Goal: Task Accomplishment & Management: Manage account settings

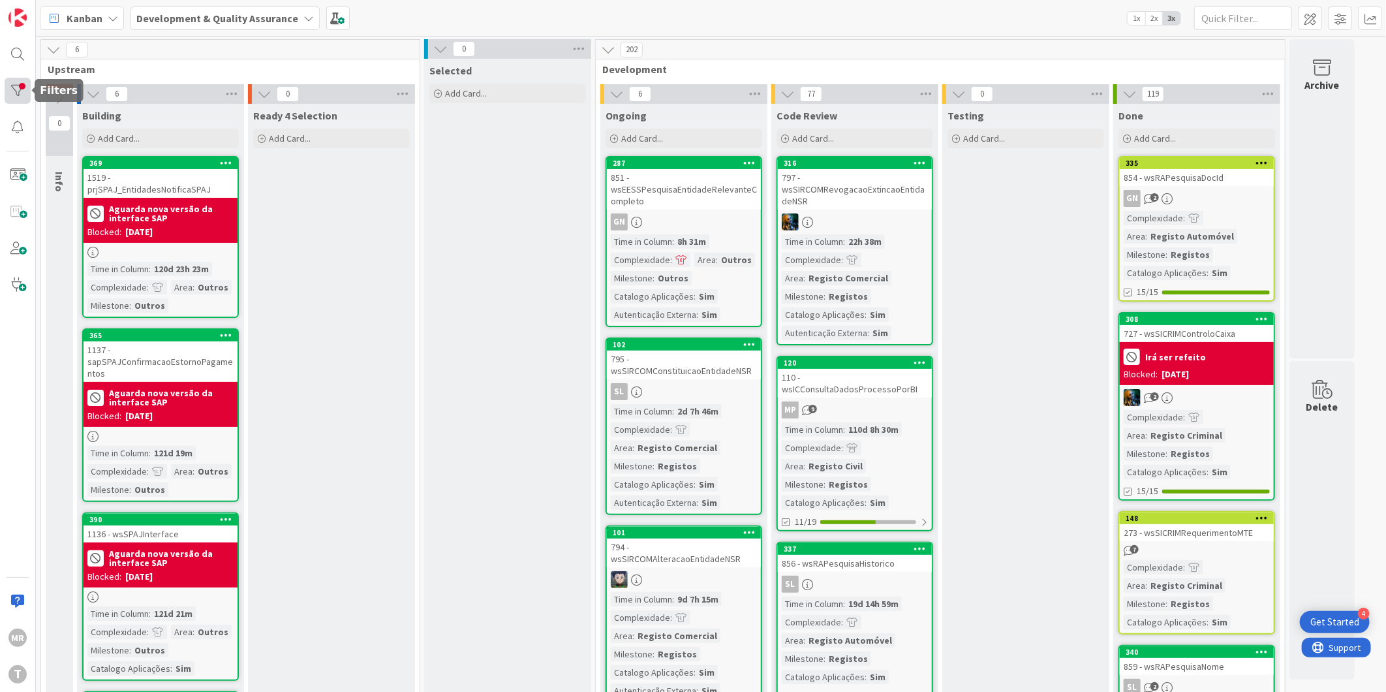
click at [15, 92] on div at bounding box center [18, 91] width 26 height 26
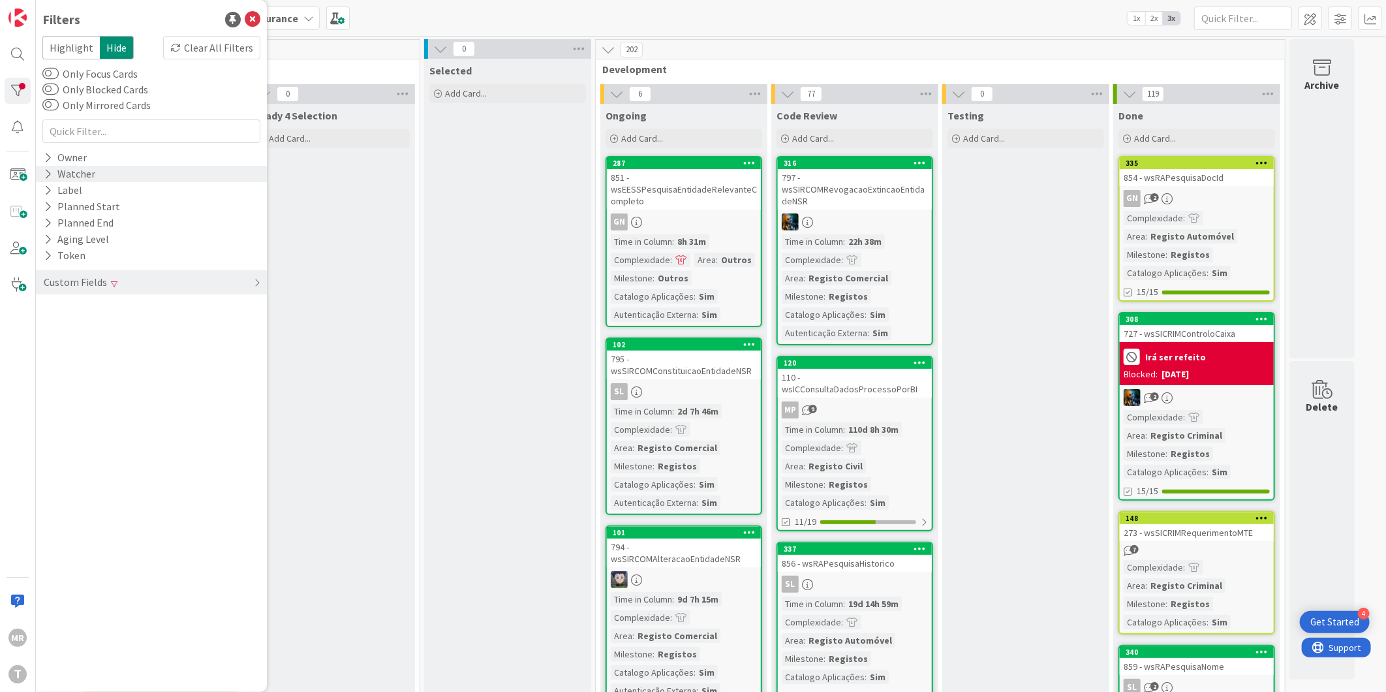
click at [46, 181] on div "Watcher" at bounding box center [69, 174] width 54 height 16
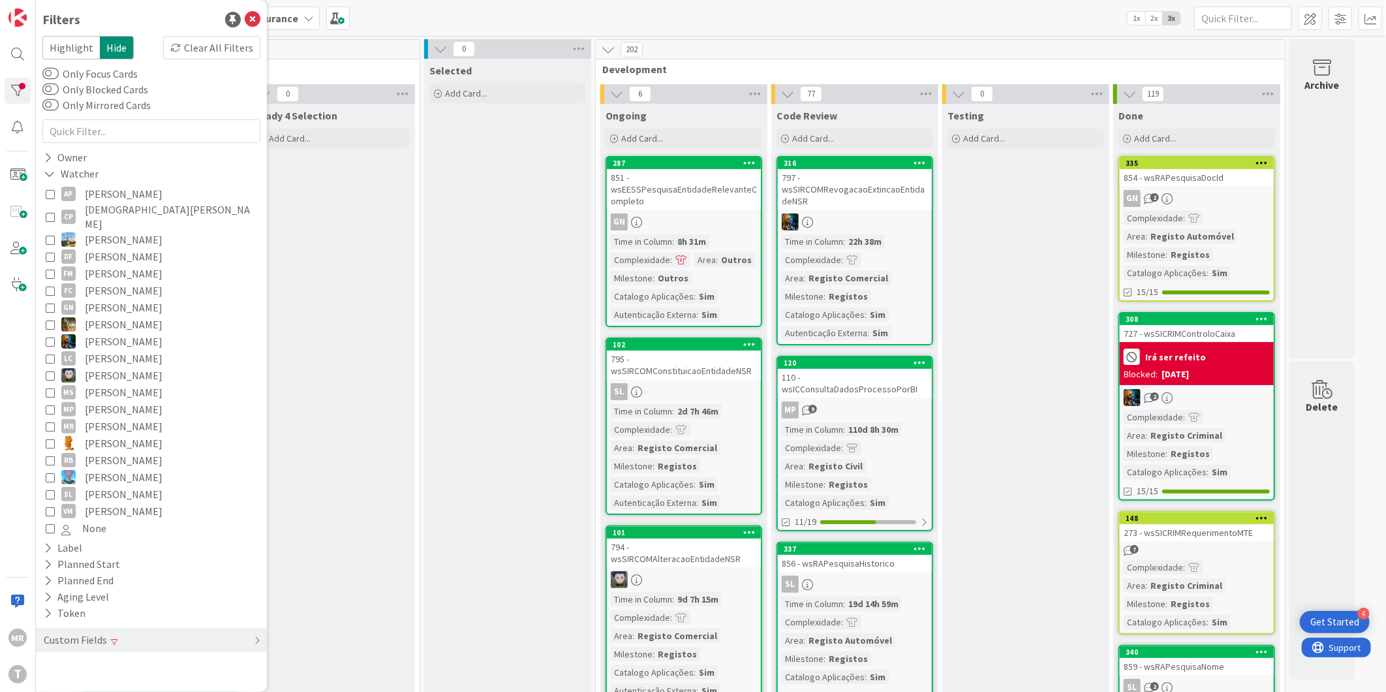
click at [112, 211] on span "[DEMOGRAPHIC_DATA][PERSON_NAME]" at bounding box center [171, 216] width 172 height 29
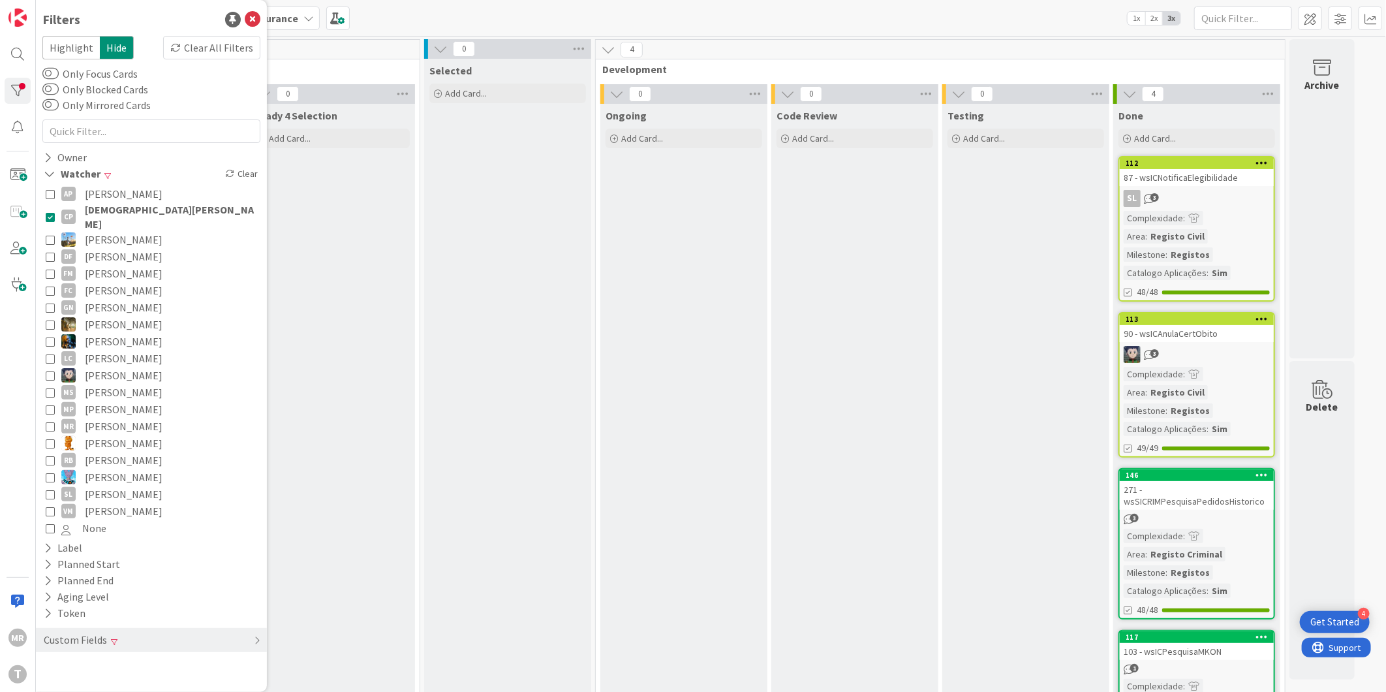
scroll to position [80, 0]
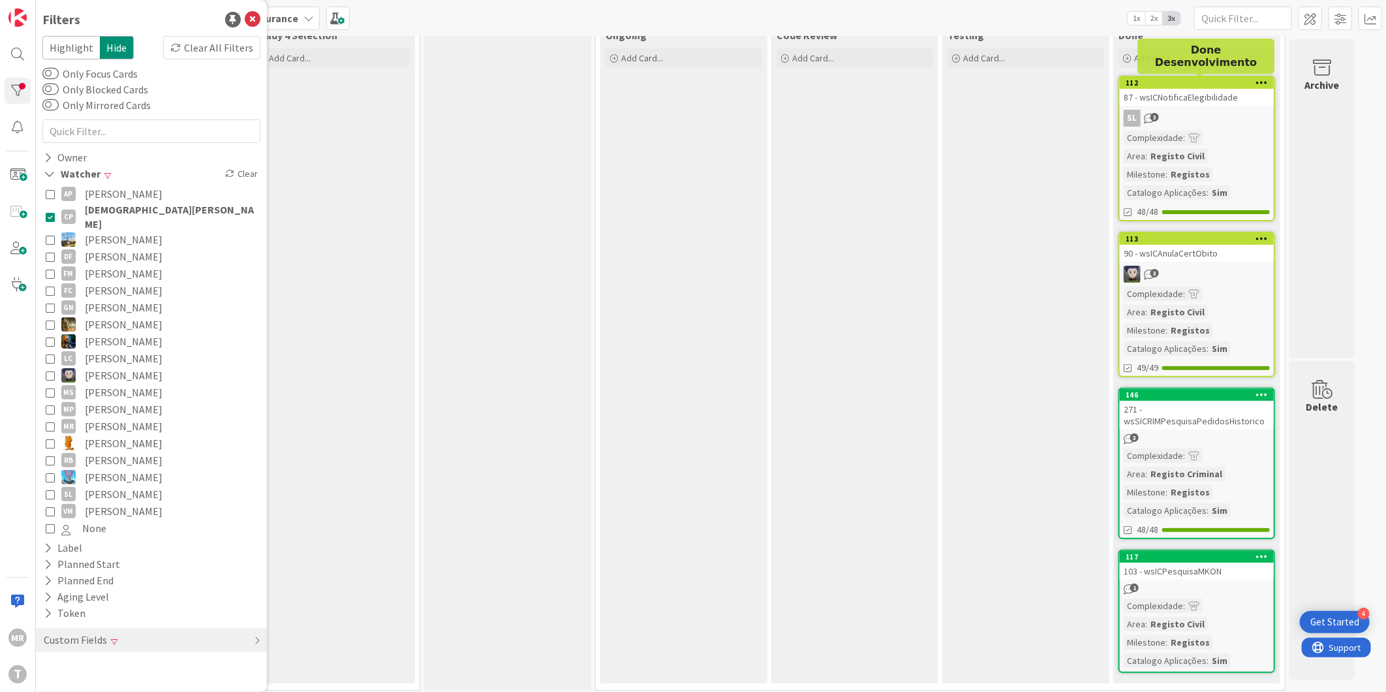
click at [1182, 85] on div "112" at bounding box center [1200, 82] width 148 height 9
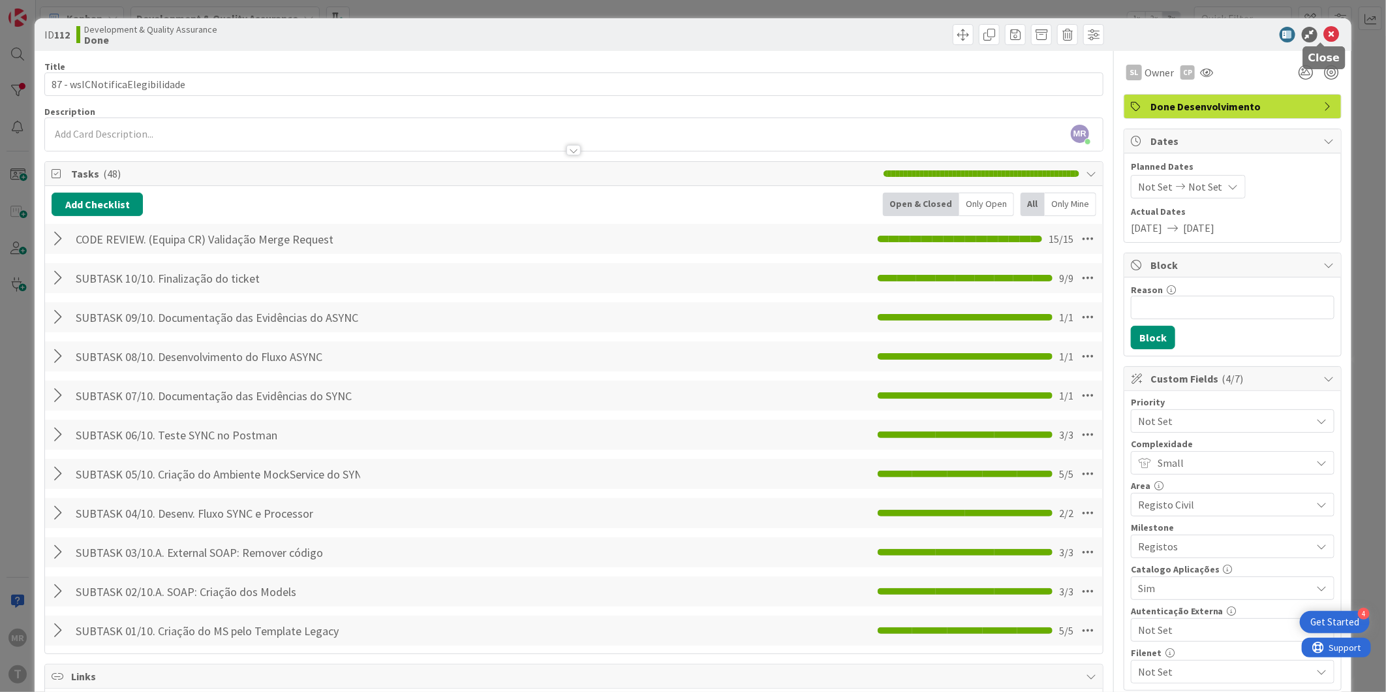
click at [1324, 39] on icon at bounding box center [1332, 35] width 16 height 16
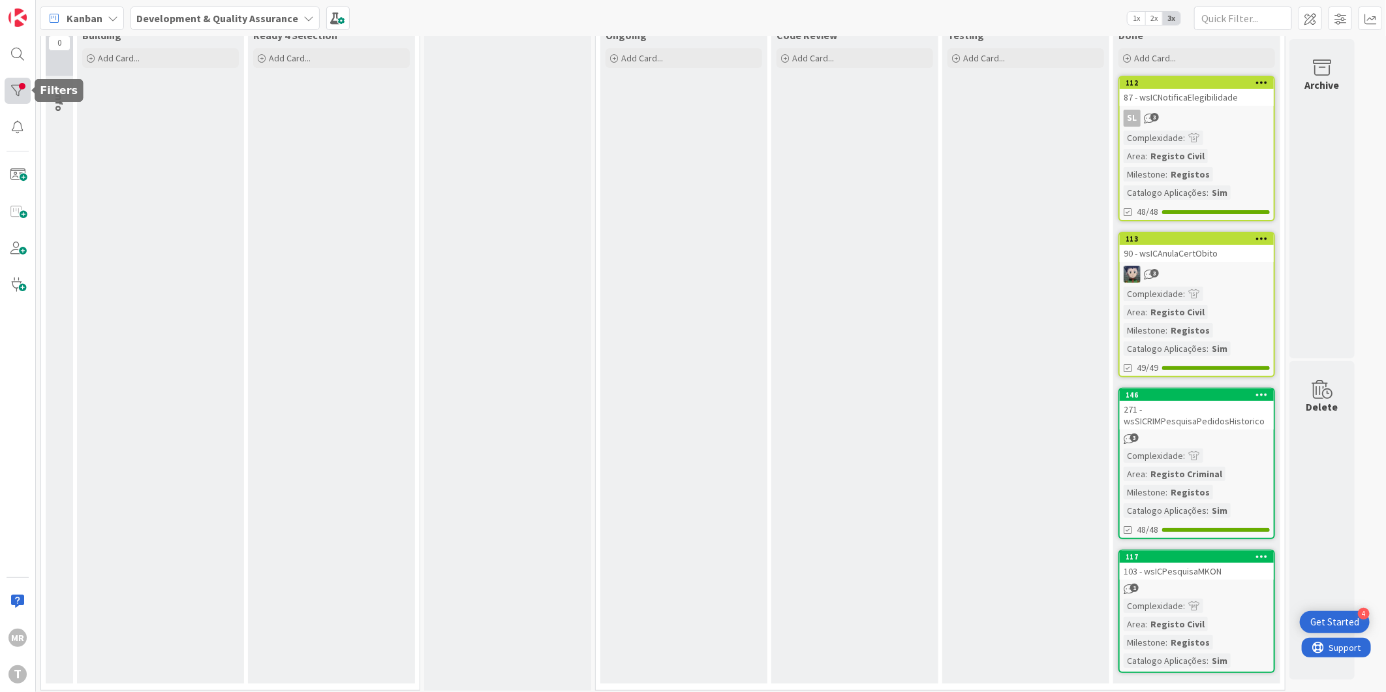
click at [28, 88] on div at bounding box center [18, 91] width 26 height 26
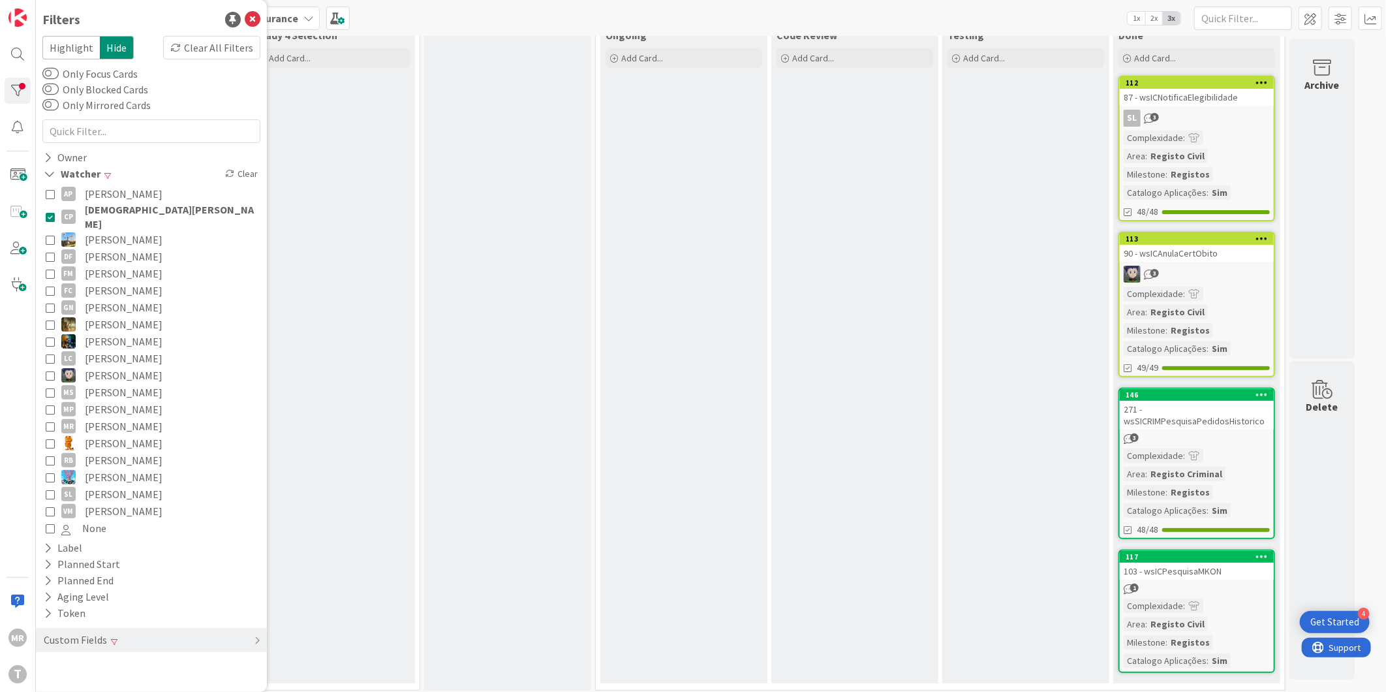
click at [102, 194] on span "[PERSON_NAME]" at bounding box center [124, 193] width 78 height 17
click at [102, 192] on span "[PERSON_NAME]" at bounding box center [124, 193] width 79 height 17
click at [117, 367] on span "[PERSON_NAME]" at bounding box center [124, 375] width 78 height 17
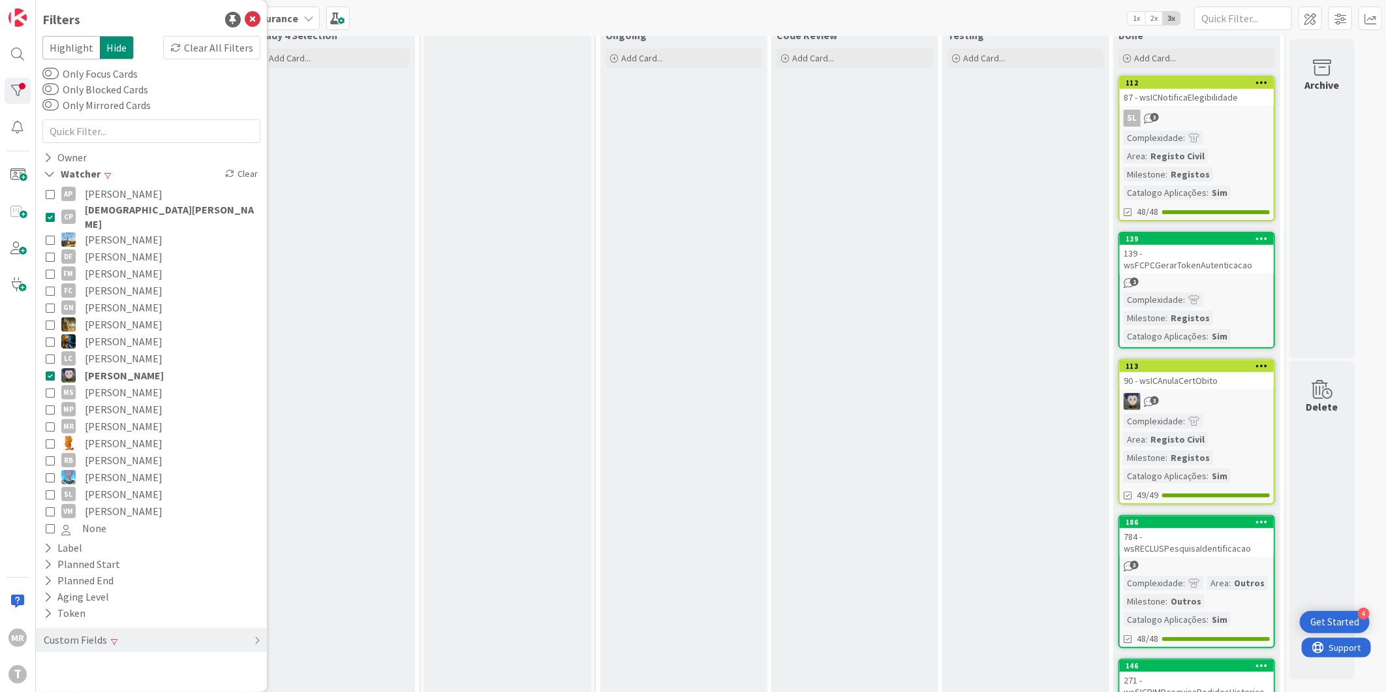
click at [121, 210] on span "[DEMOGRAPHIC_DATA][PERSON_NAME]" at bounding box center [171, 216] width 172 height 29
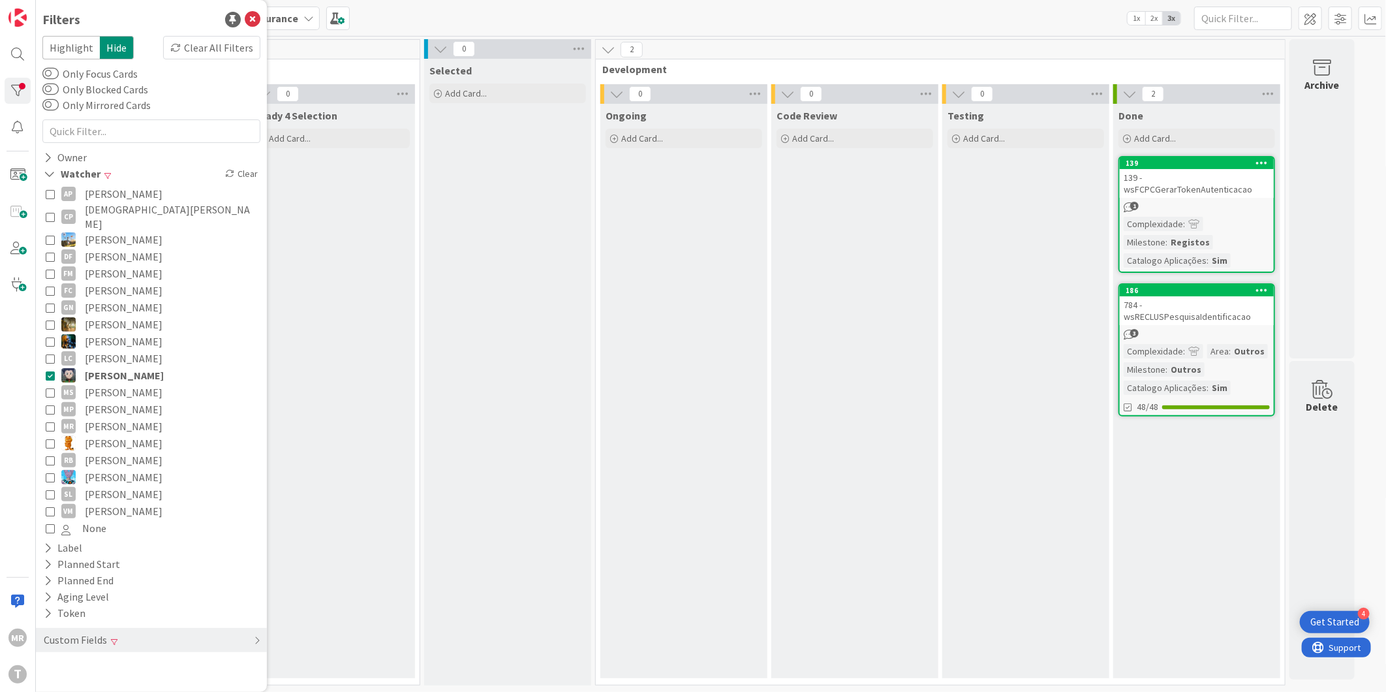
click at [108, 502] on span "[PERSON_NAME]" at bounding box center [124, 510] width 78 height 17
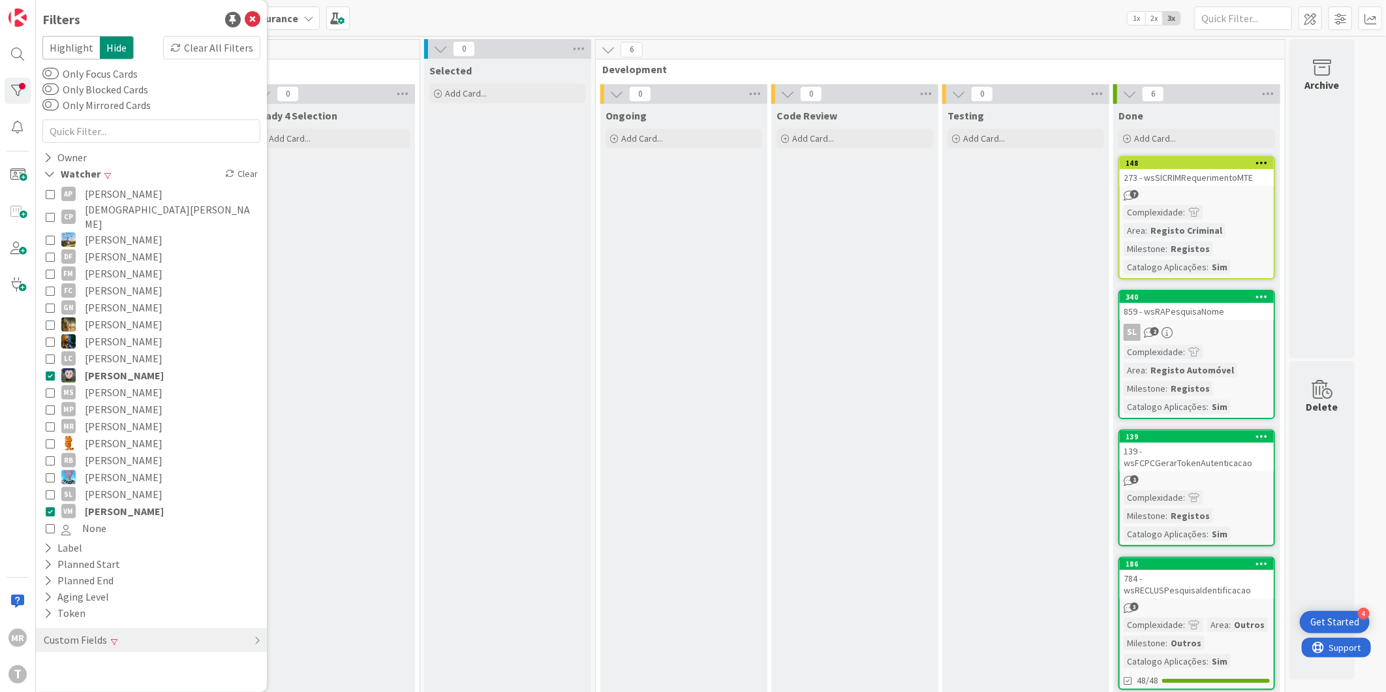
click at [111, 367] on span "[PERSON_NAME]" at bounding box center [124, 375] width 79 height 17
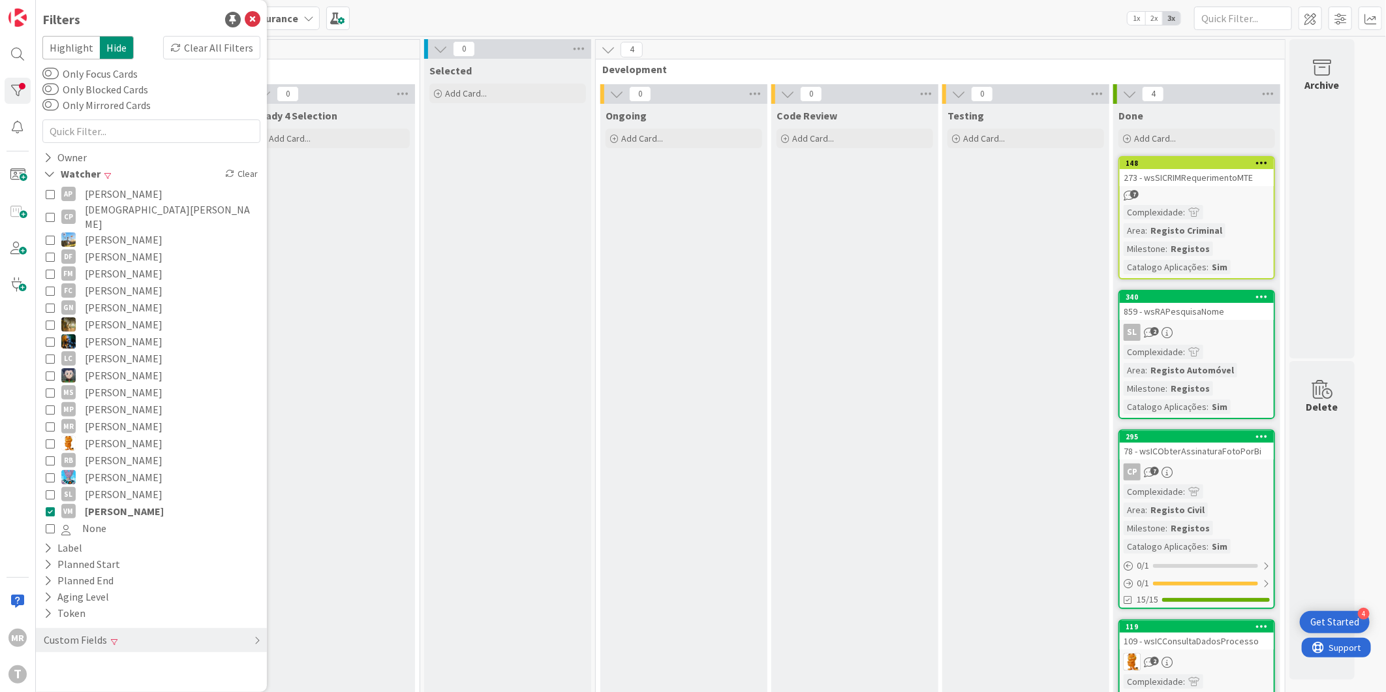
click at [107, 435] on span "[PERSON_NAME]" at bounding box center [124, 443] width 78 height 17
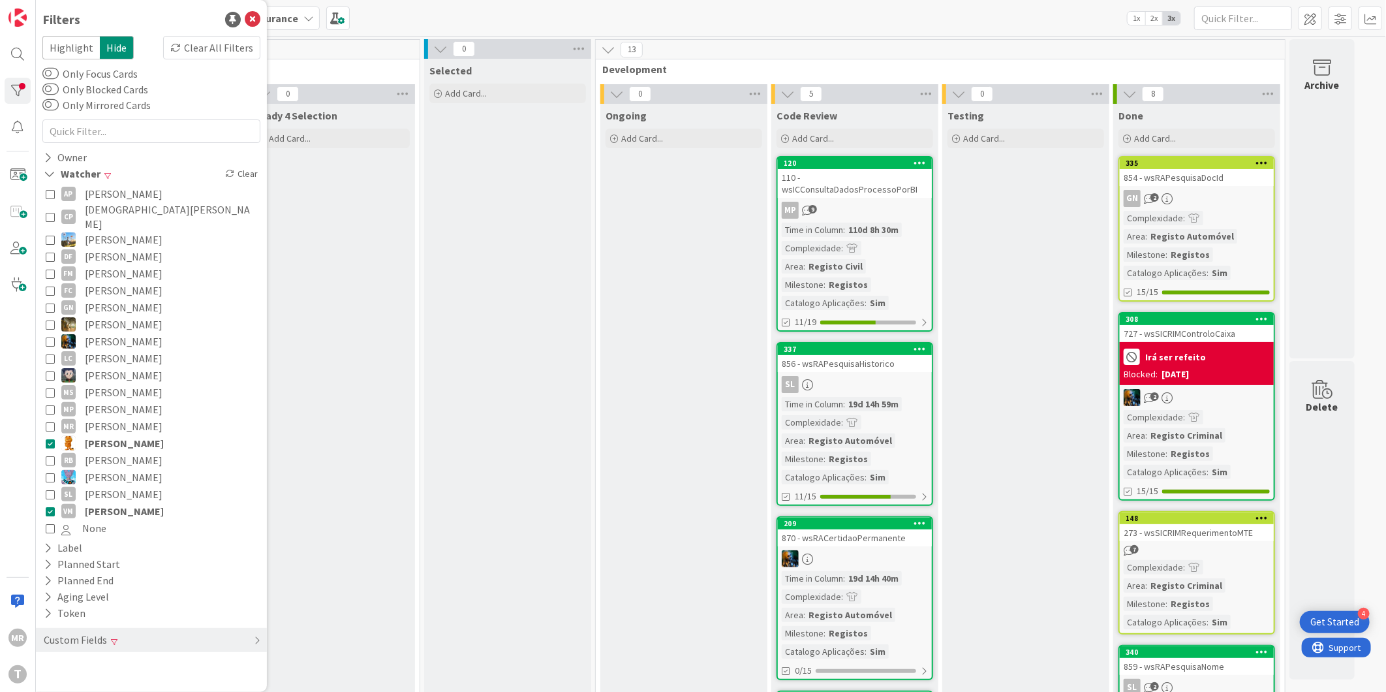
click at [114, 502] on span "[PERSON_NAME]" at bounding box center [124, 510] width 79 height 17
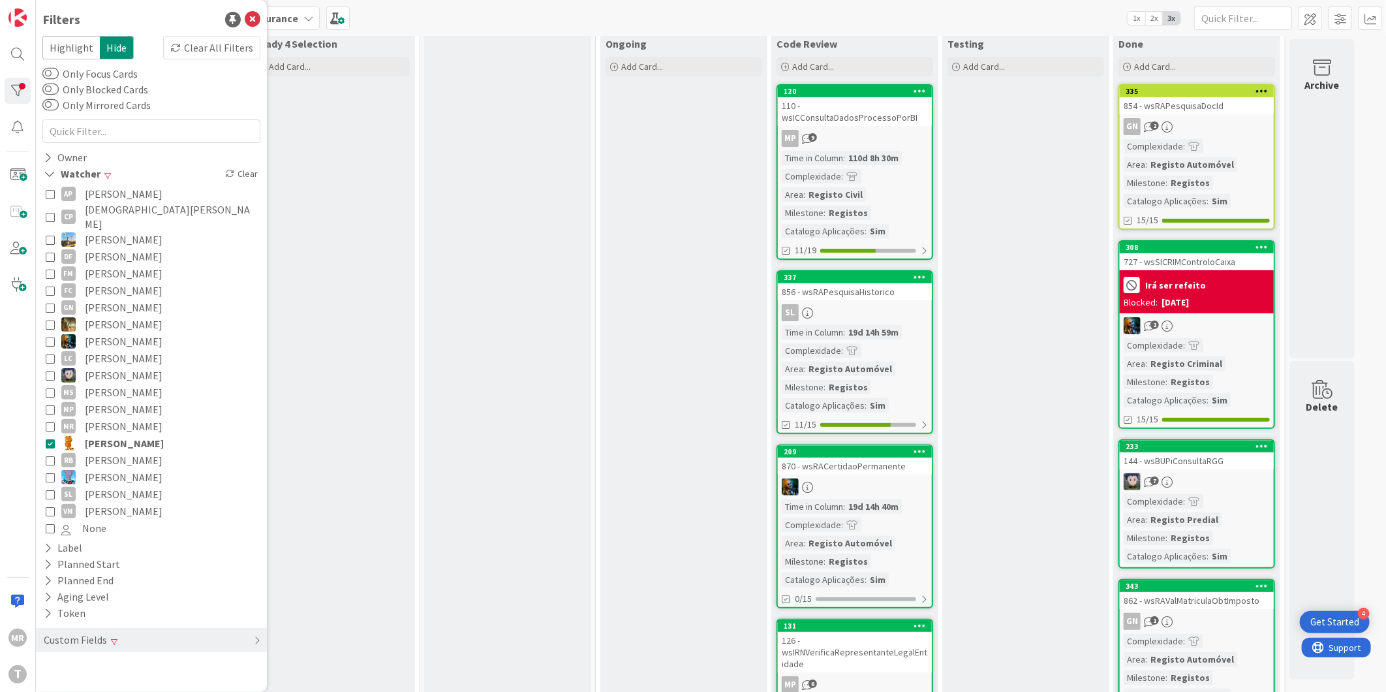
scroll to position [144, 0]
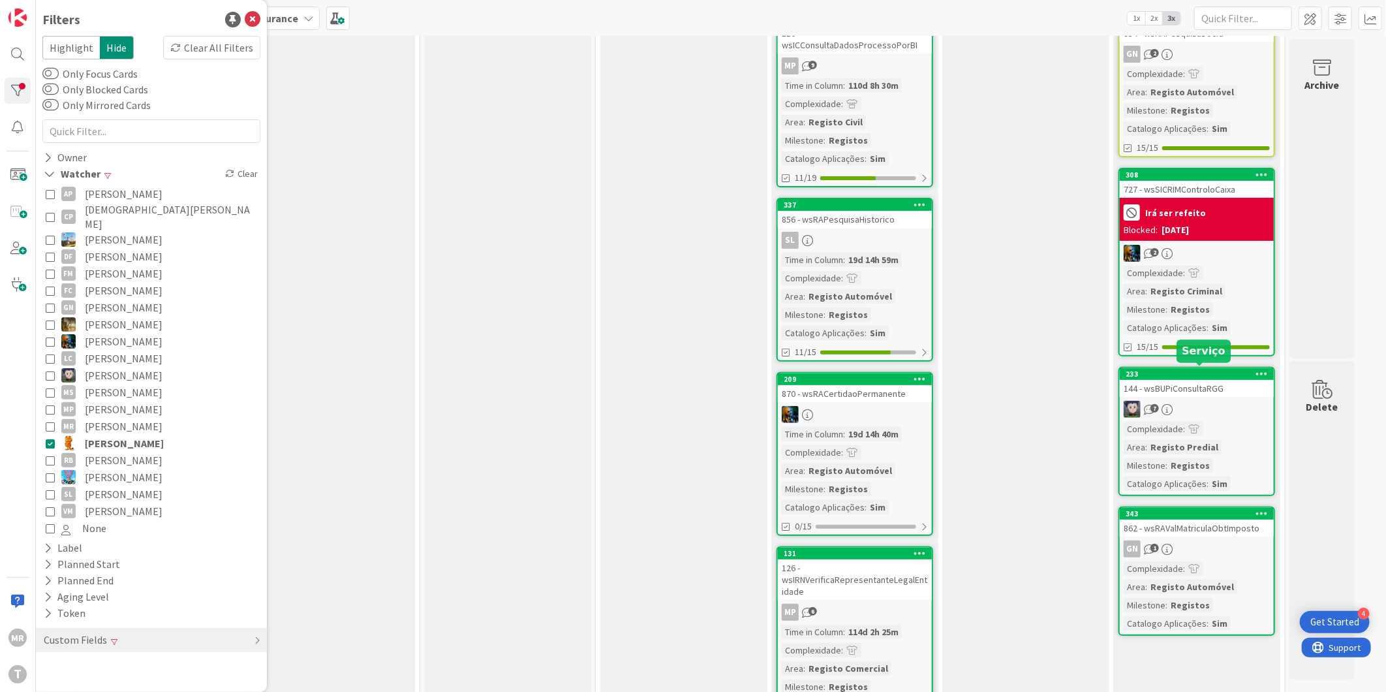
click at [1173, 370] on div "233" at bounding box center [1200, 373] width 148 height 9
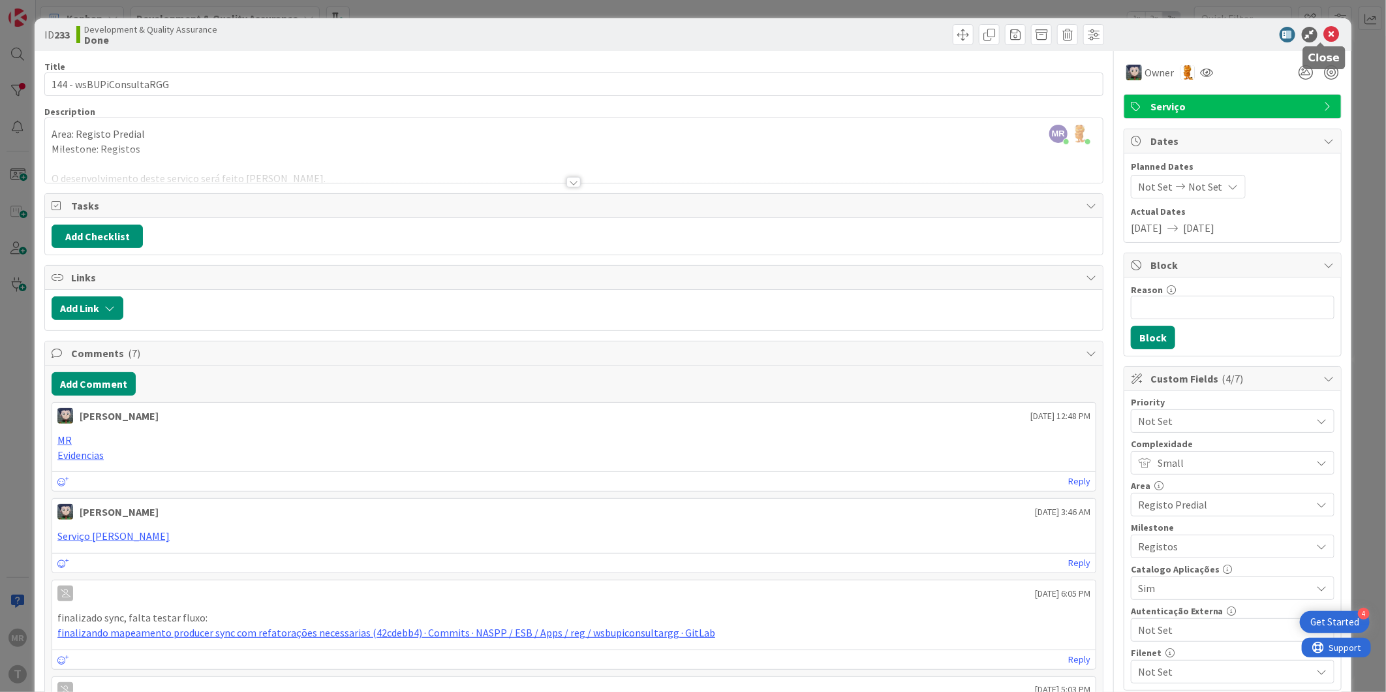
click at [1324, 39] on icon at bounding box center [1332, 35] width 16 height 16
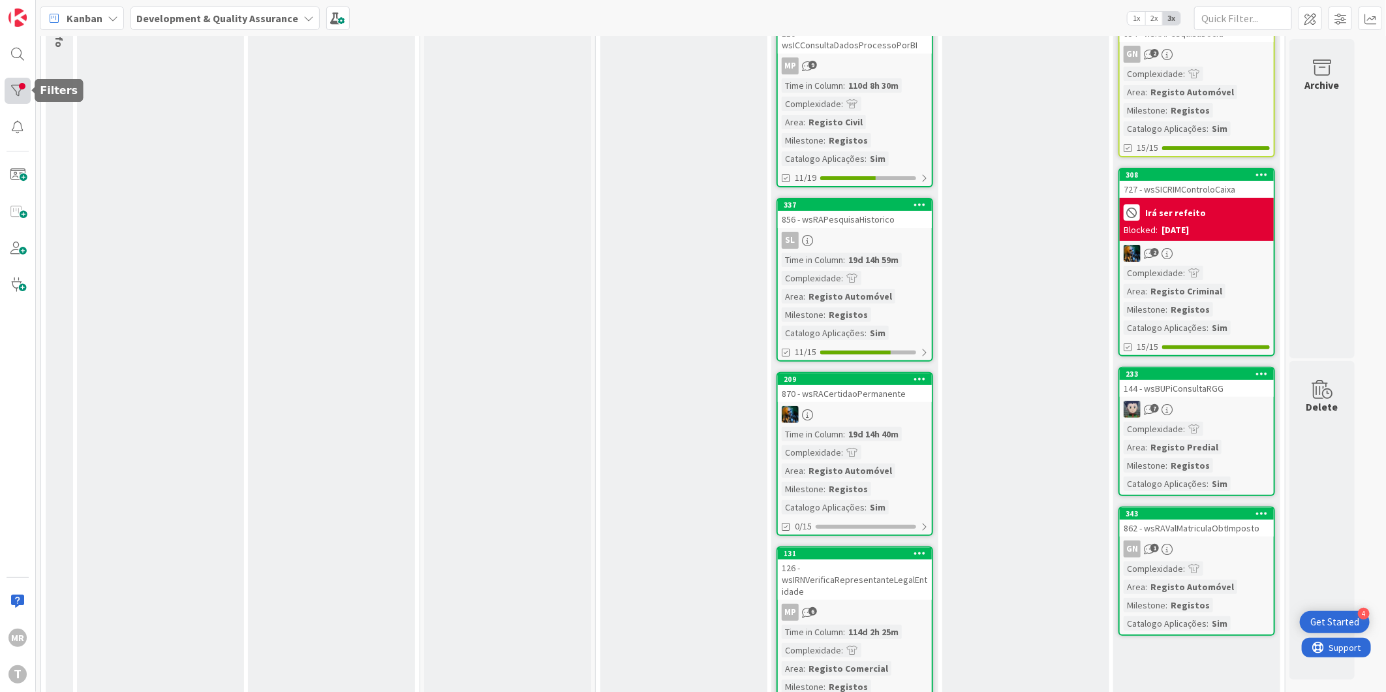
click at [10, 99] on div at bounding box center [18, 91] width 26 height 26
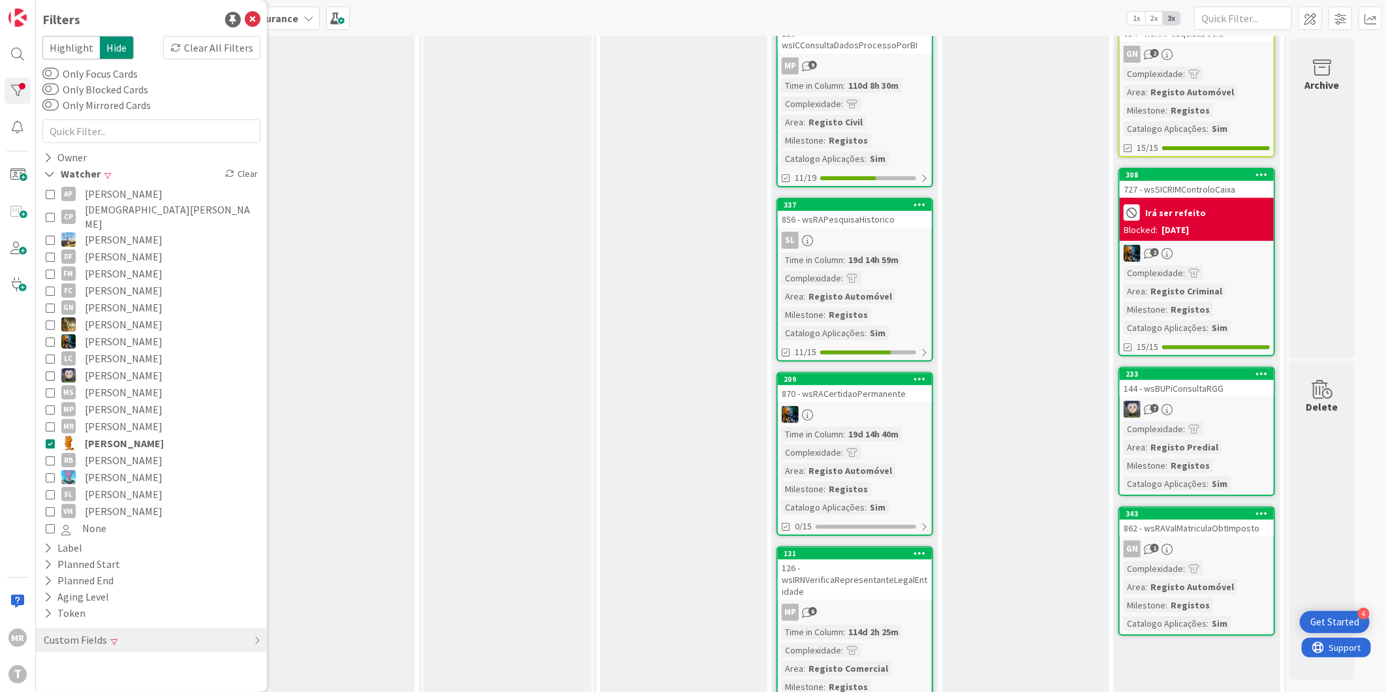
click at [95, 435] on span "[PERSON_NAME]" at bounding box center [124, 443] width 79 height 17
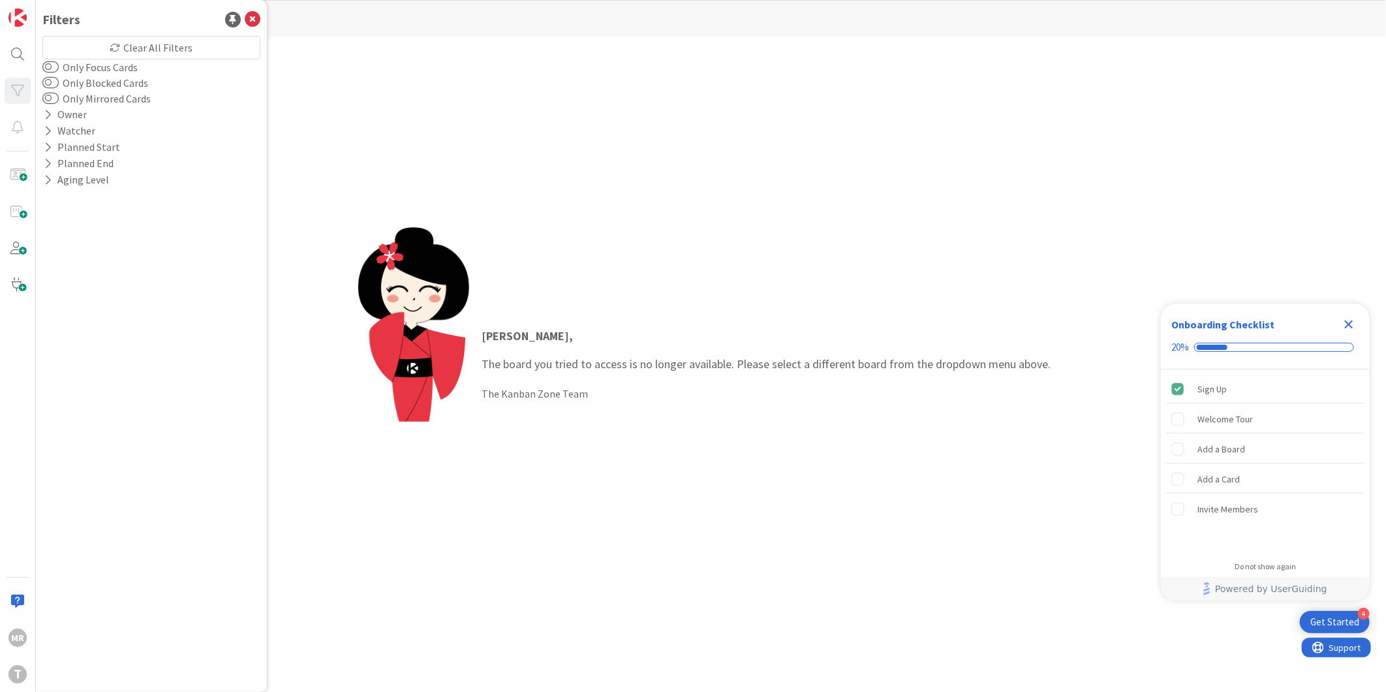
click at [1345, 324] on icon "Close Checklist" at bounding box center [1349, 324] width 16 height 16
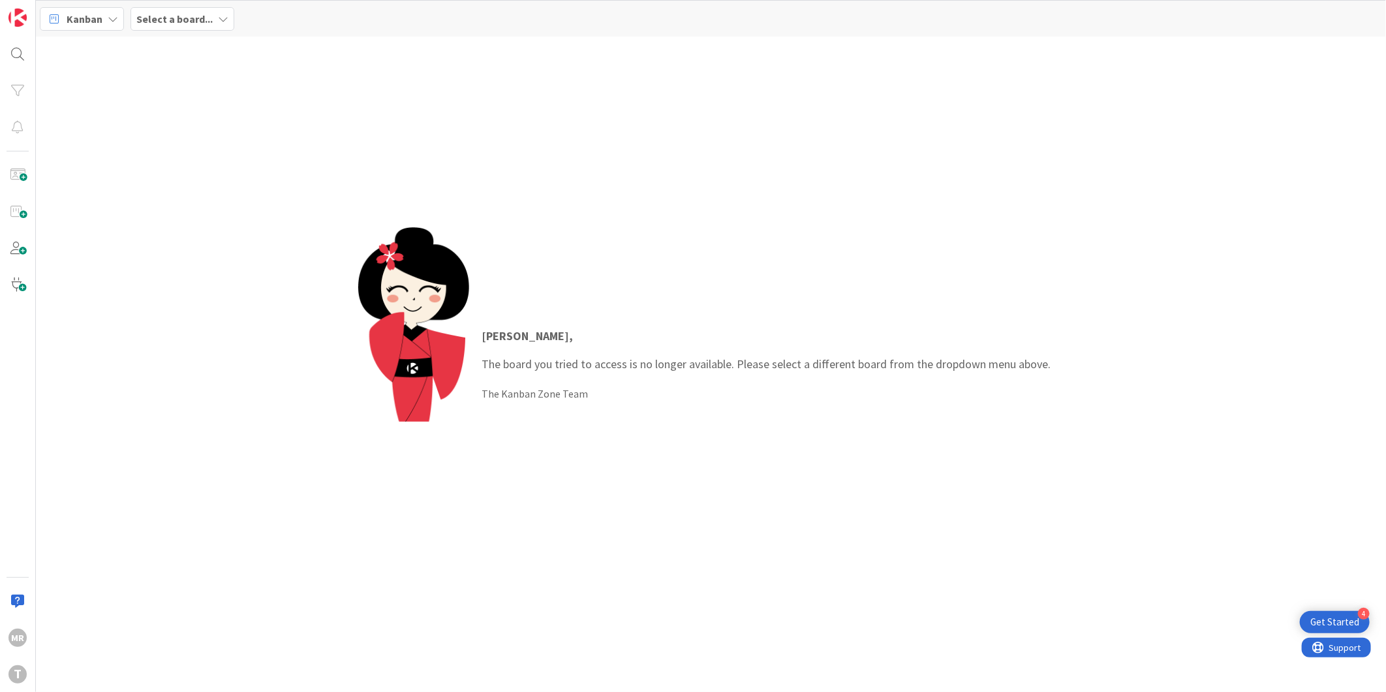
click at [174, 18] on b "Select a board..." at bounding box center [174, 18] width 76 height 13
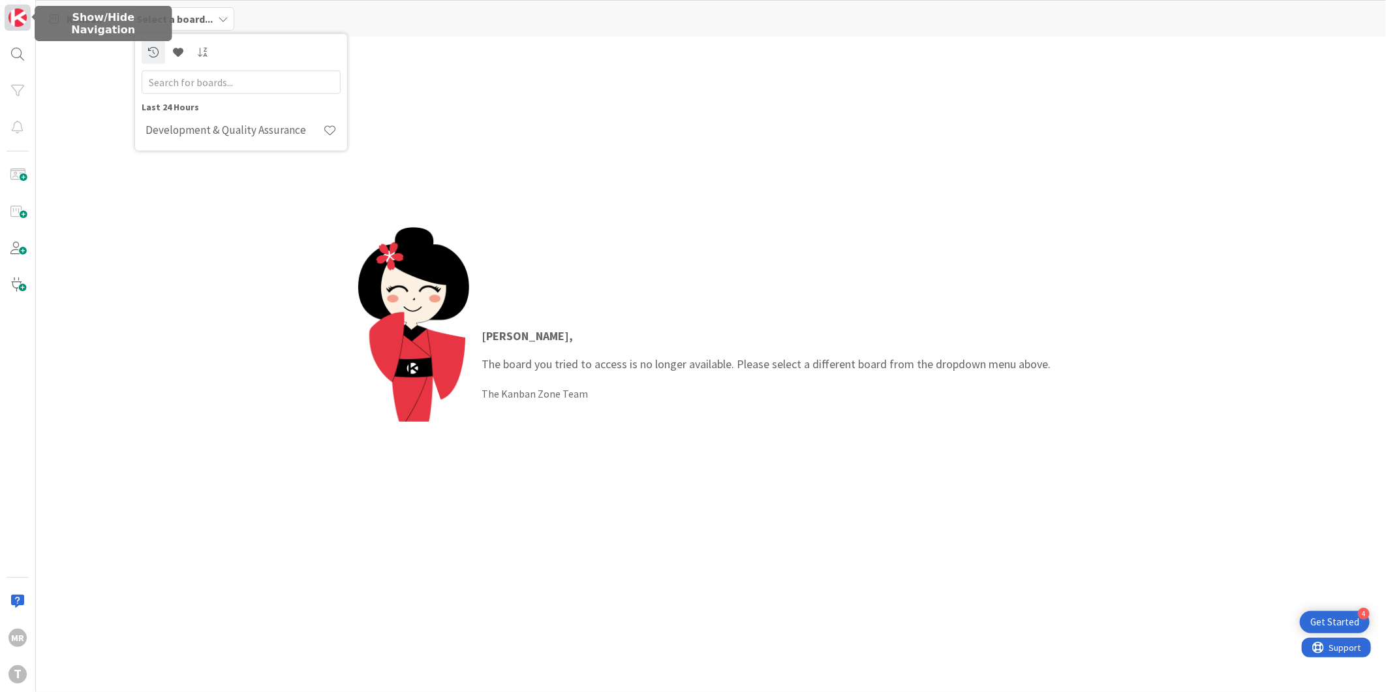
click at [18, 20] on img at bounding box center [17, 17] width 18 height 18
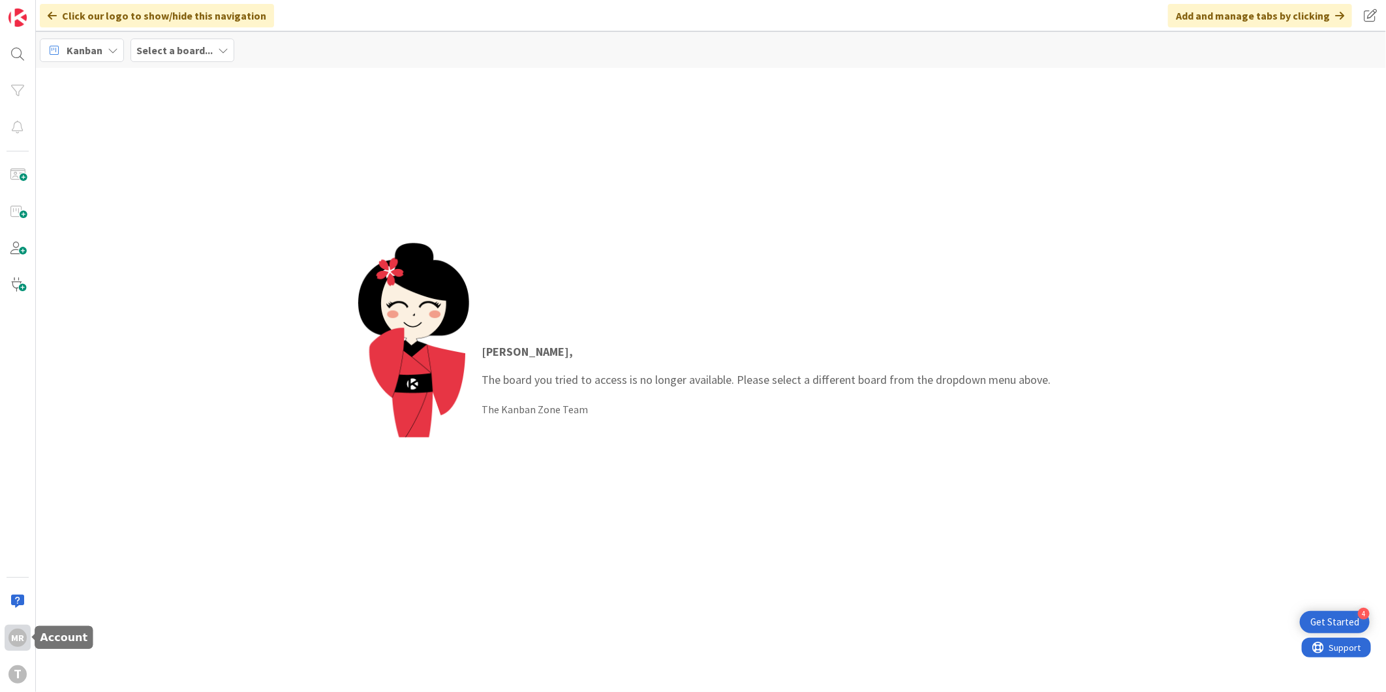
click at [23, 641] on div "MR" at bounding box center [17, 637] width 18 height 18
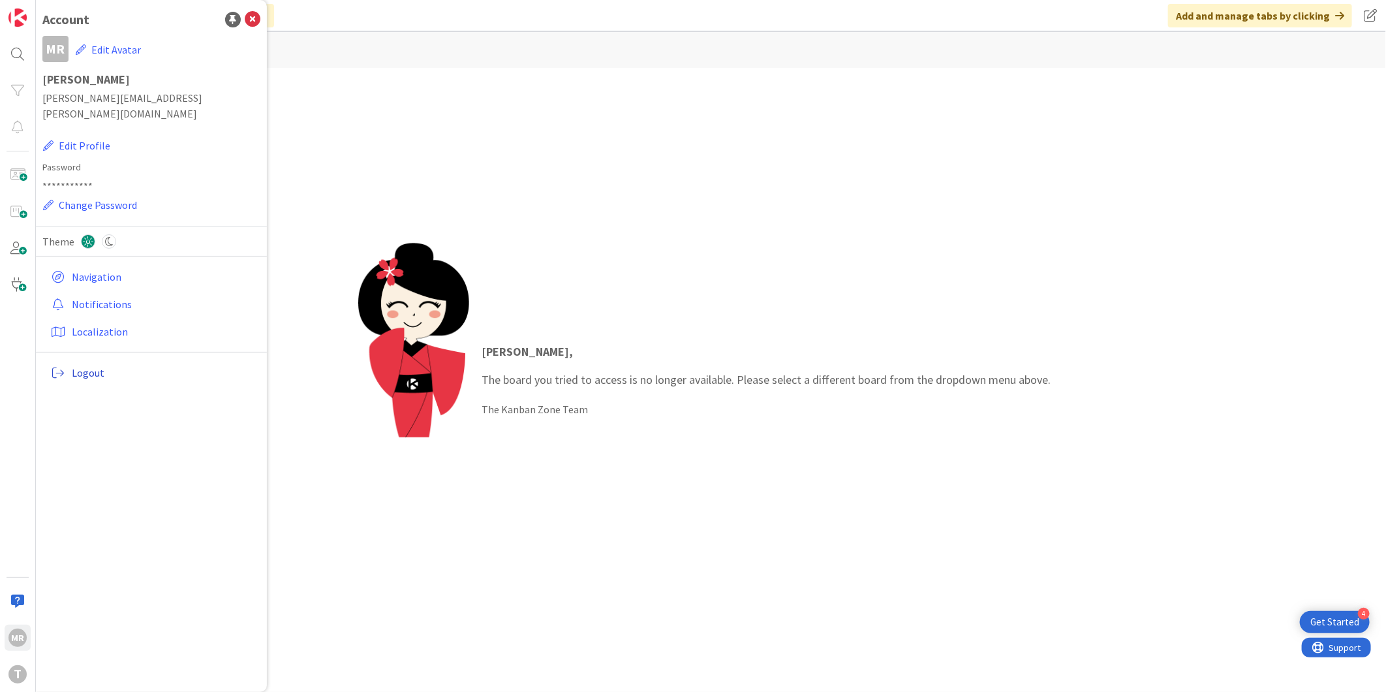
click at [74, 365] on span "Logout" at bounding box center [163, 373] width 183 height 16
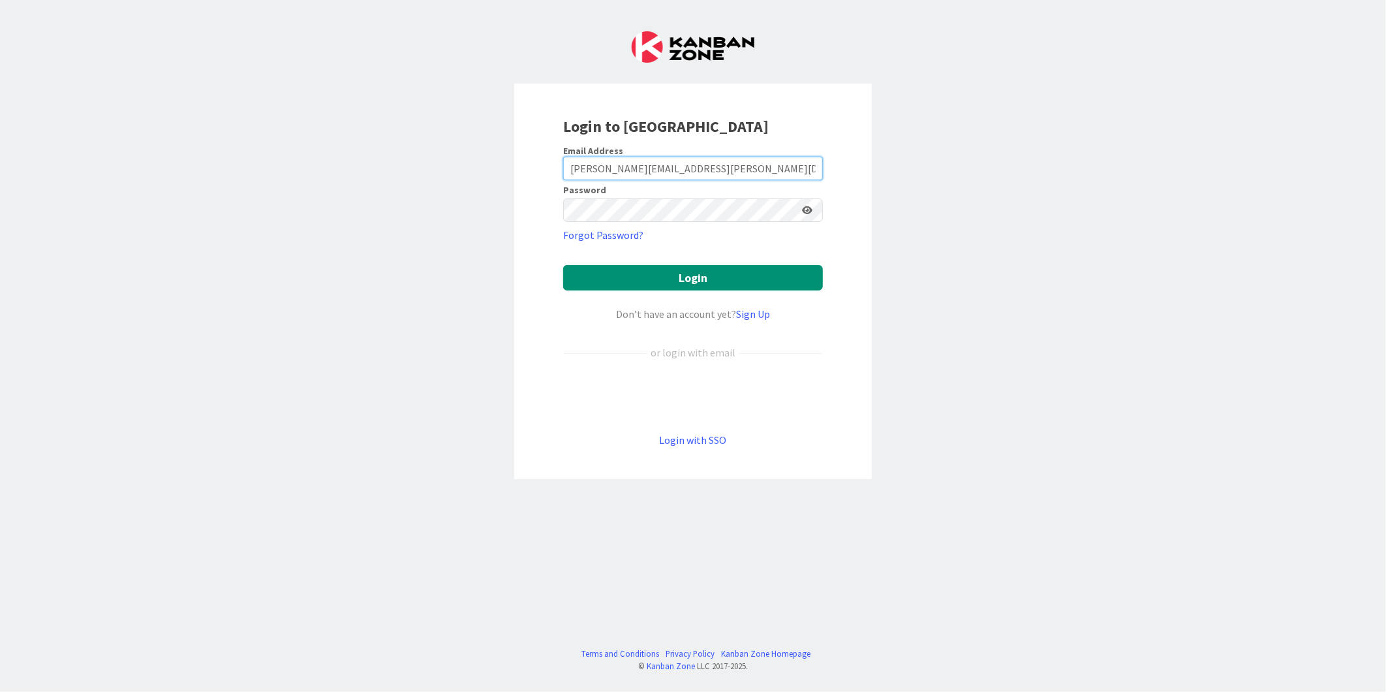
click at [602, 172] on input "Monica.p.Rodrigues@timestamp.pt" at bounding box center [693, 168] width 260 height 23
type input "monica.s.rodrigues.ext@igfej.mj.pt"
click at [806, 206] on icon at bounding box center [807, 210] width 10 height 9
click at [806, 206] on icon at bounding box center [807, 210] width 12 height 9
click at [718, 278] on button "Login" at bounding box center [693, 277] width 260 height 25
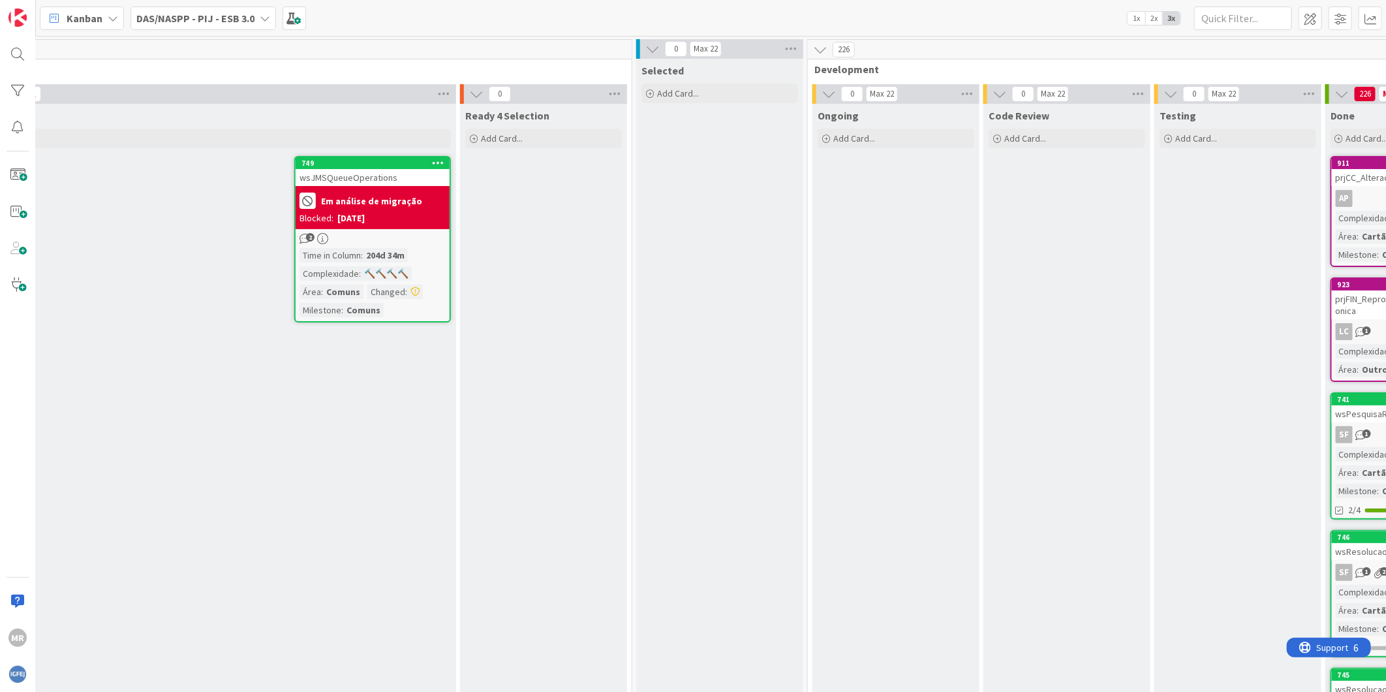
scroll to position [0, 551]
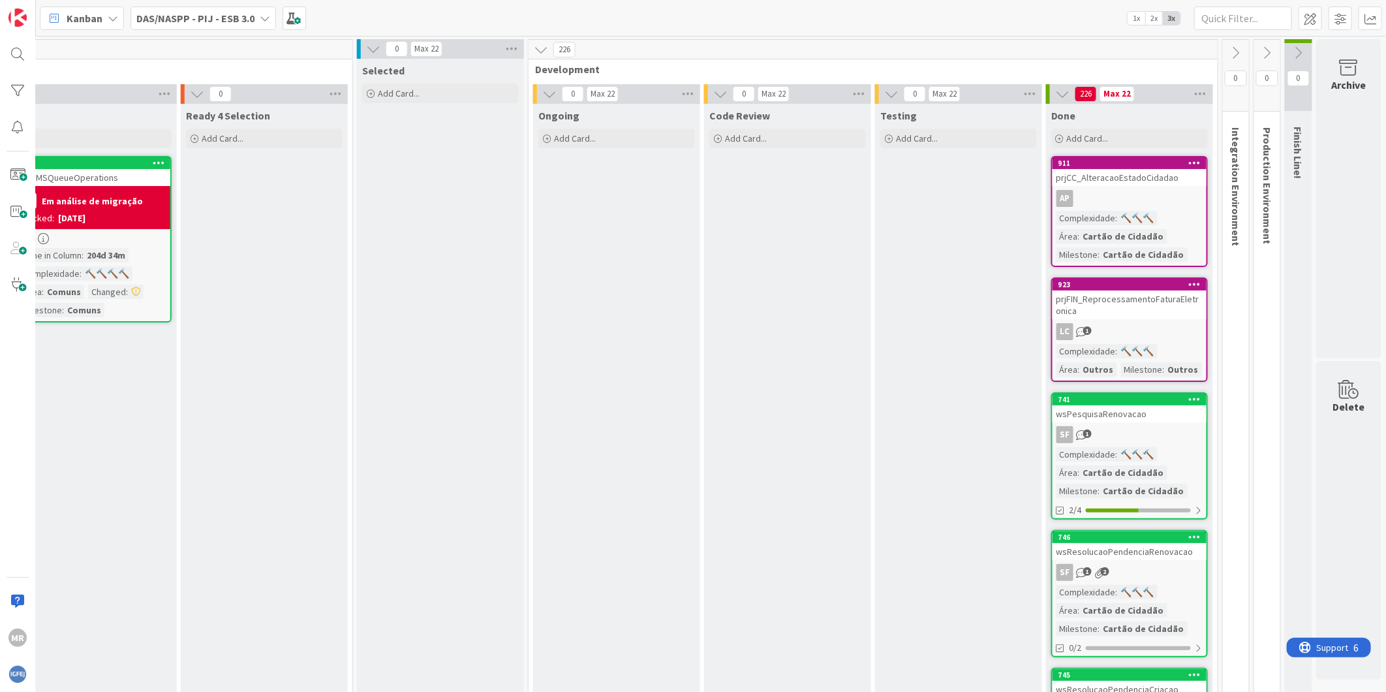
click at [1229, 54] on icon at bounding box center [1236, 53] width 14 height 14
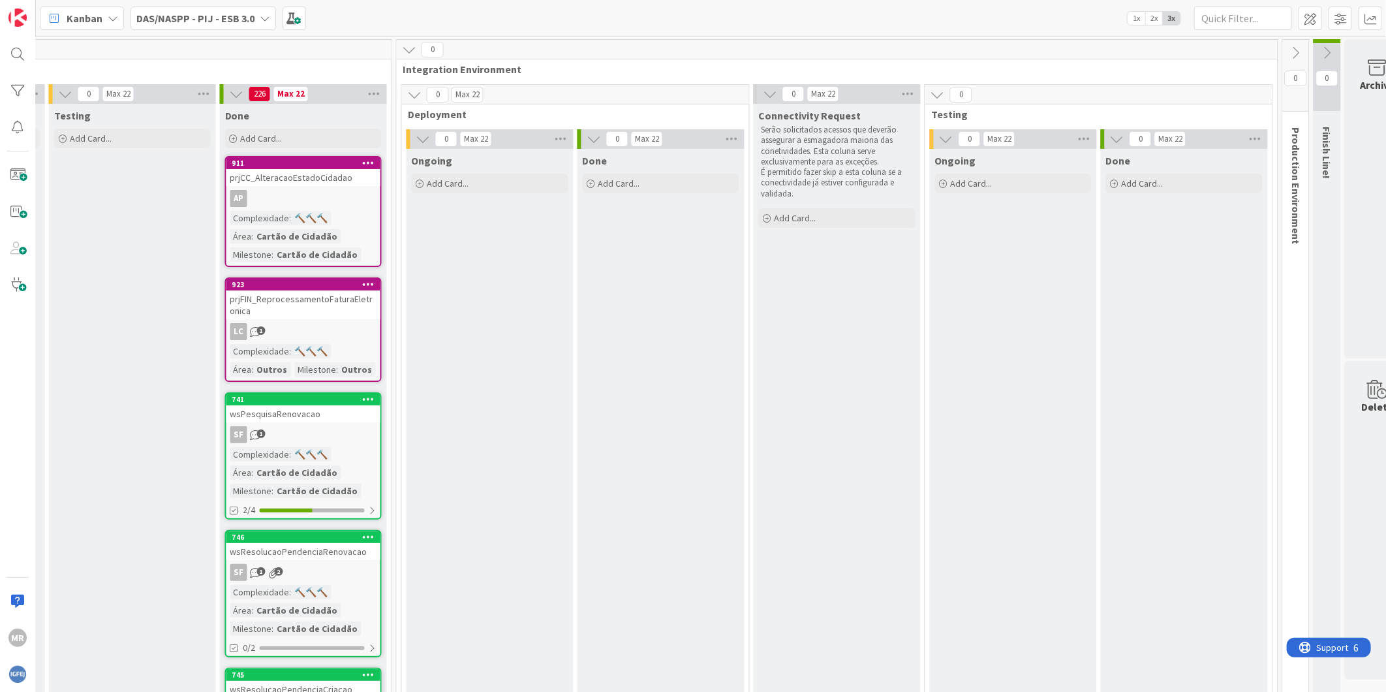
scroll to position [0, 1406]
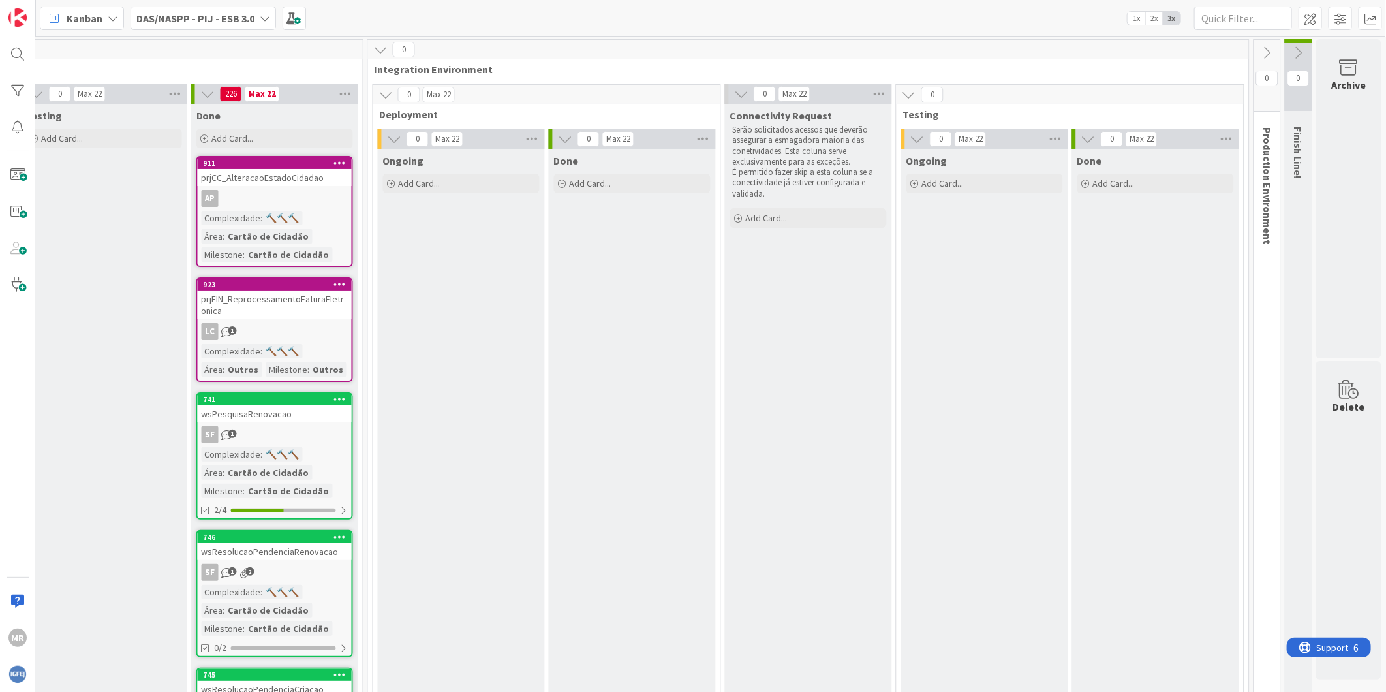
click at [1260, 57] on icon at bounding box center [1267, 53] width 14 height 14
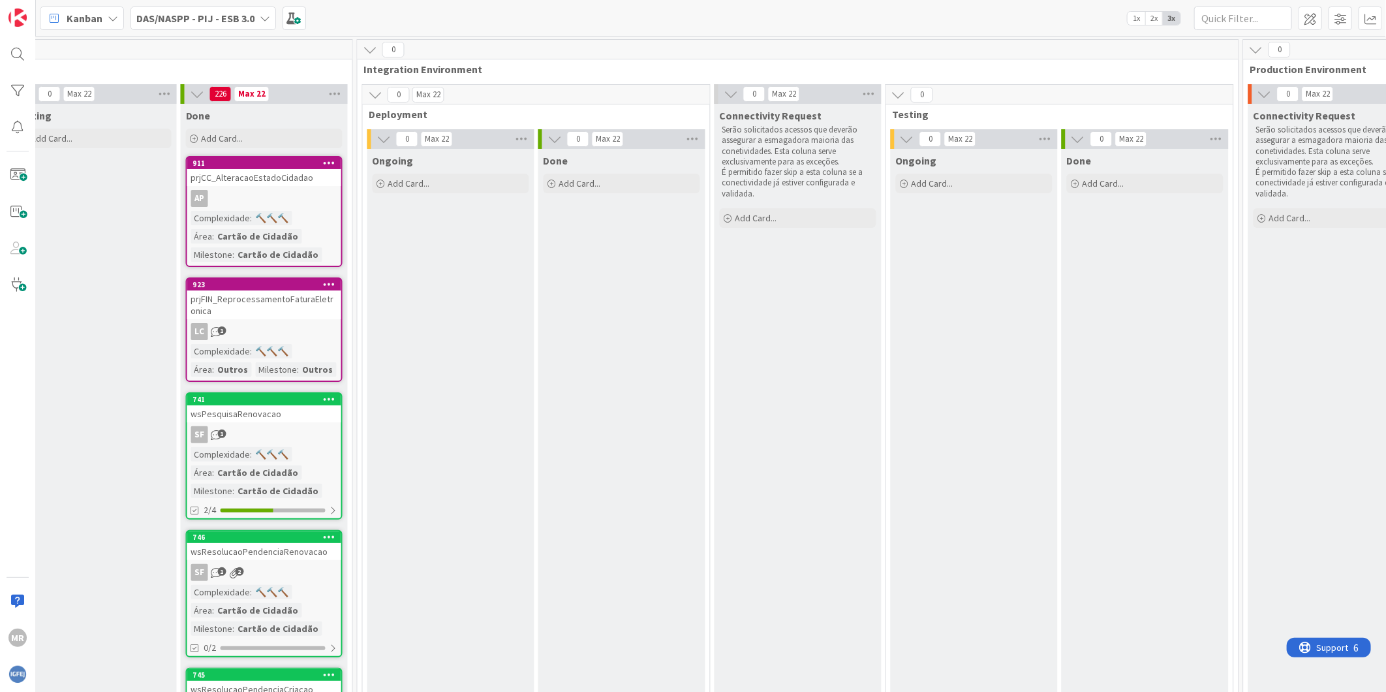
click at [1256, 54] on icon at bounding box center [1256, 49] width 14 height 14
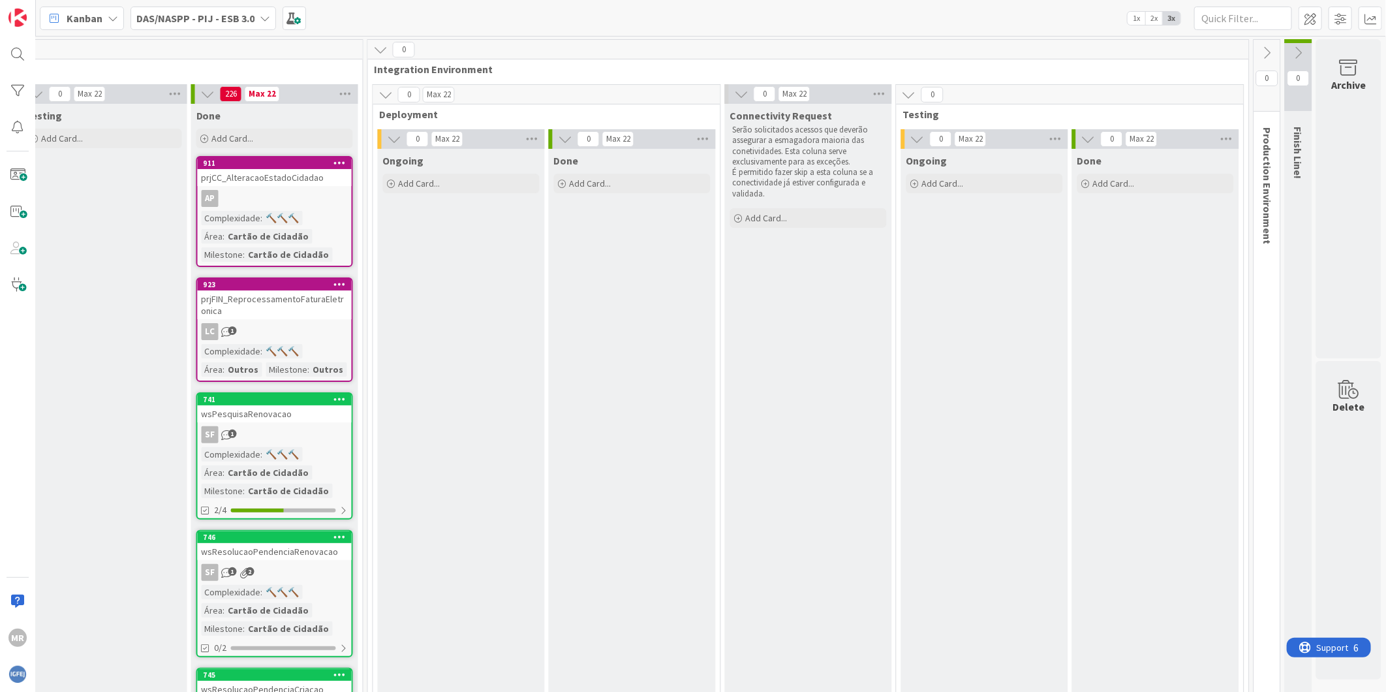
drag, startPoint x: 486, startPoint y: 334, endPoint x: 520, endPoint y: 331, distance: 34.0
click at [20, 641] on div "MR" at bounding box center [17, 637] width 18 height 18
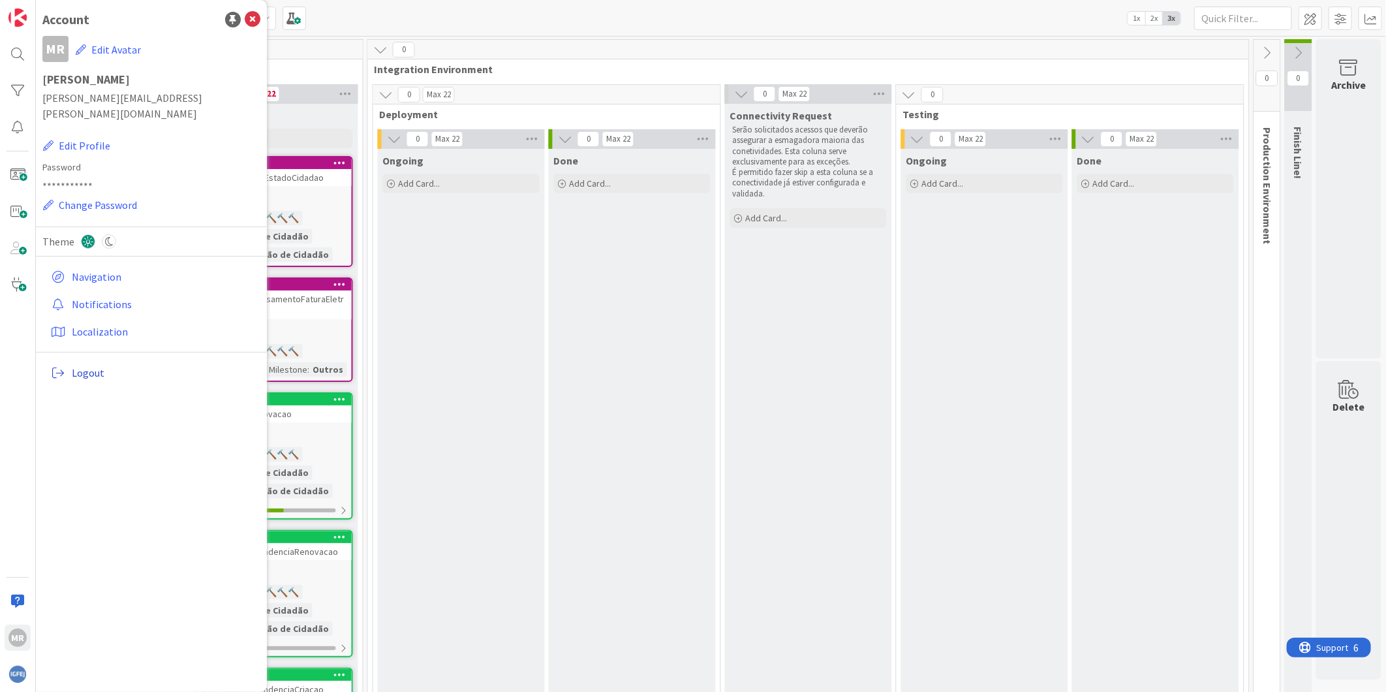
click at [92, 361] on link "Logout" at bounding box center [153, 372] width 215 height 23
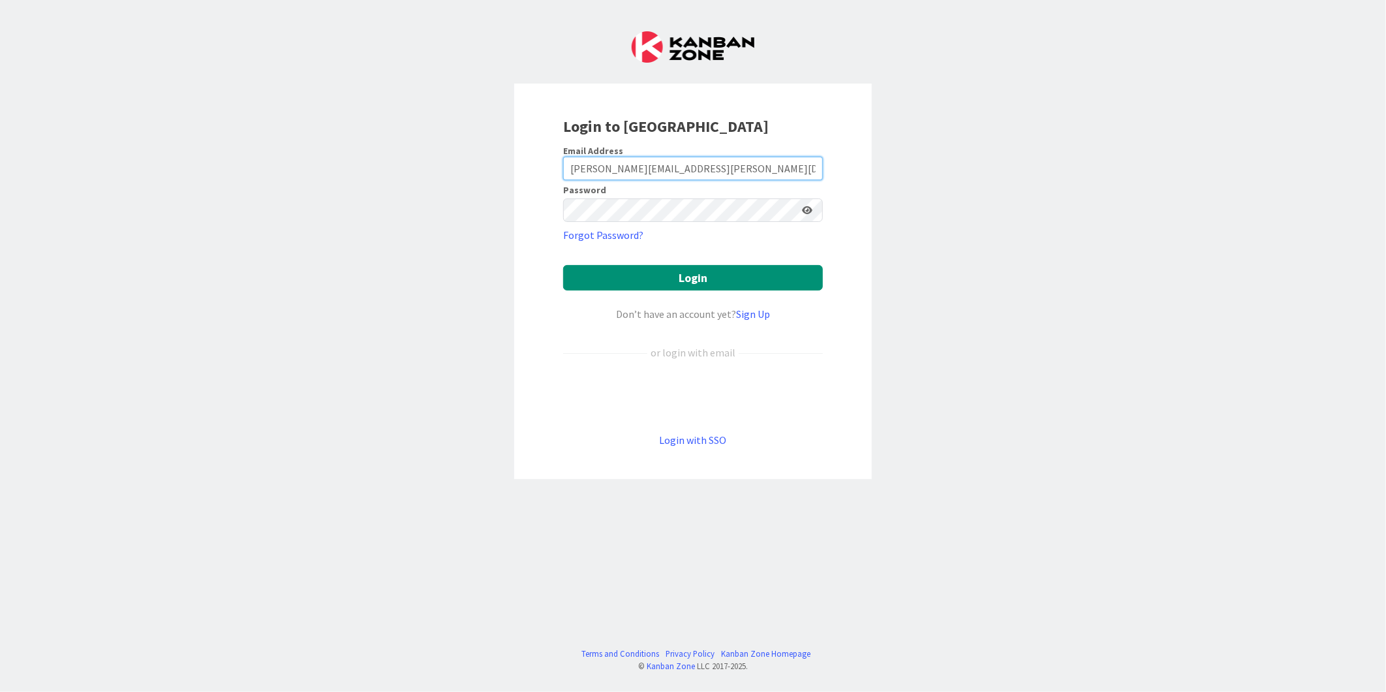
click at [624, 157] on input "monica.s.rodrigues.ext@igfej.mj.pt" at bounding box center [693, 168] width 260 height 23
type input "Monica.p.Rodrigues@timestamp.pt"
click at [662, 283] on button "Login" at bounding box center [693, 277] width 260 height 25
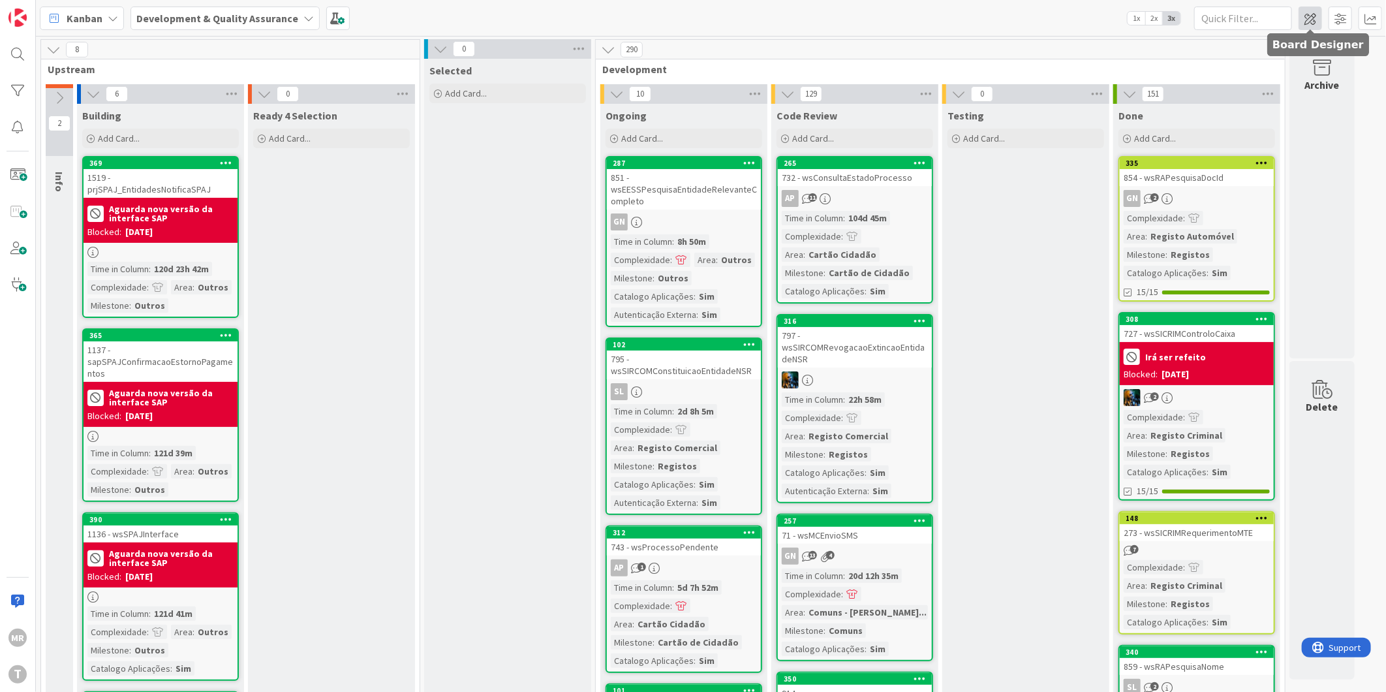
click at [1304, 16] on span at bounding box center [1309, 18] width 23 height 23
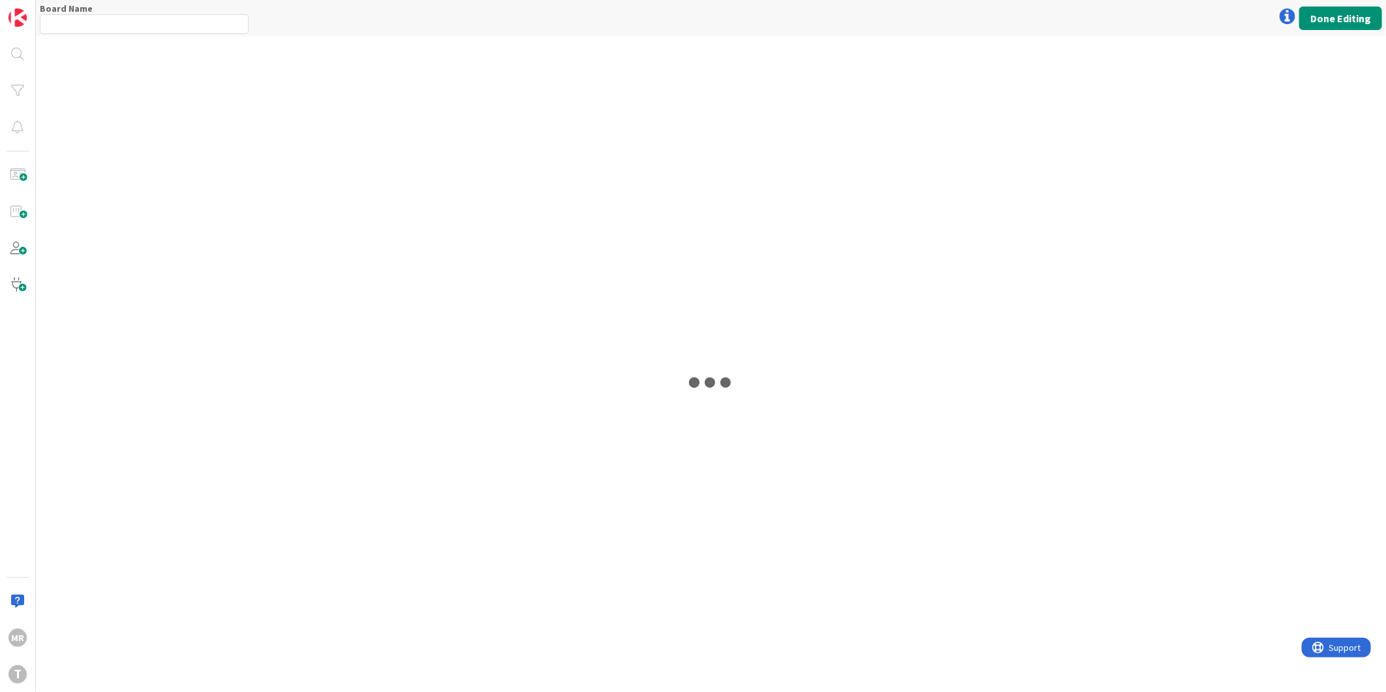
type input "Development & Quality Assurance"
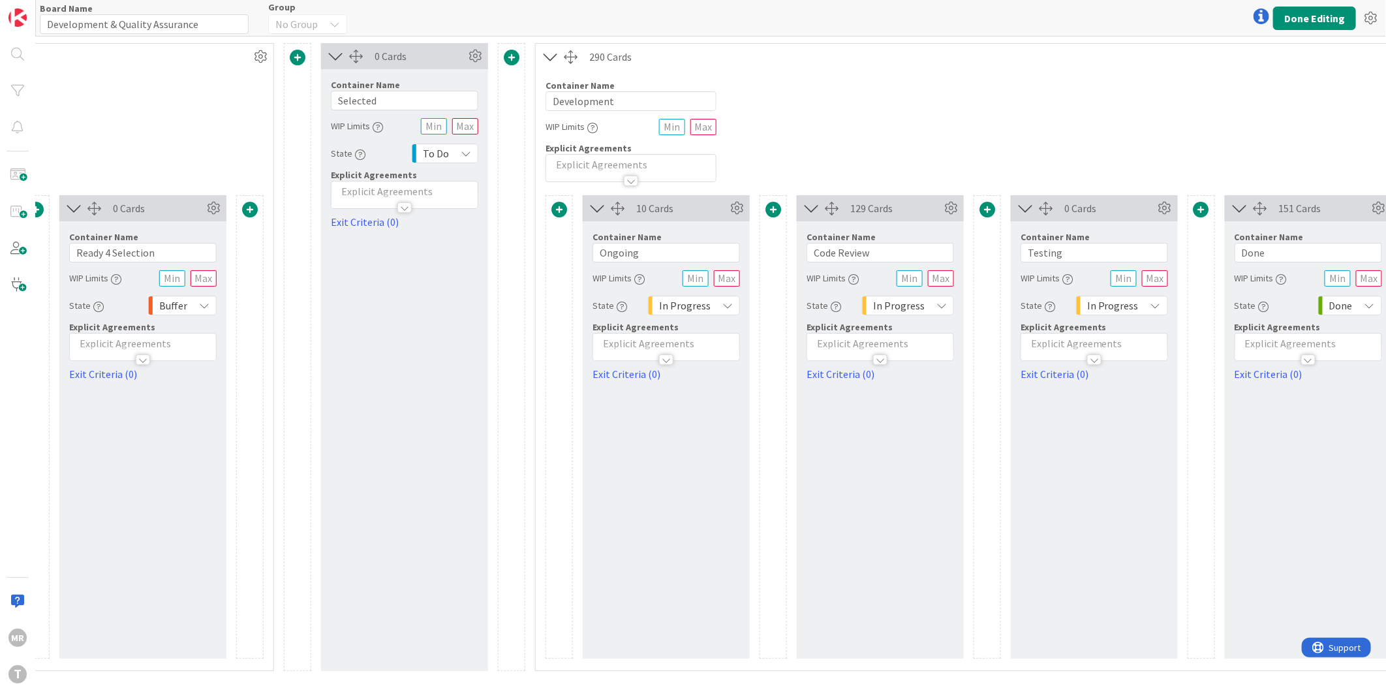
scroll to position [0, 592]
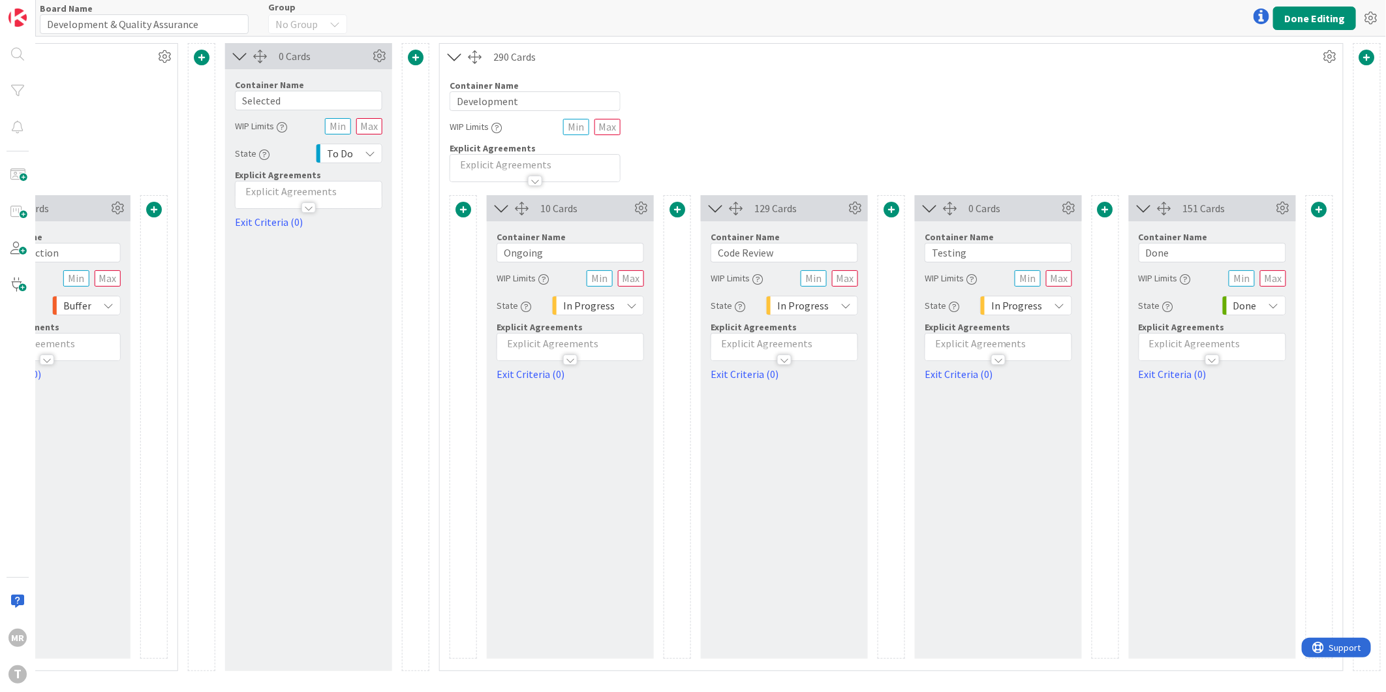
click at [1316, 212] on span at bounding box center [1319, 210] width 16 height 16
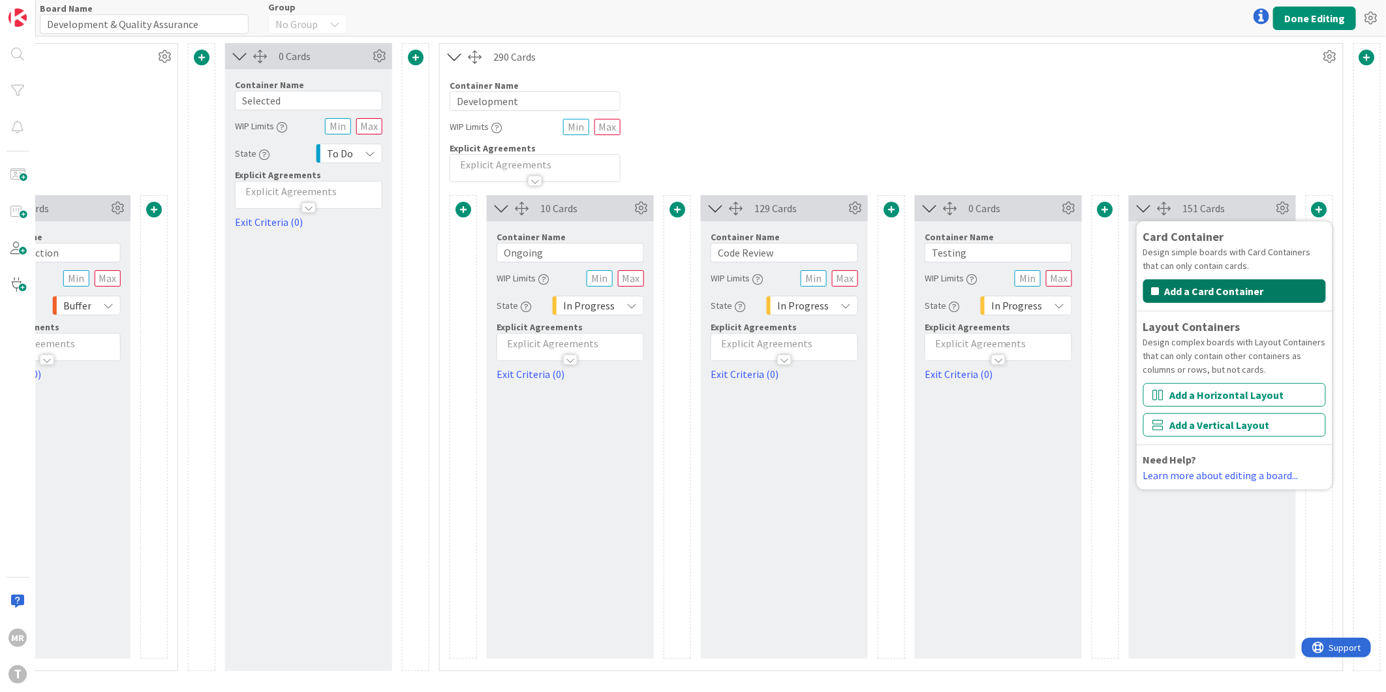
click at [1221, 292] on button "Add a Card Container" at bounding box center [1234, 290] width 183 height 23
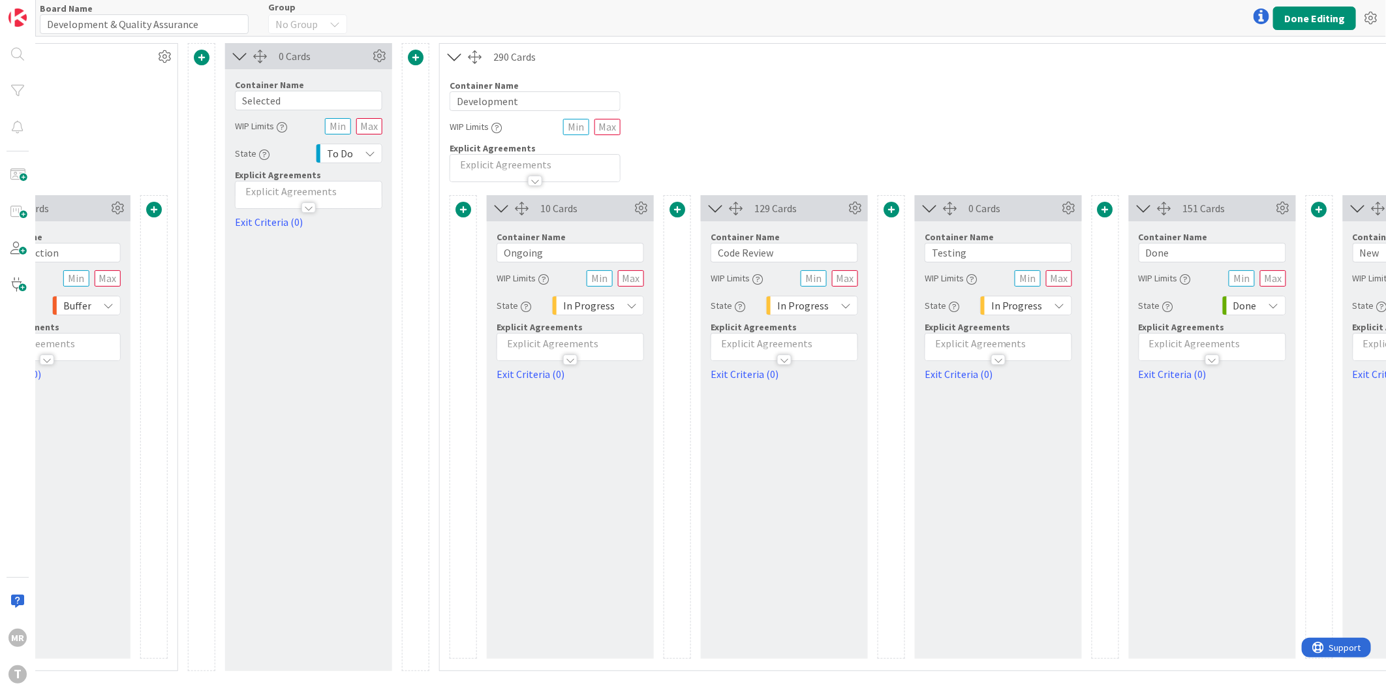
scroll to position [0, 806]
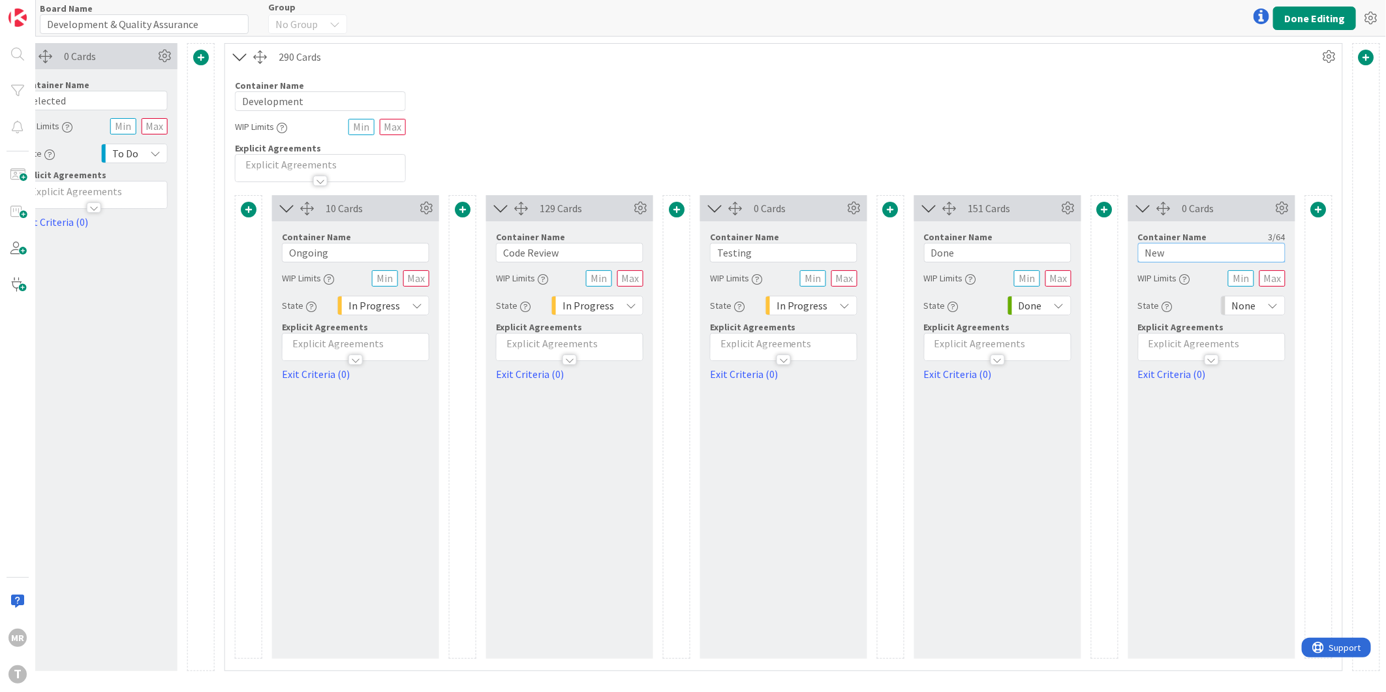
drag, startPoint x: 1179, startPoint y: 256, endPoint x: 1136, endPoint y: 257, distance: 43.1
click at [1136, 257] on div "Container Name 3 / 64 New WIP Limits State None Explicit Agreements Exit Criter…" at bounding box center [1211, 301] width 167 height 161
type input "Deployment Qualidade"
click at [1263, 311] on div "None" at bounding box center [1253, 306] width 65 height 20
click at [1270, 477] on span "Done" at bounding box center [1309, 484] width 108 height 20
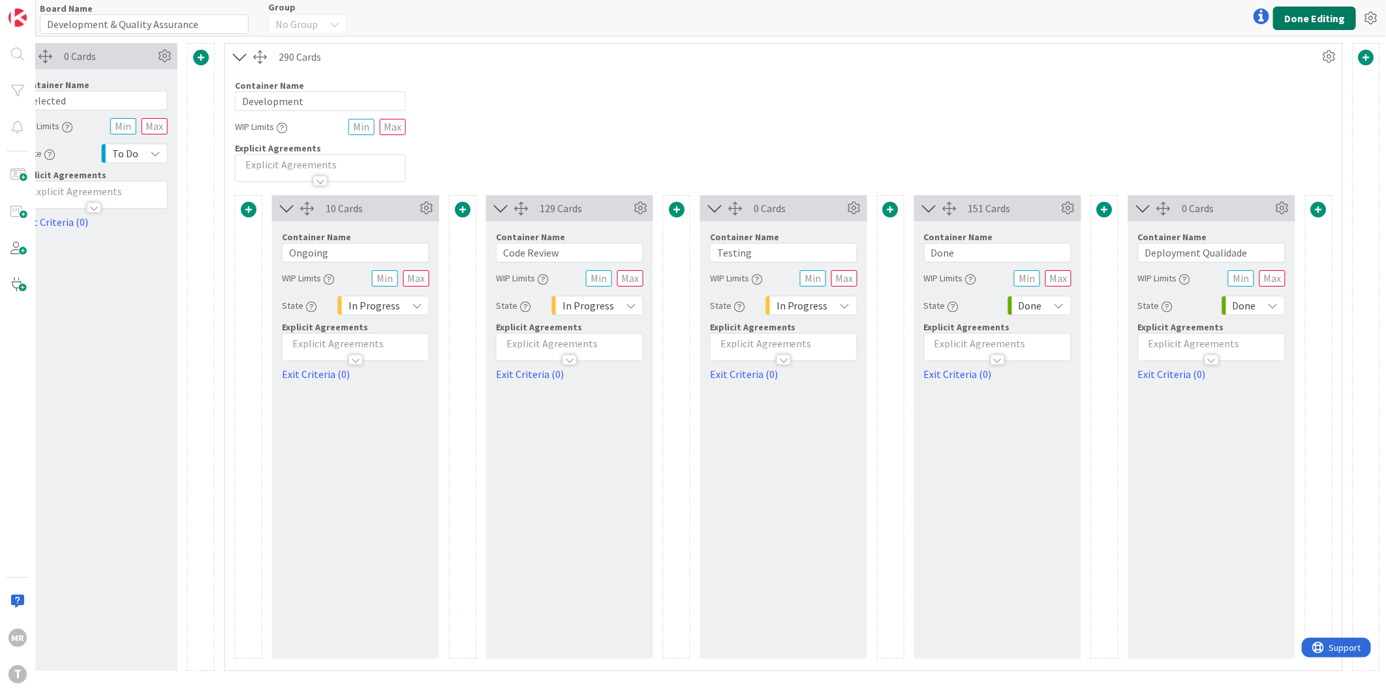
click at [1317, 17] on button "Done Editing" at bounding box center [1314, 18] width 83 height 23
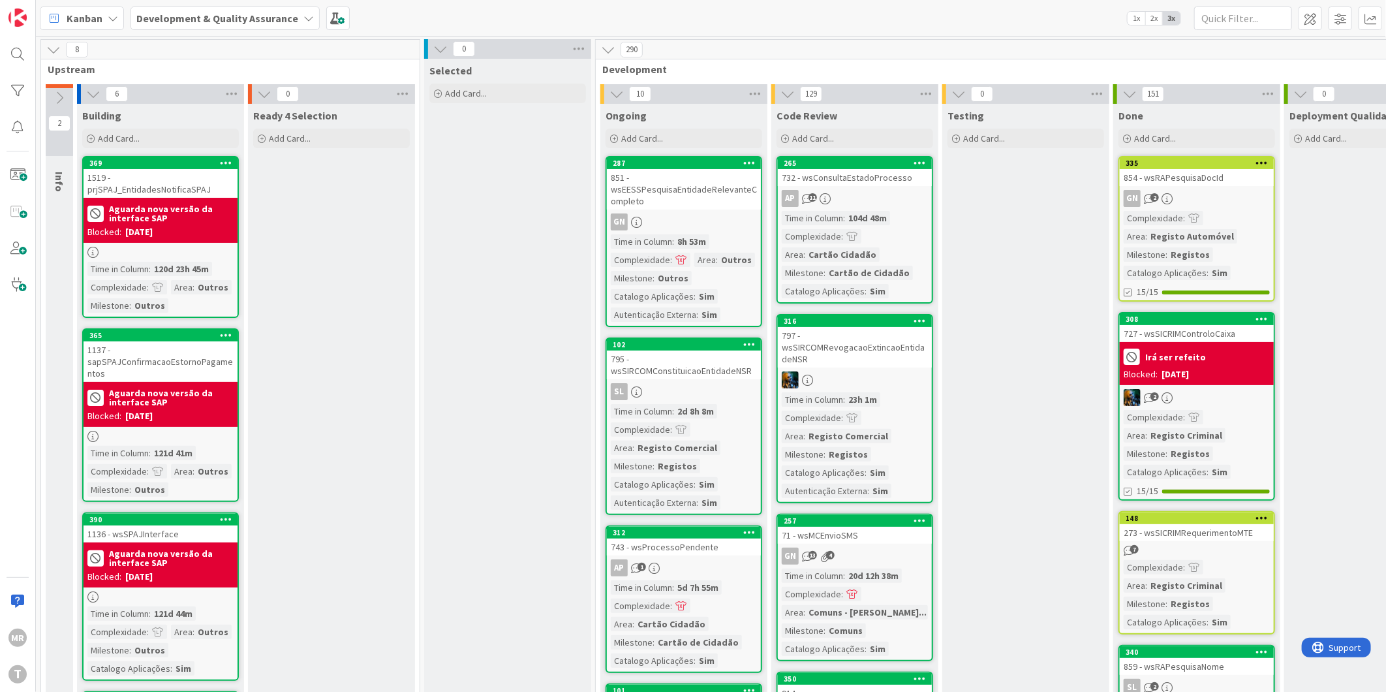
scroll to position [0, 154]
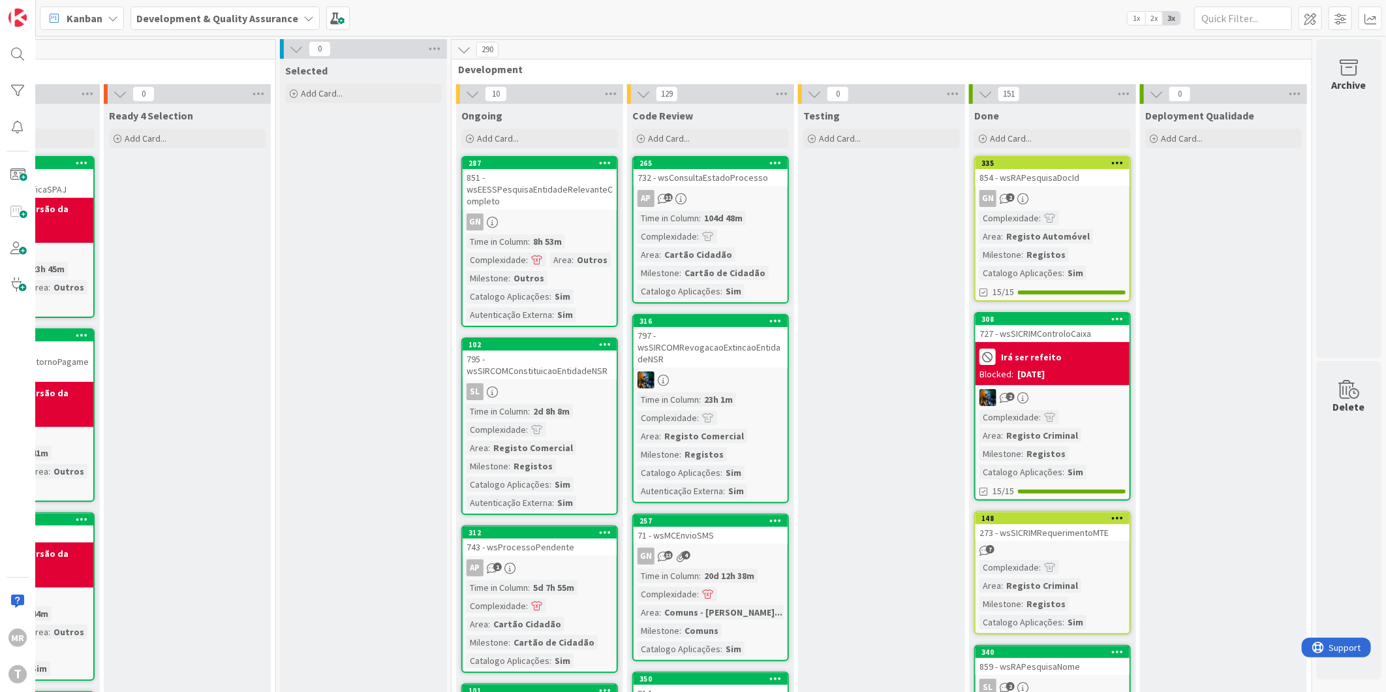
click at [11, 647] on div "MR" at bounding box center [18, 637] width 26 height 26
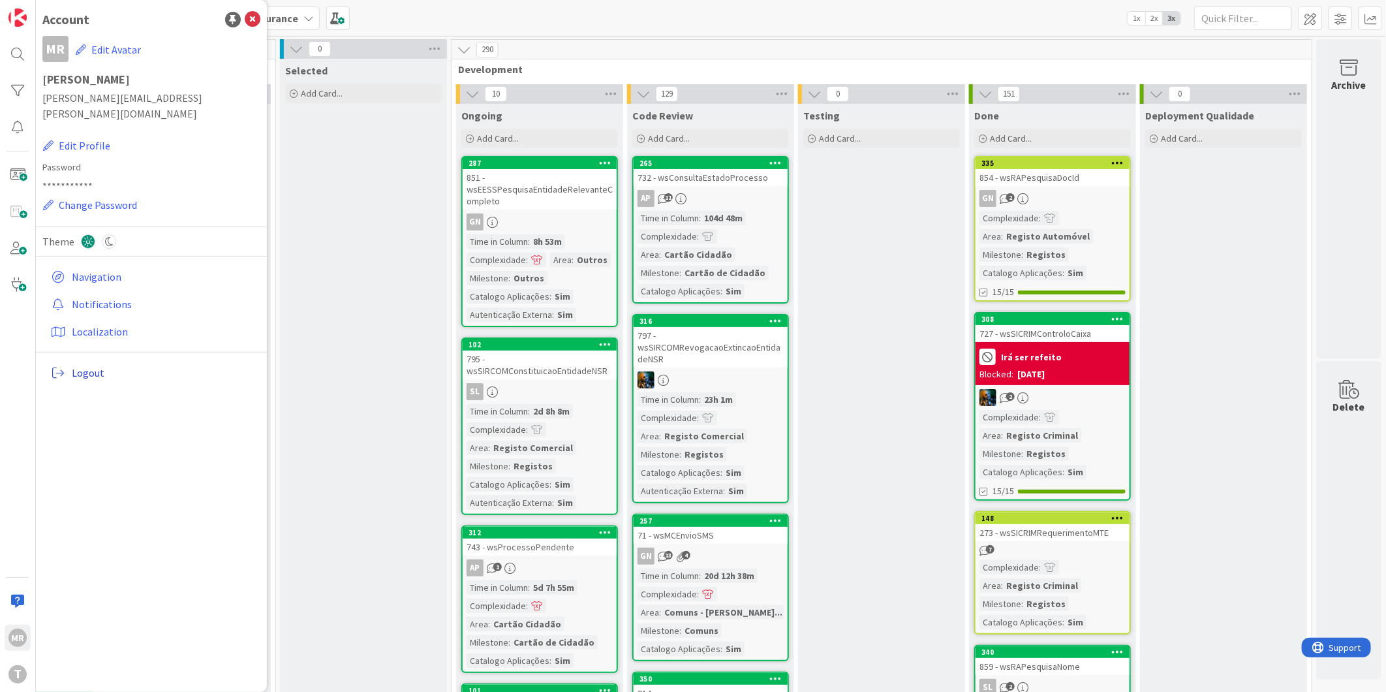
click at [98, 361] on link "Logout" at bounding box center [153, 372] width 215 height 23
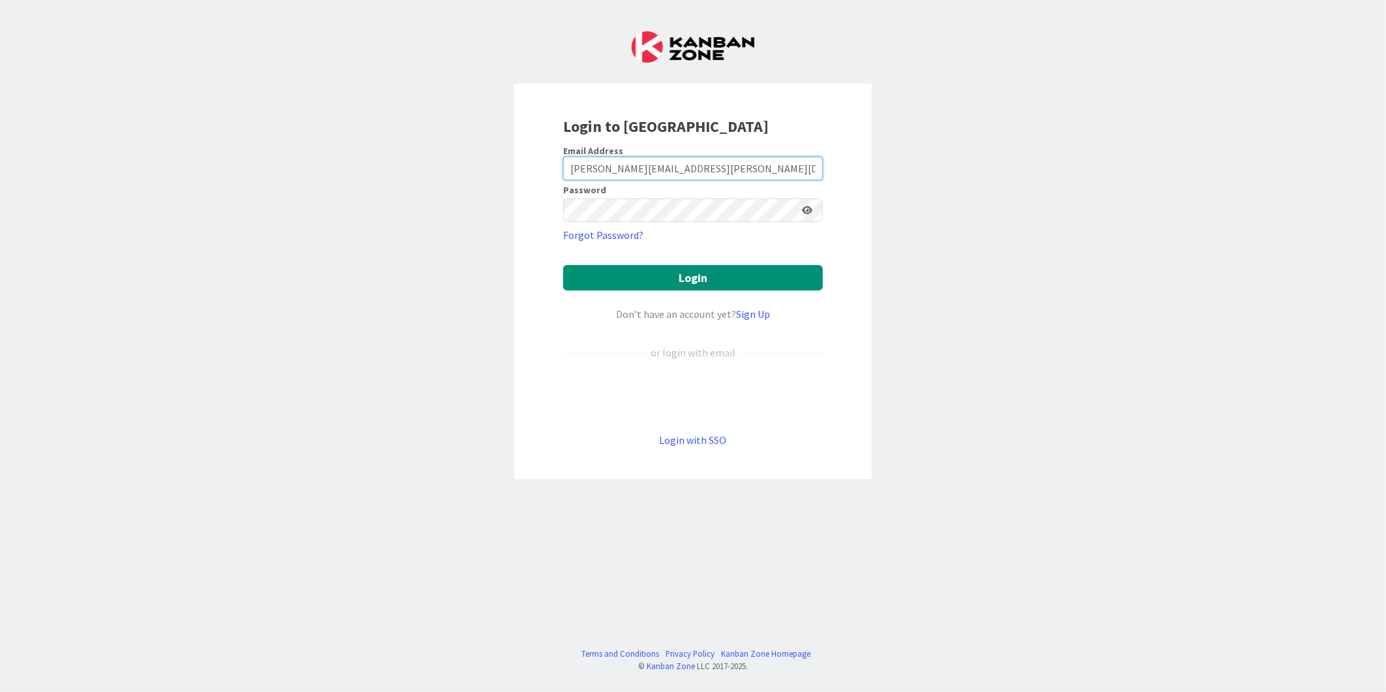
click at [733, 174] on input "Monica.p.Rodrigues@timestamp.pt" at bounding box center [693, 168] width 260 height 23
type input "monica.s.rodrigues.ext@igfej.mj.pt"
click at [685, 288] on button "Login" at bounding box center [693, 277] width 260 height 25
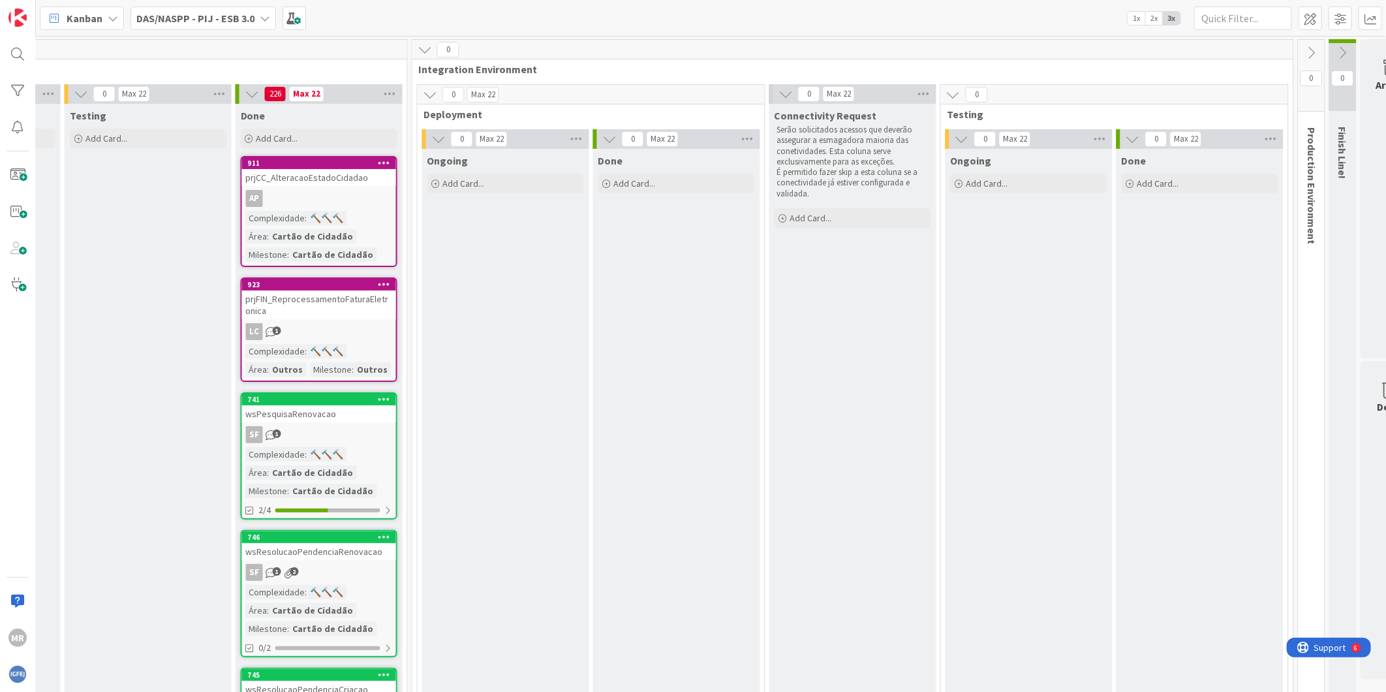
scroll to position [0, 1353]
click at [5, 639] on div "MR" at bounding box center [18, 637] width 26 height 26
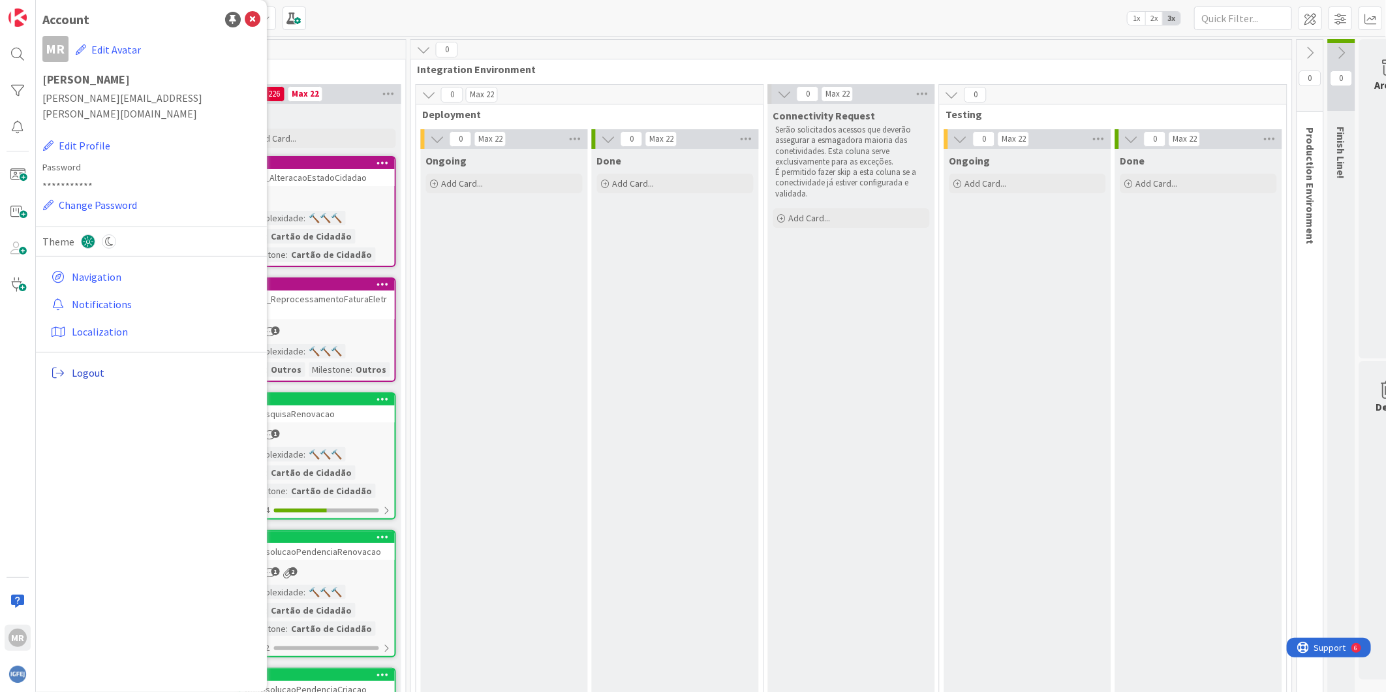
click at [93, 365] on span "Logout" at bounding box center [163, 373] width 183 height 16
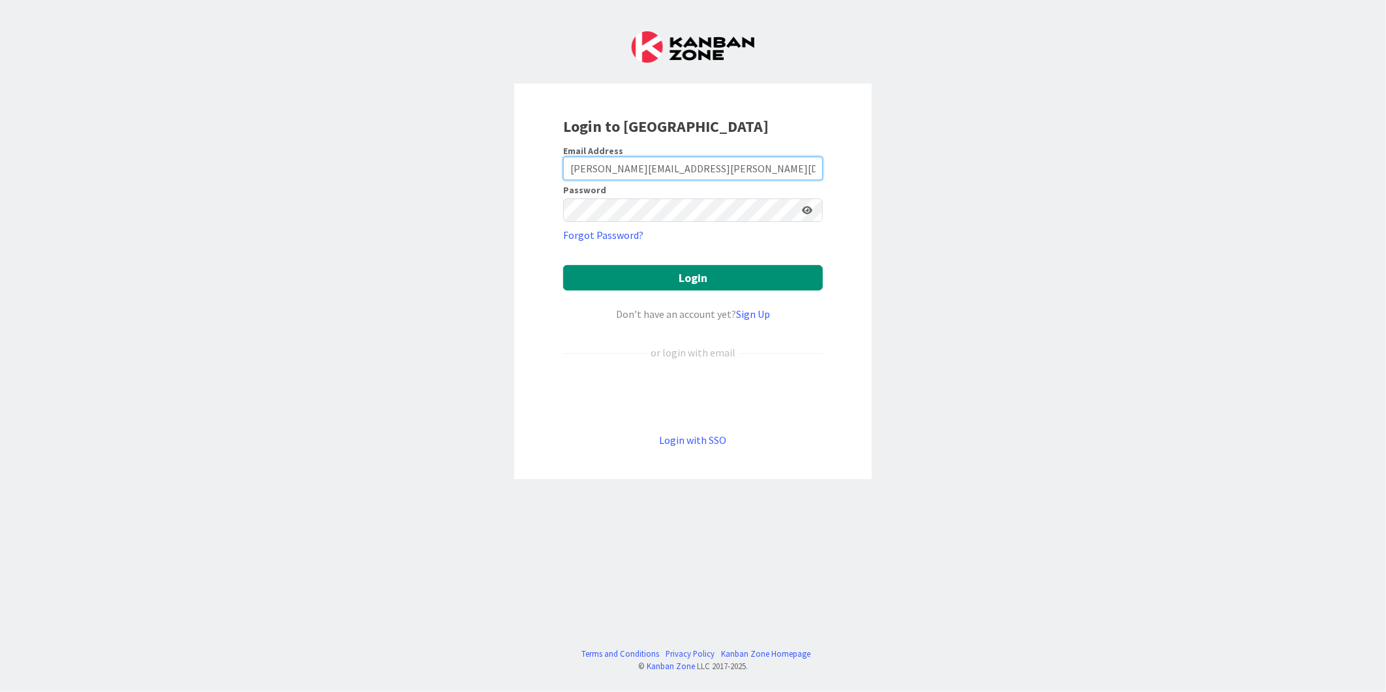
click at [649, 158] on input "monica.s.rodrigues.ext@igfej.mj.pt" at bounding box center [693, 168] width 260 height 23
type input "Monica.p.Rodrigues@timestamp.pt"
click at [681, 283] on button "Login" at bounding box center [693, 277] width 260 height 25
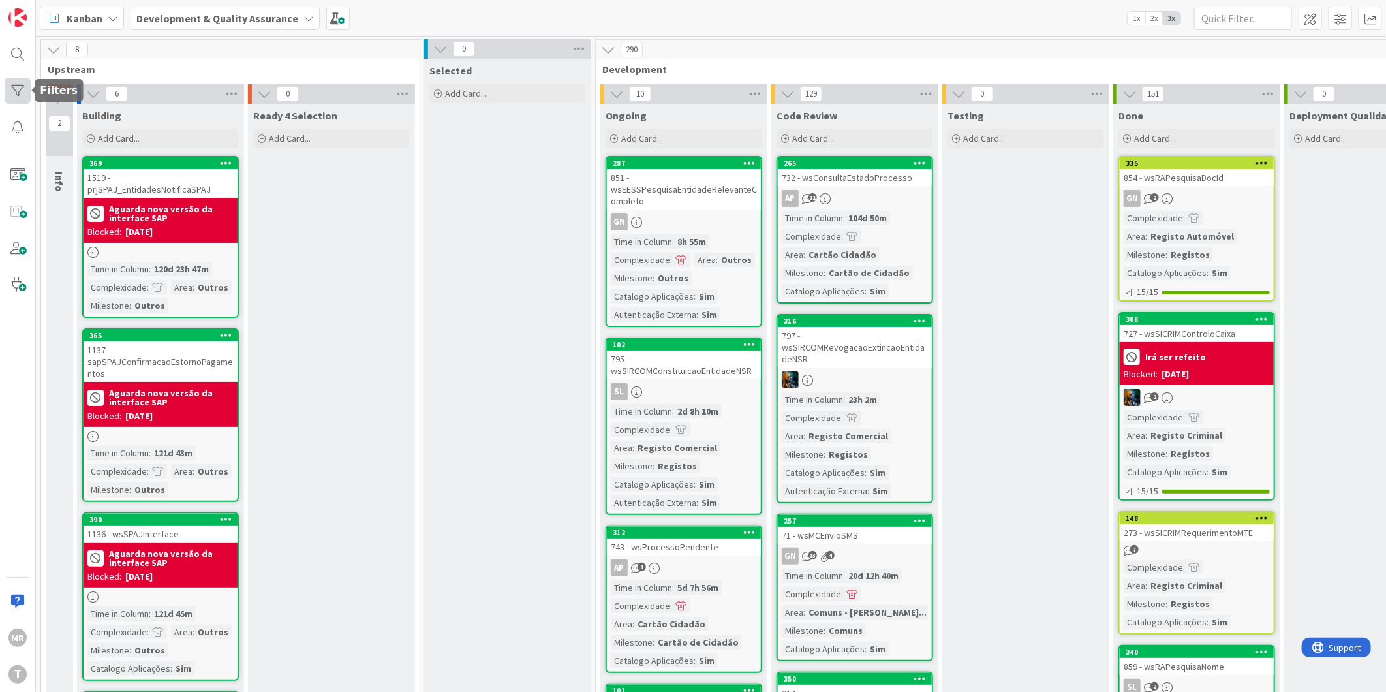
click at [15, 87] on div at bounding box center [18, 91] width 26 height 26
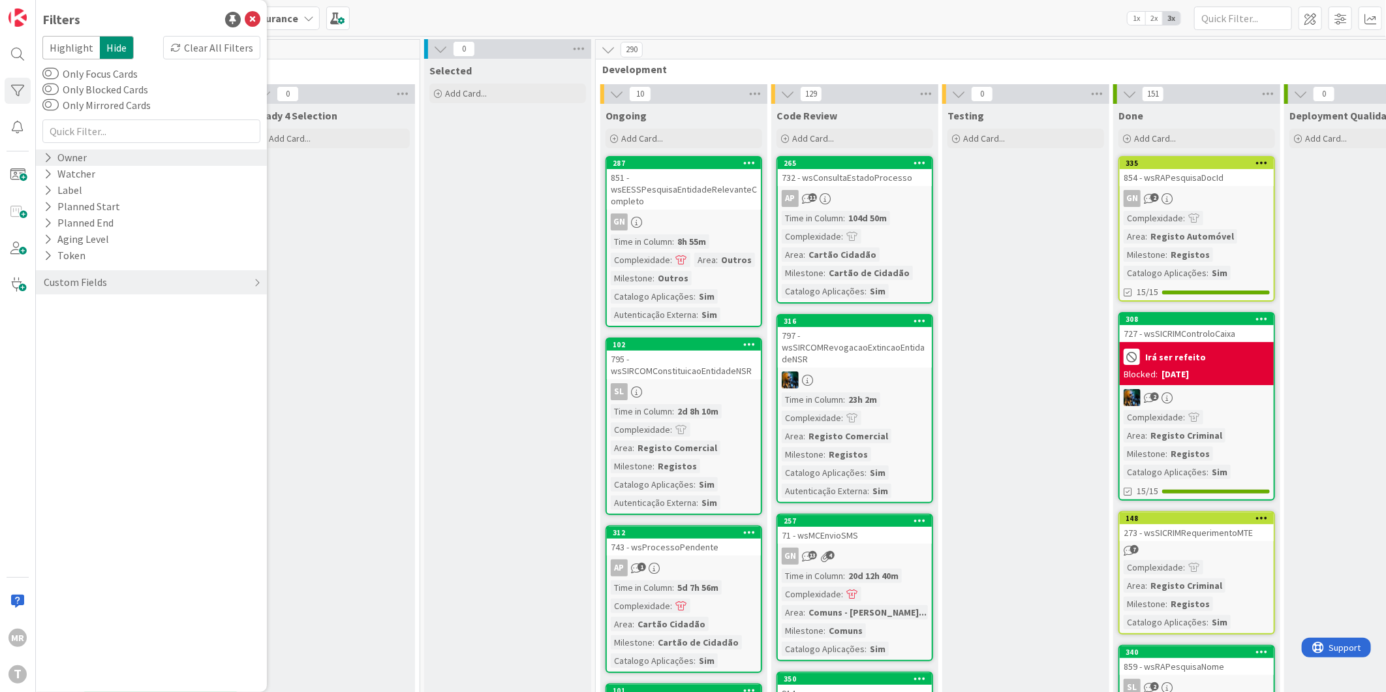
click at [70, 158] on div "Owner" at bounding box center [65, 157] width 46 height 16
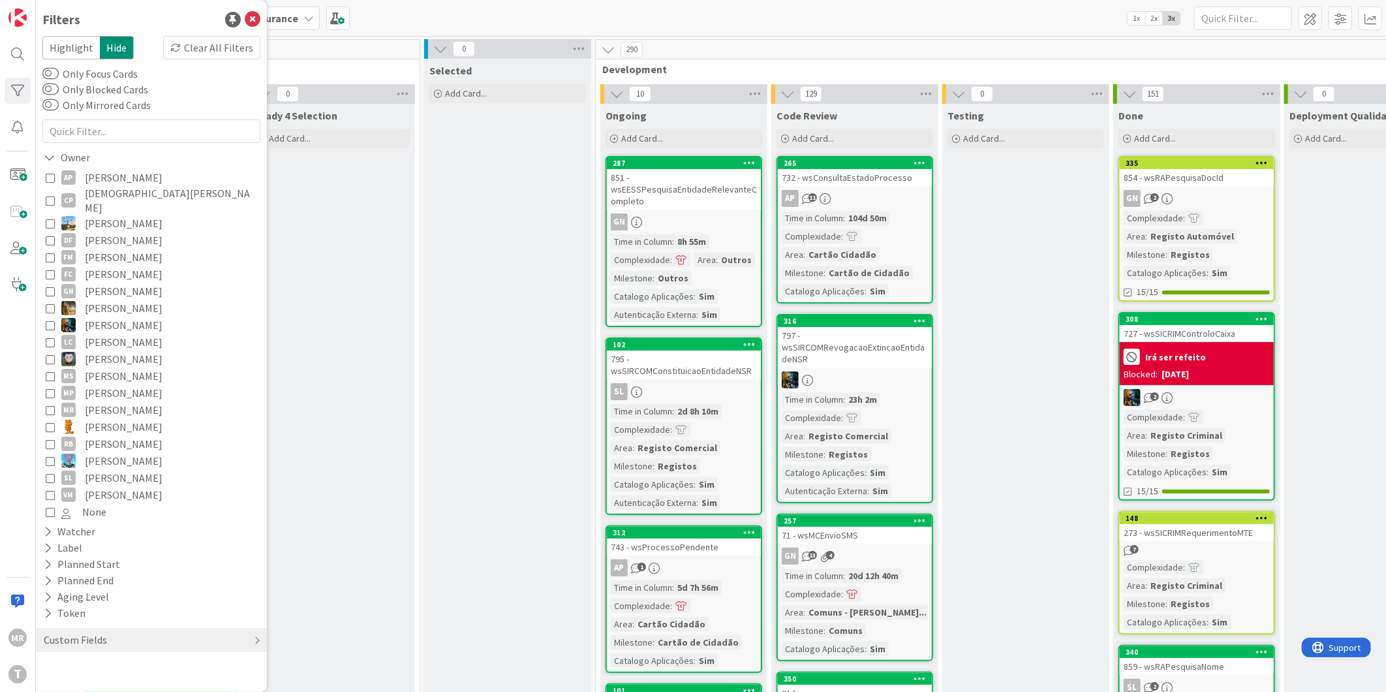
click at [114, 283] on span "[PERSON_NAME]" at bounding box center [124, 291] width 78 height 17
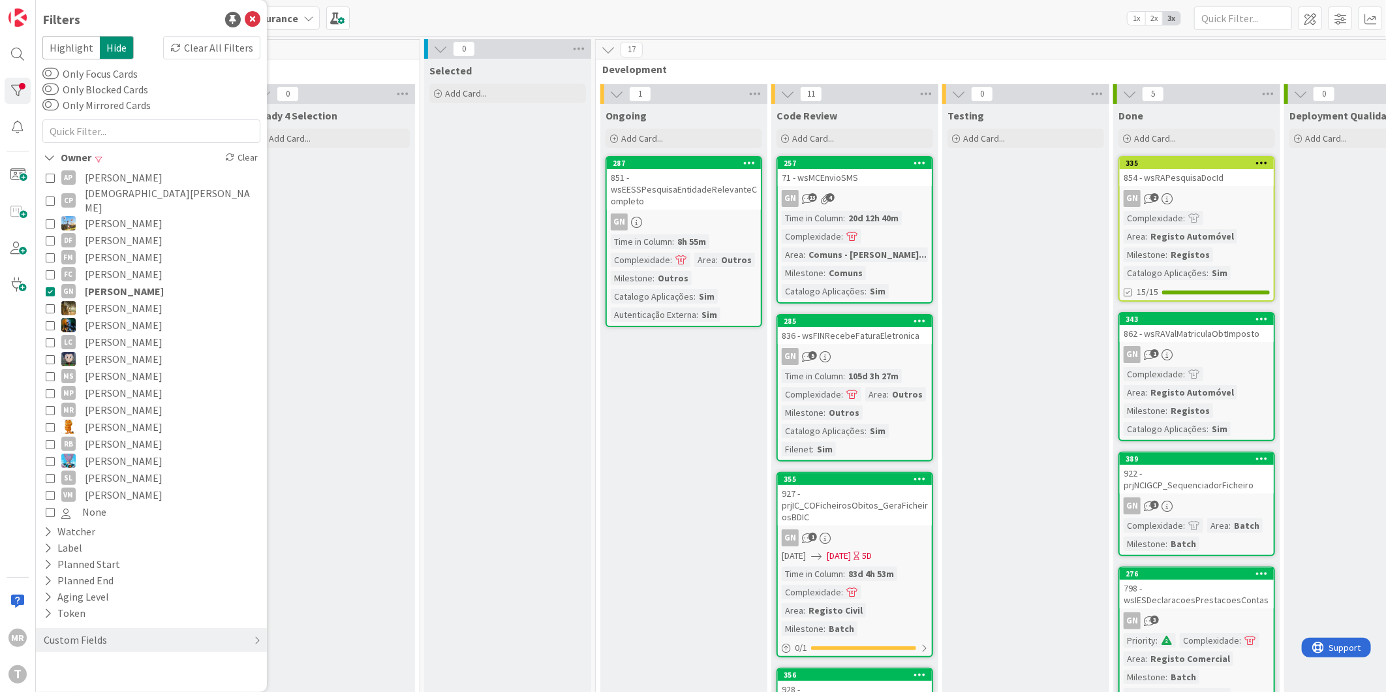
click at [155, 283] on span "[PERSON_NAME]" at bounding box center [124, 291] width 79 height 17
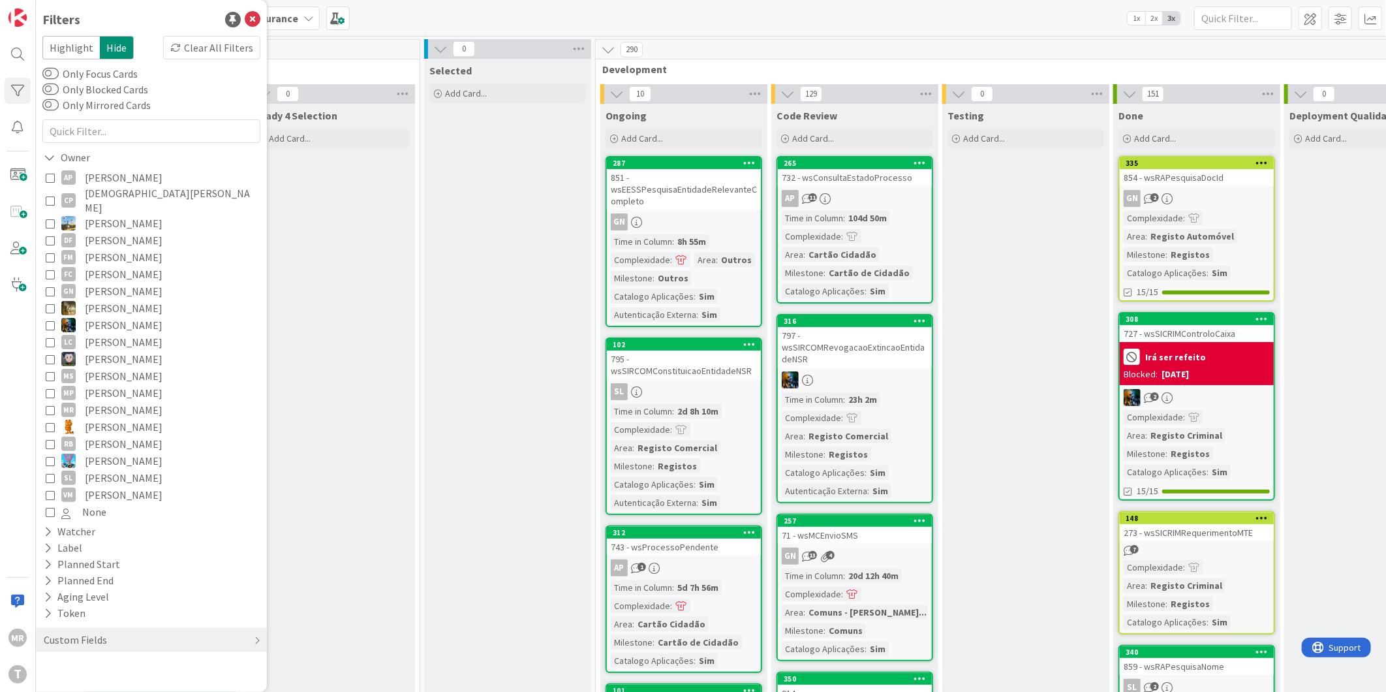
click at [131, 178] on span "[PERSON_NAME]" at bounding box center [124, 177] width 78 height 17
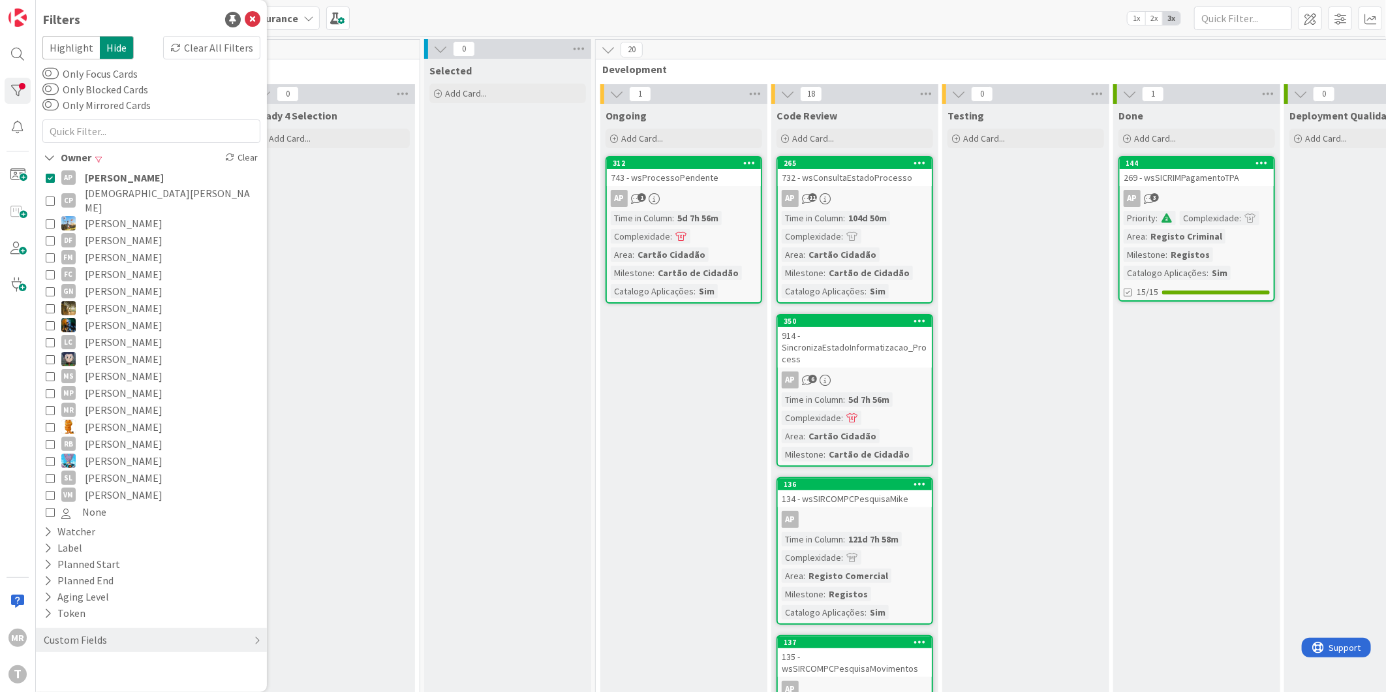
click at [131, 178] on span "[PERSON_NAME]" at bounding box center [124, 177] width 79 height 17
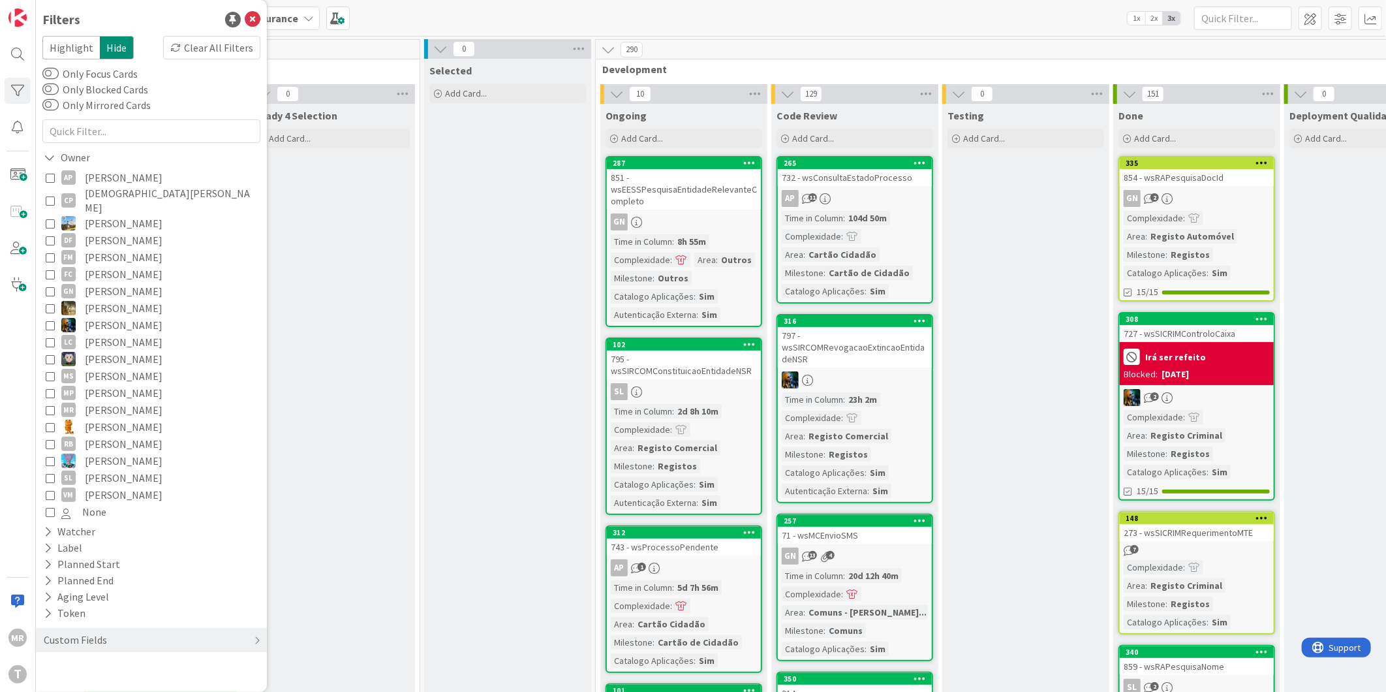
click at [109, 486] on span "[PERSON_NAME]" at bounding box center [124, 494] width 78 height 17
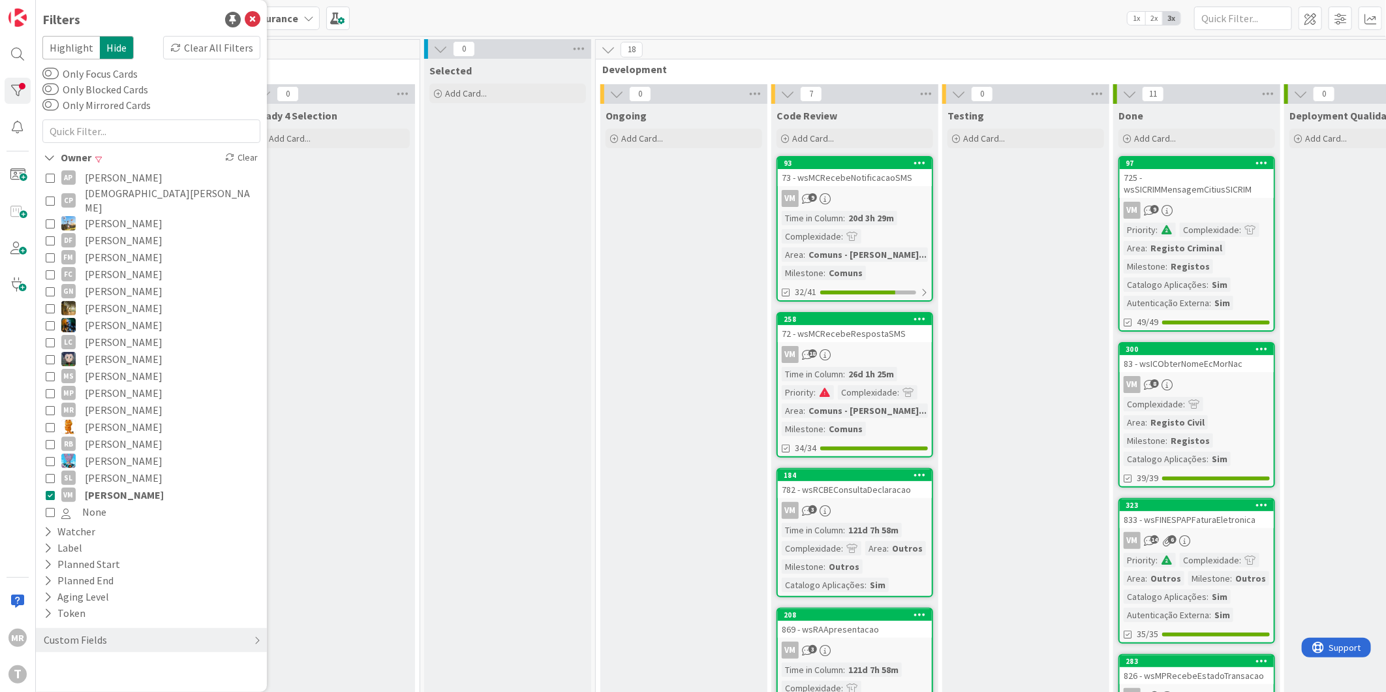
click at [109, 486] on span "[PERSON_NAME]" at bounding box center [124, 494] width 79 height 17
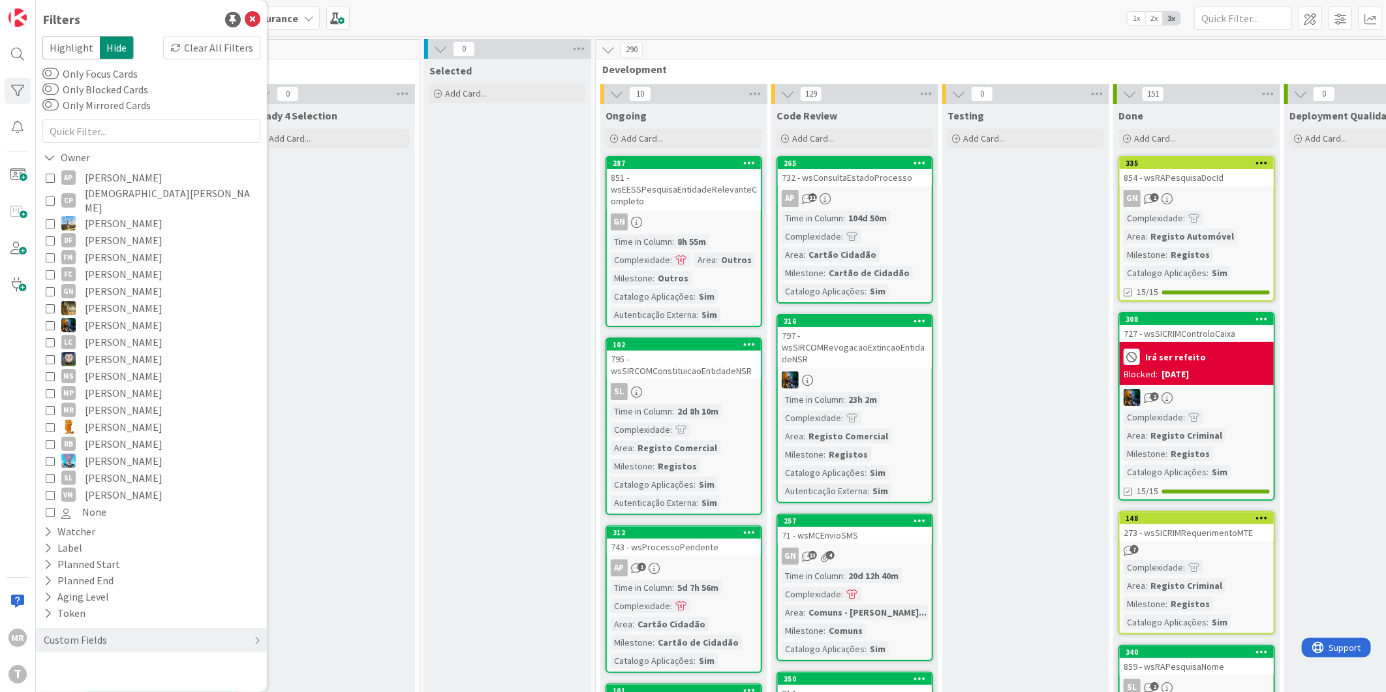
click at [112, 469] on span "[PERSON_NAME]" at bounding box center [124, 477] width 78 height 17
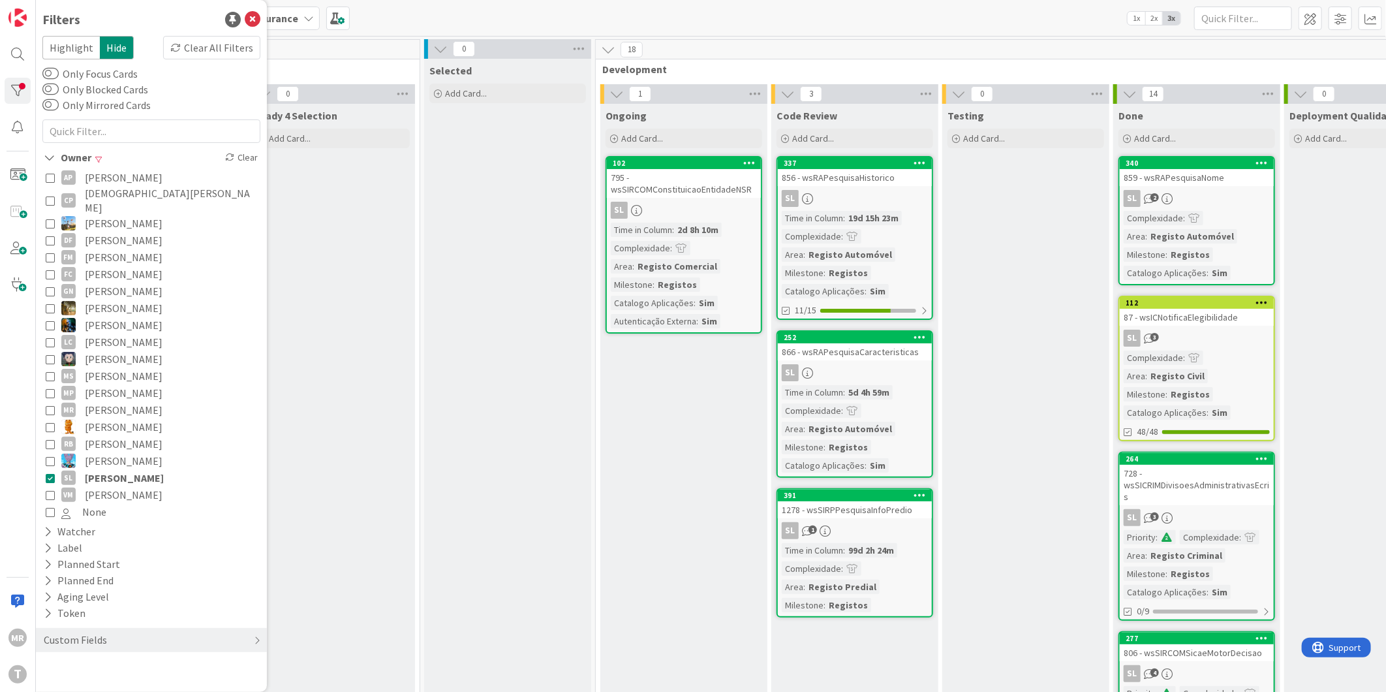
click at [112, 469] on span "[PERSON_NAME]" at bounding box center [124, 477] width 79 height 17
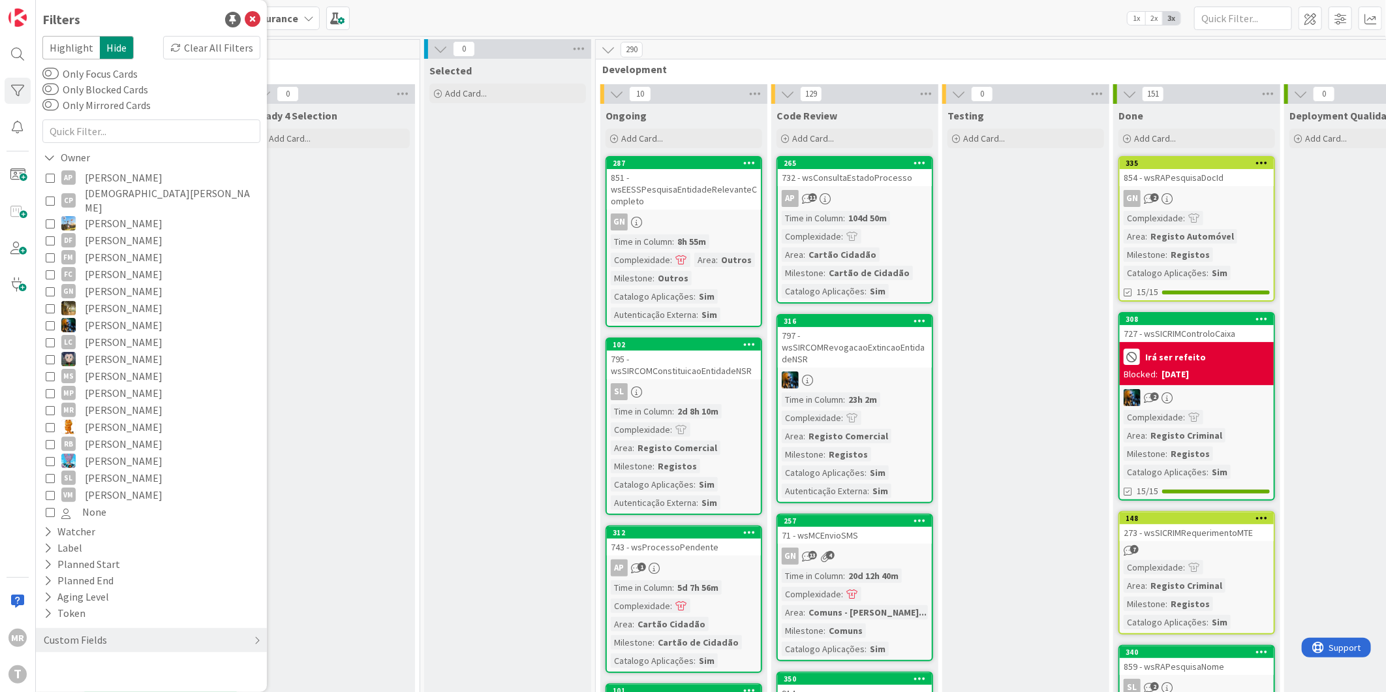
click at [115, 435] on span "[PERSON_NAME]" at bounding box center [124, 443] width 78 height 17
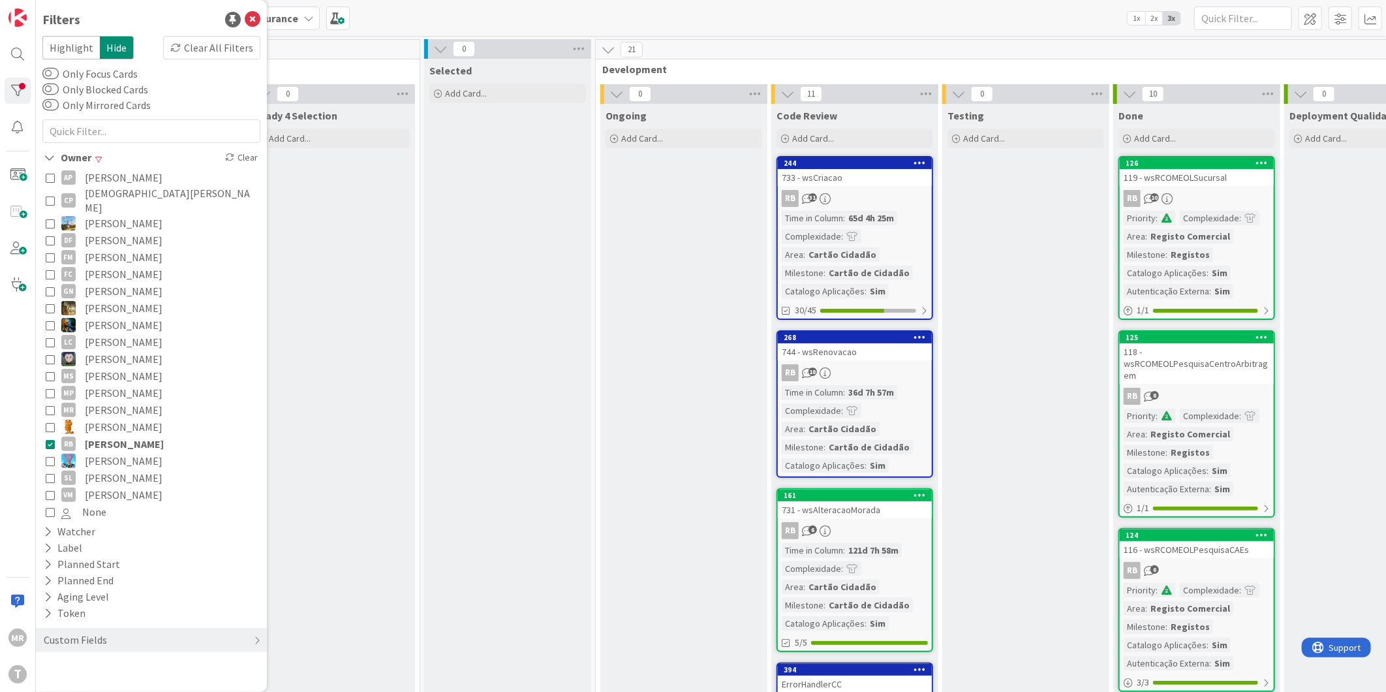
click at [115, 435] on span "[PERSON_NAME]" at bounding box center [124, 443] width 79 height 17
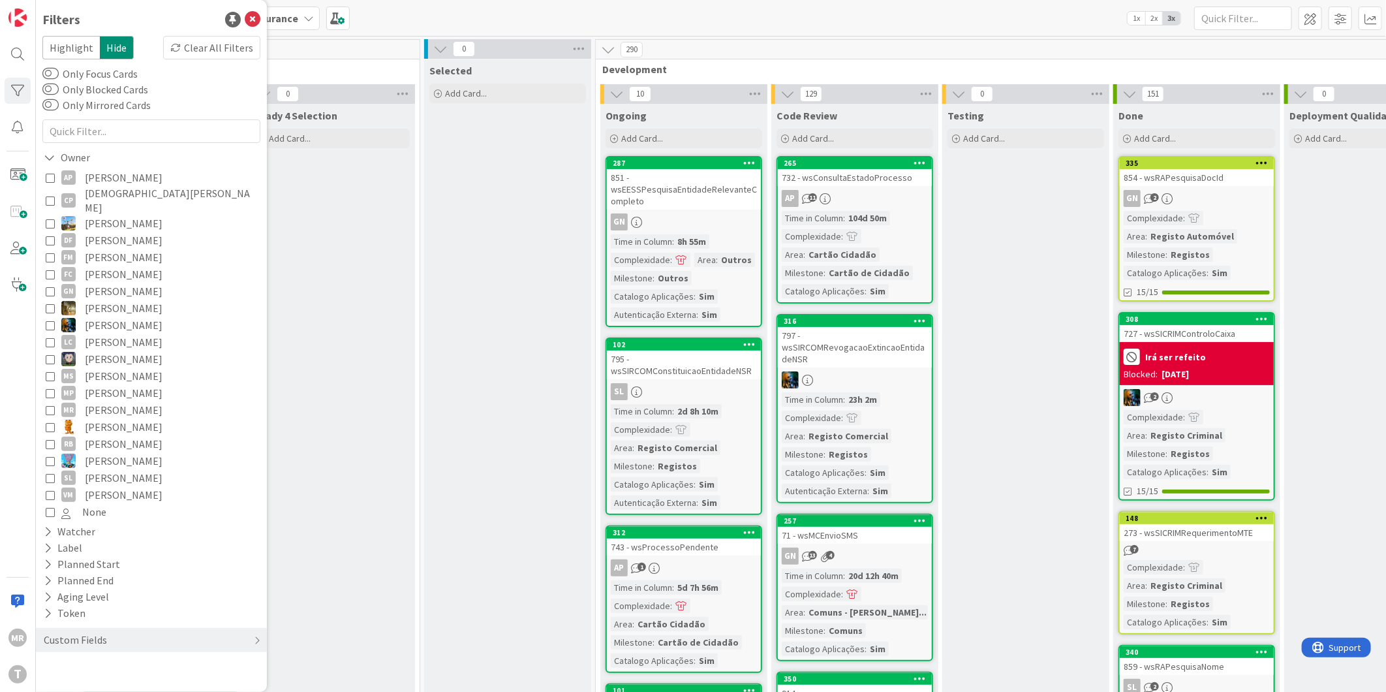
click at [117, 418] on span "[PERSON_NAME]" at bounding box center [124, 426] width 78 height 17
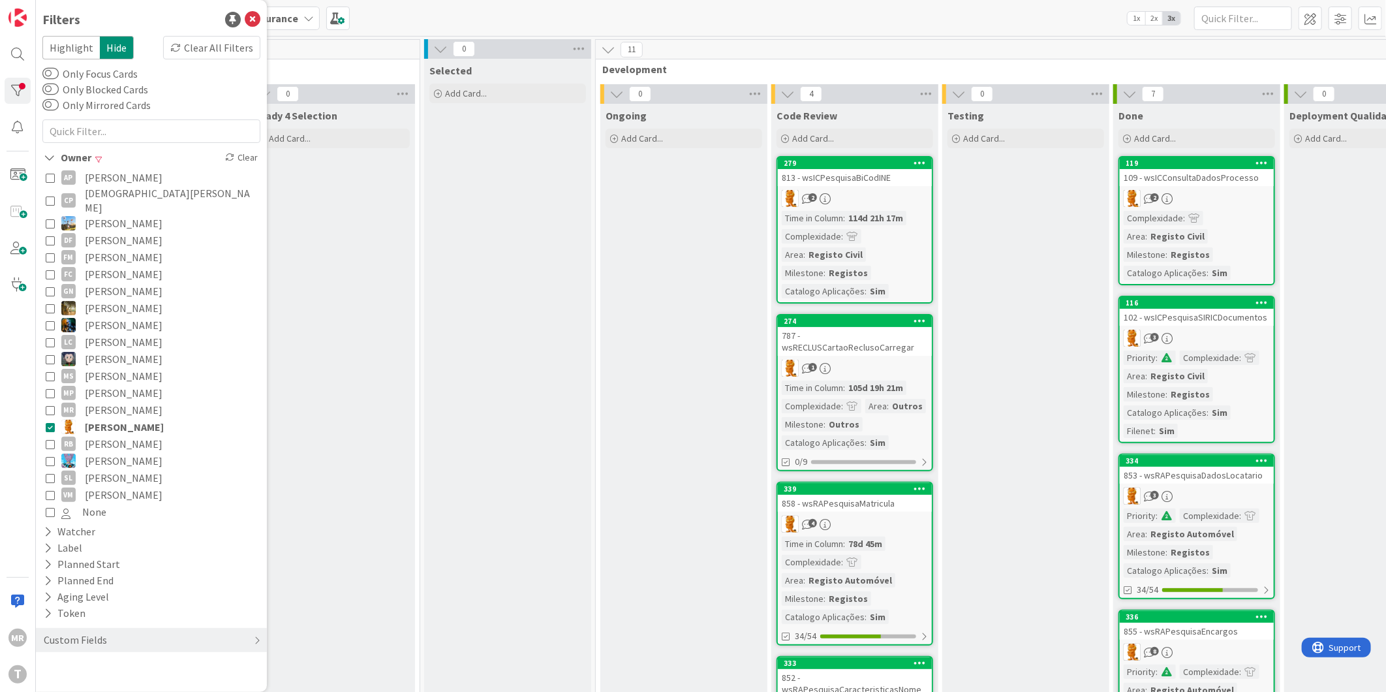
click at [117, 418] on span "[PERSON_NAME]" at bounding box center [124, 426] width 79 height 17
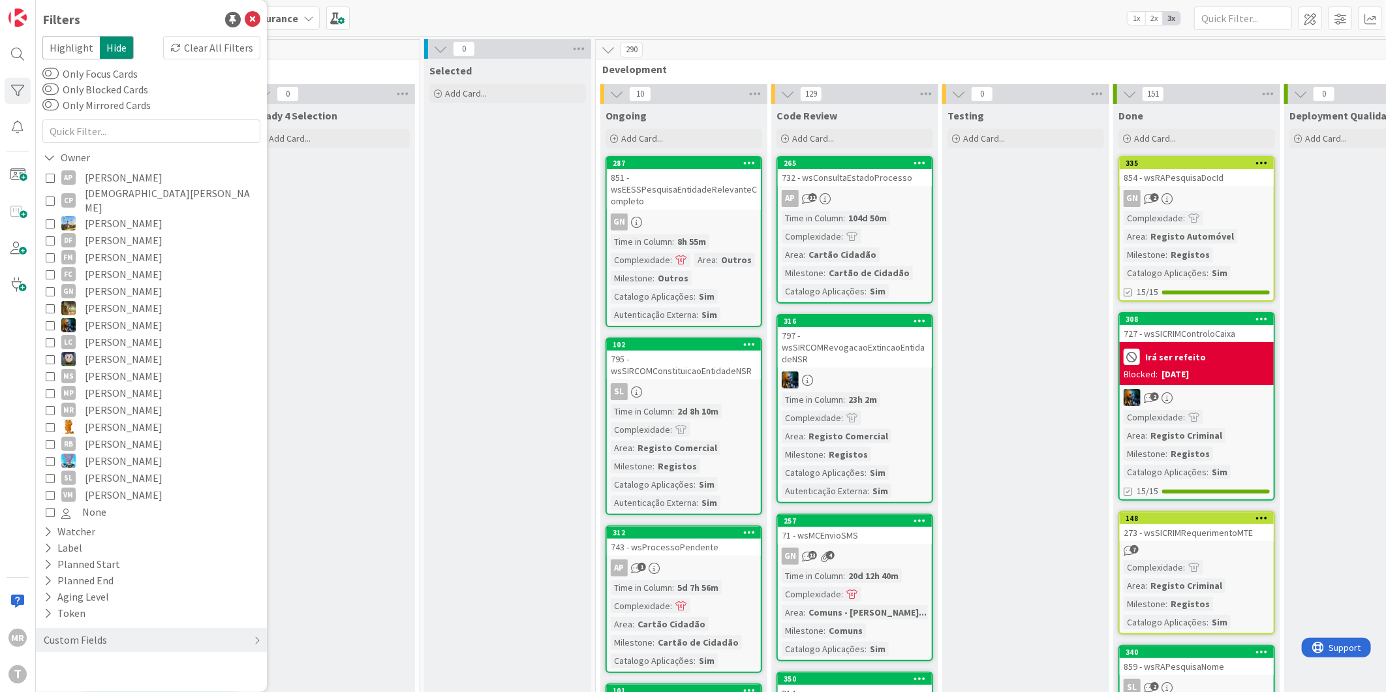
click at [119, 384] on span "[PERSON_NAME]" at bounding box center [124, 392] width 78 height 17
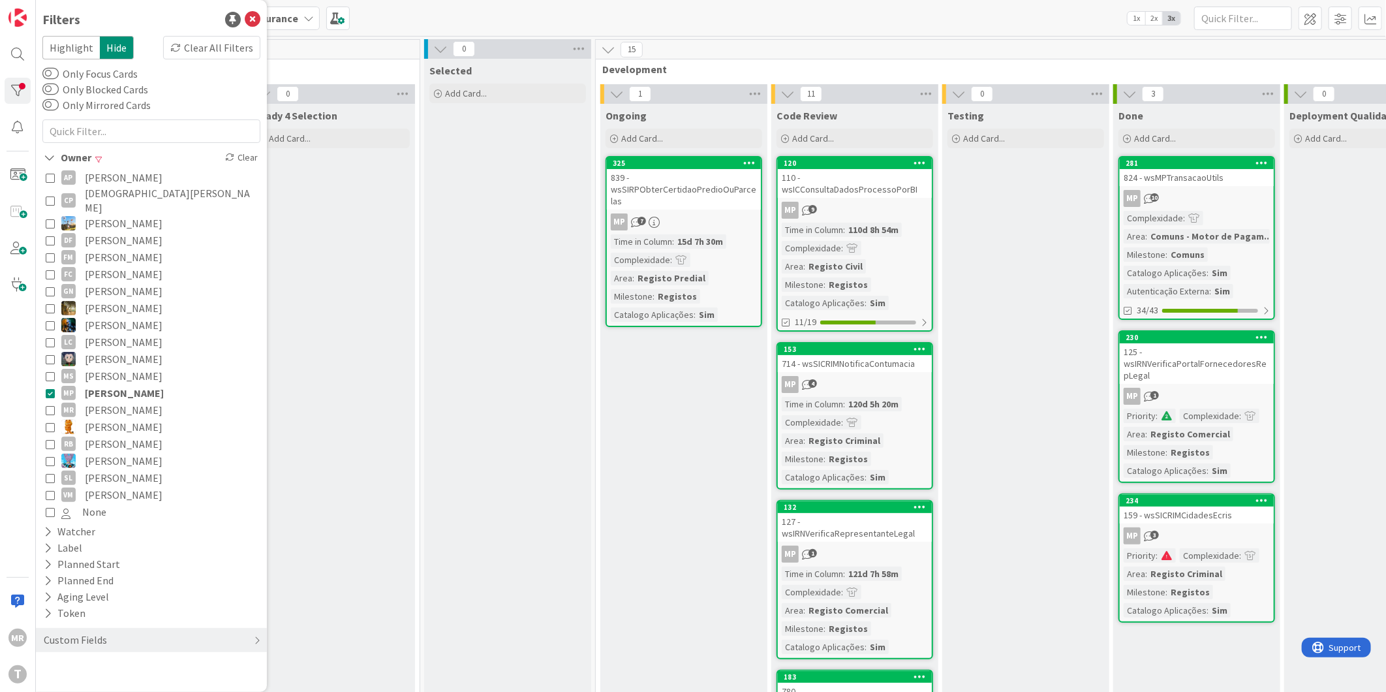
click at [119, 384] on span "[PERSON_NAME]" at bounding box center [124, 392] width 79 height 17
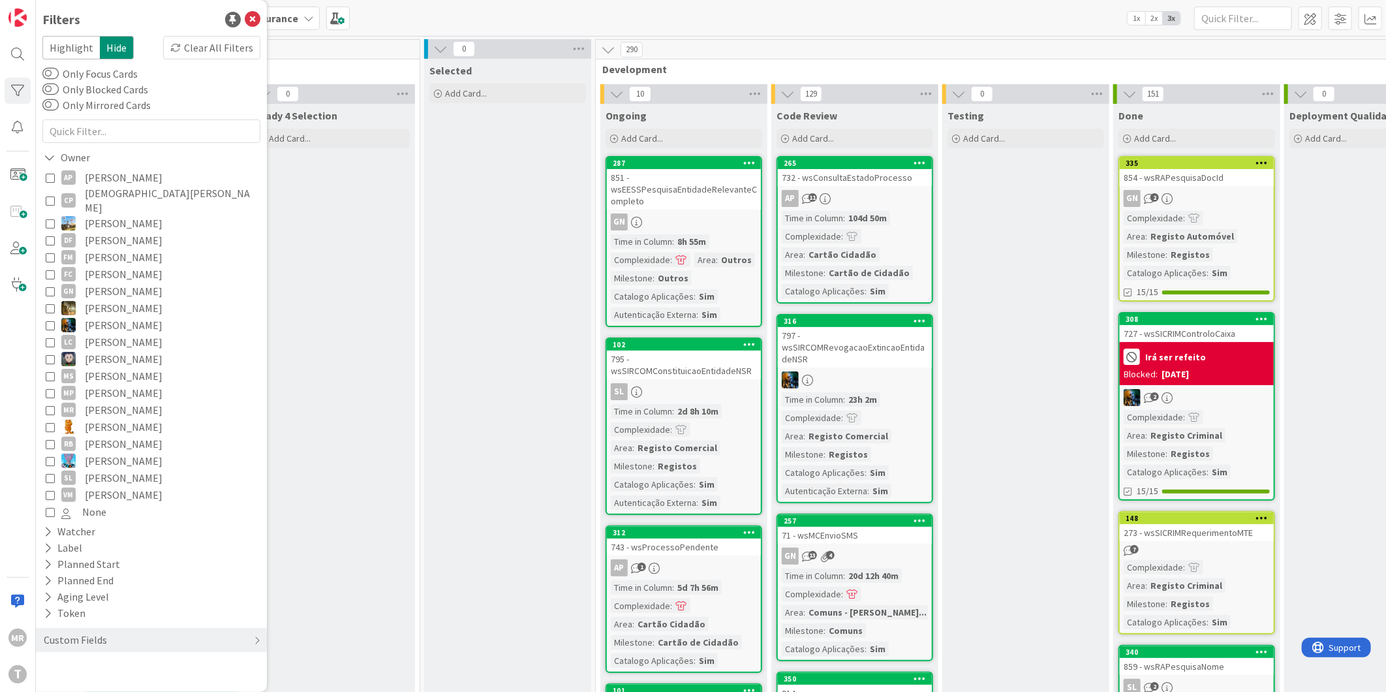
click at [124, 350] on span "[PERSON_NAME]" at bounding box center [124, 358] width 78 height 17
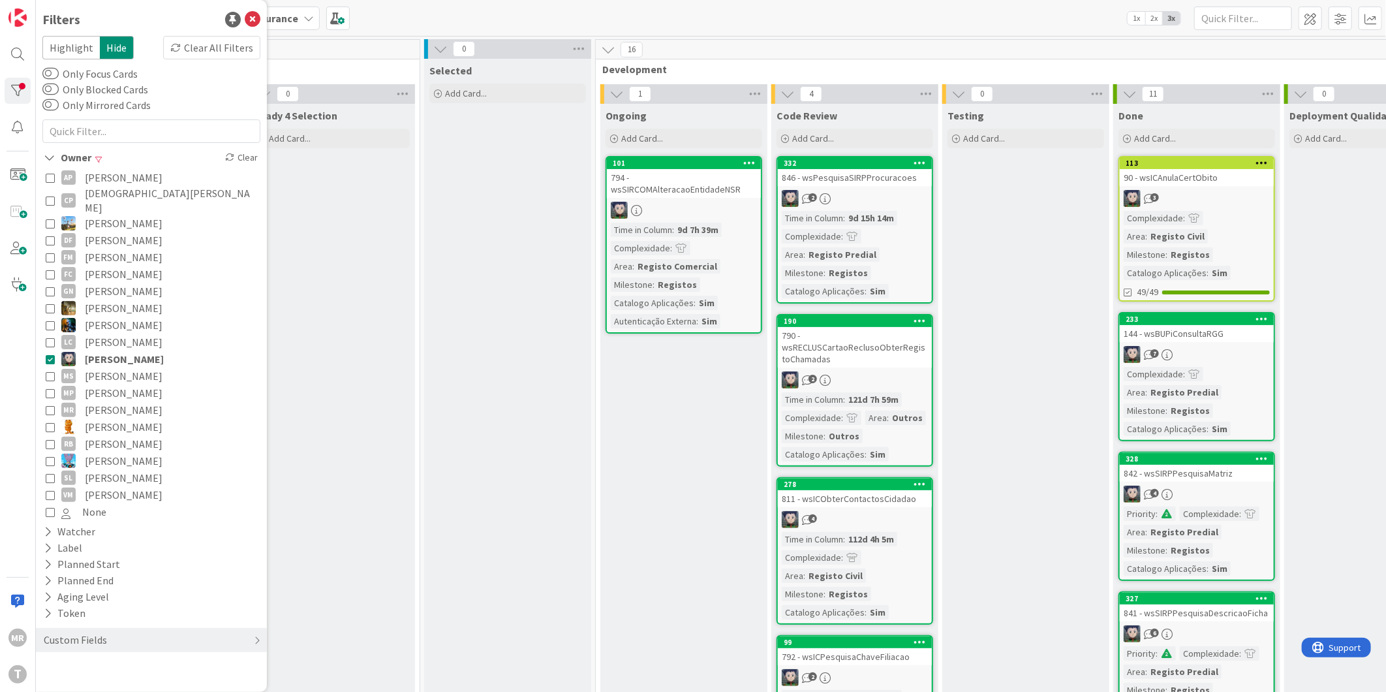
click at [124, 350] on span "[PERSON_NAME]" at bounding box center [124, 358] width 79 height 17
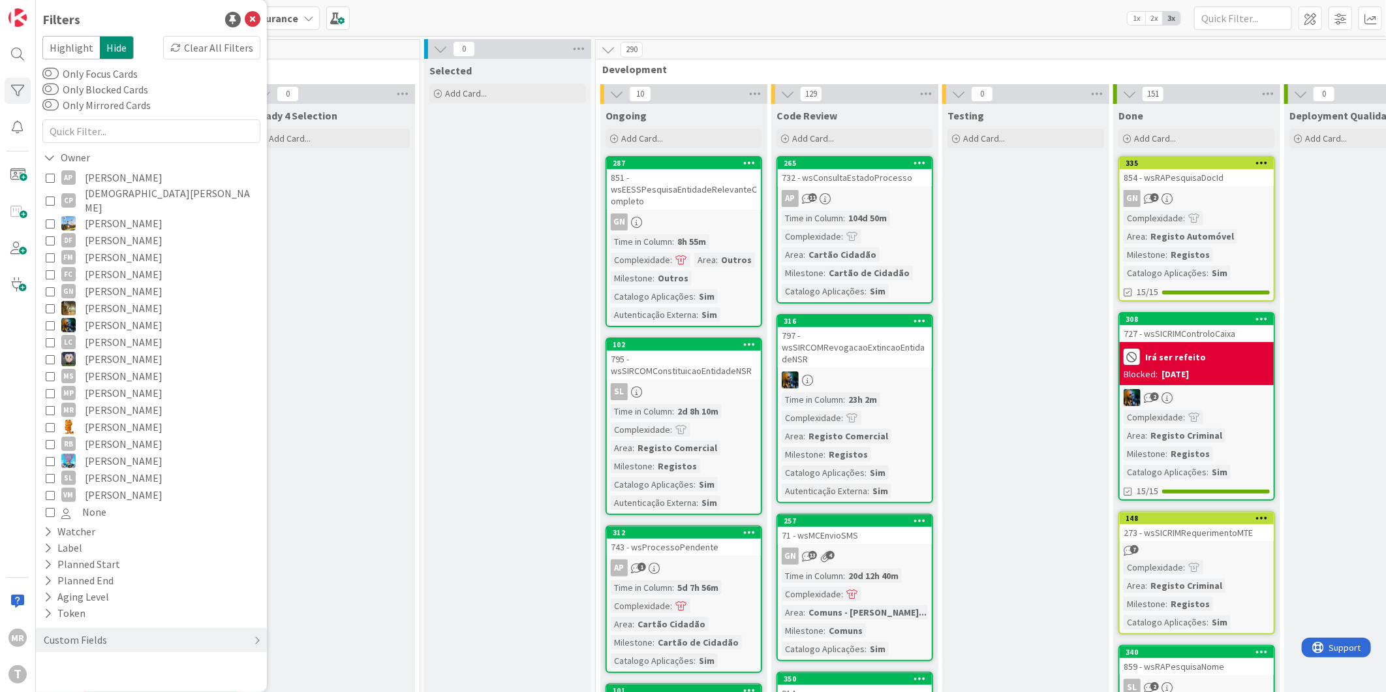
click at [99, 351] on span "[PERSON_NAME]" at bounding box center [124, 358] width 78 height 17
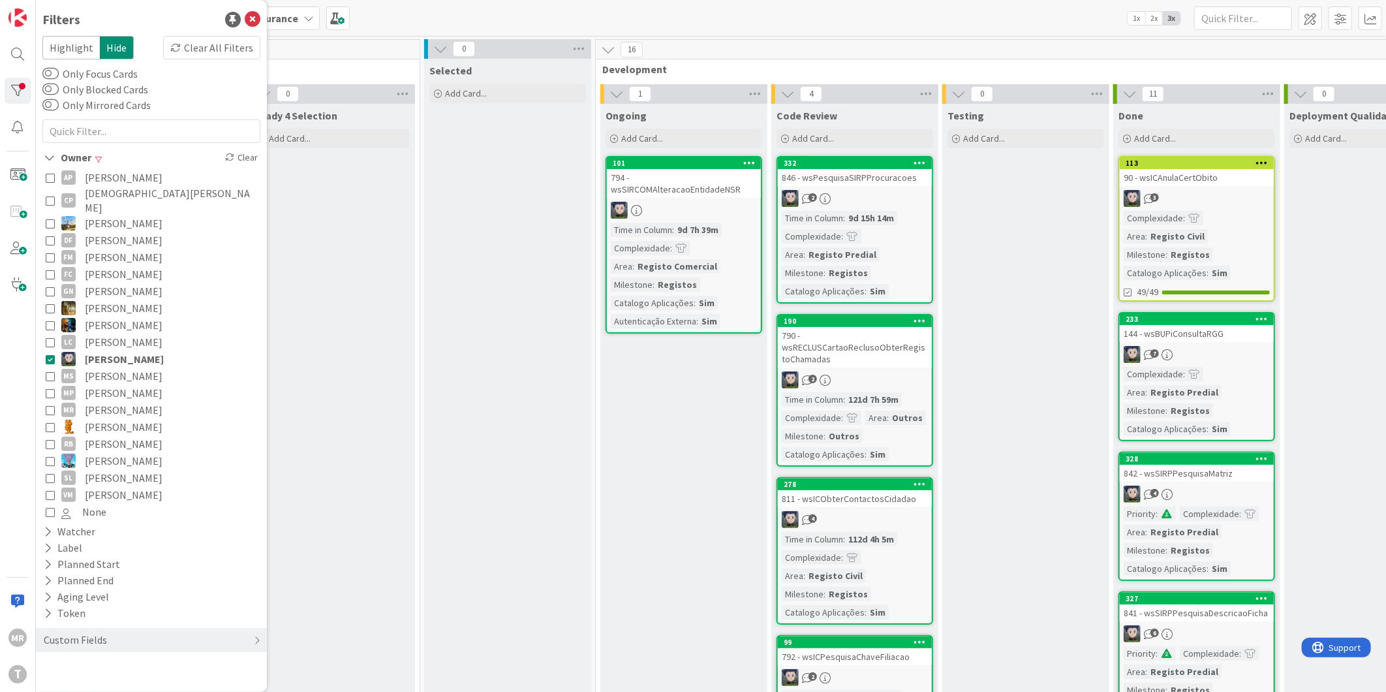
click at [99, 351] on span "[PERSON_NAME]" at bounding box center [124, 358] width 79 height 17
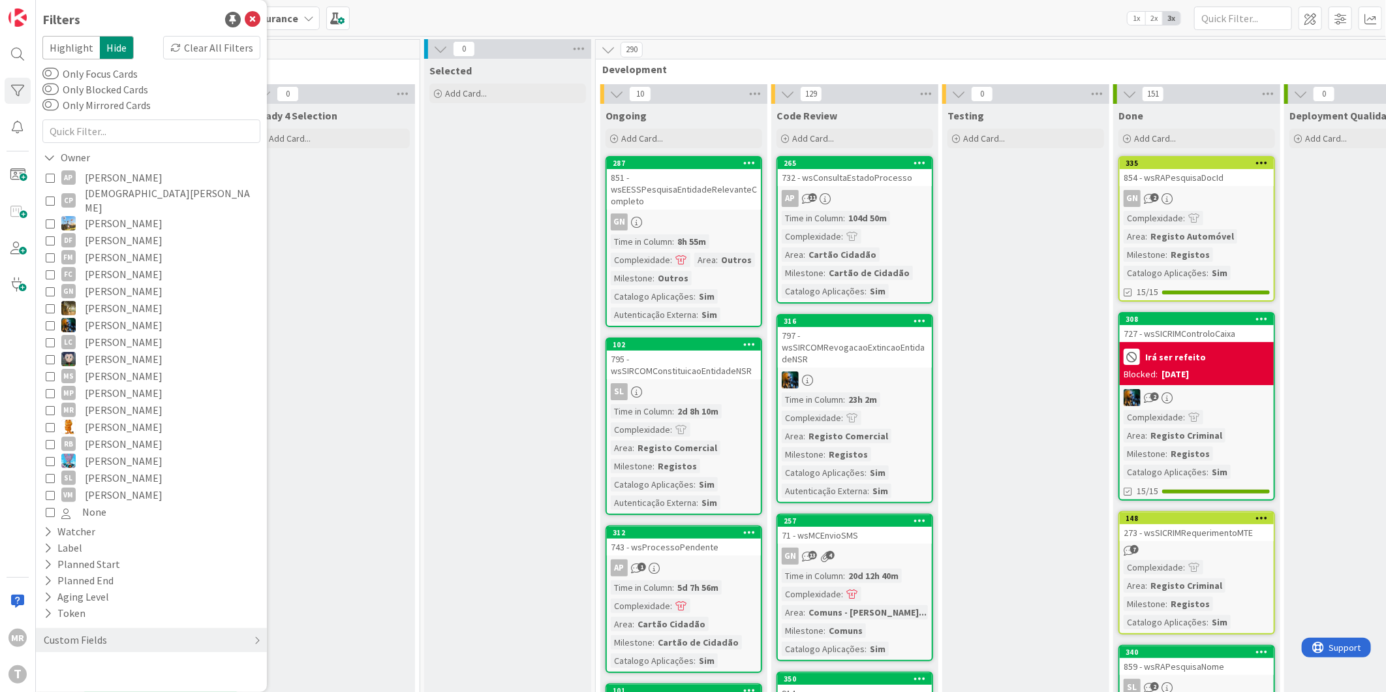
click at [119, 316] on span "[PERSON_NAME]" at bounding box center [124, 324] width 78 height 17
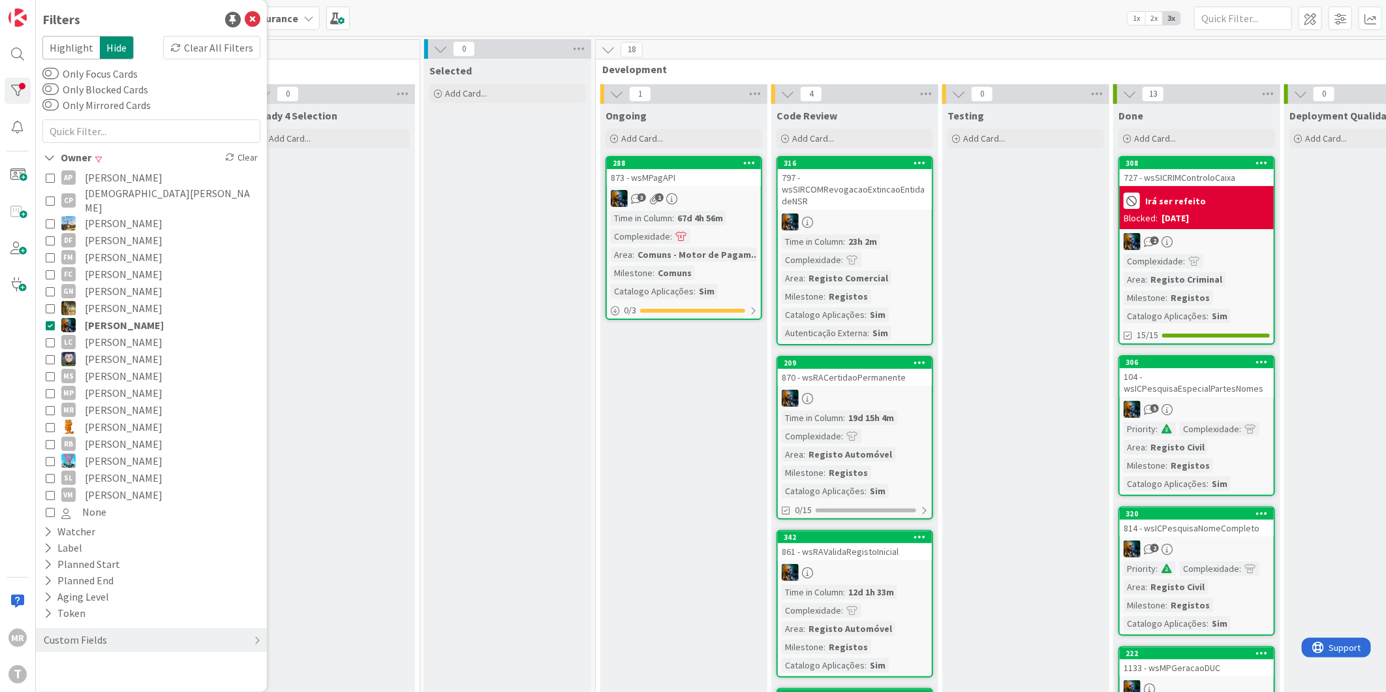
click at [122, 299] on span "[PERSON_NAME]" at bounding box center [124, 307] width 78 height 17
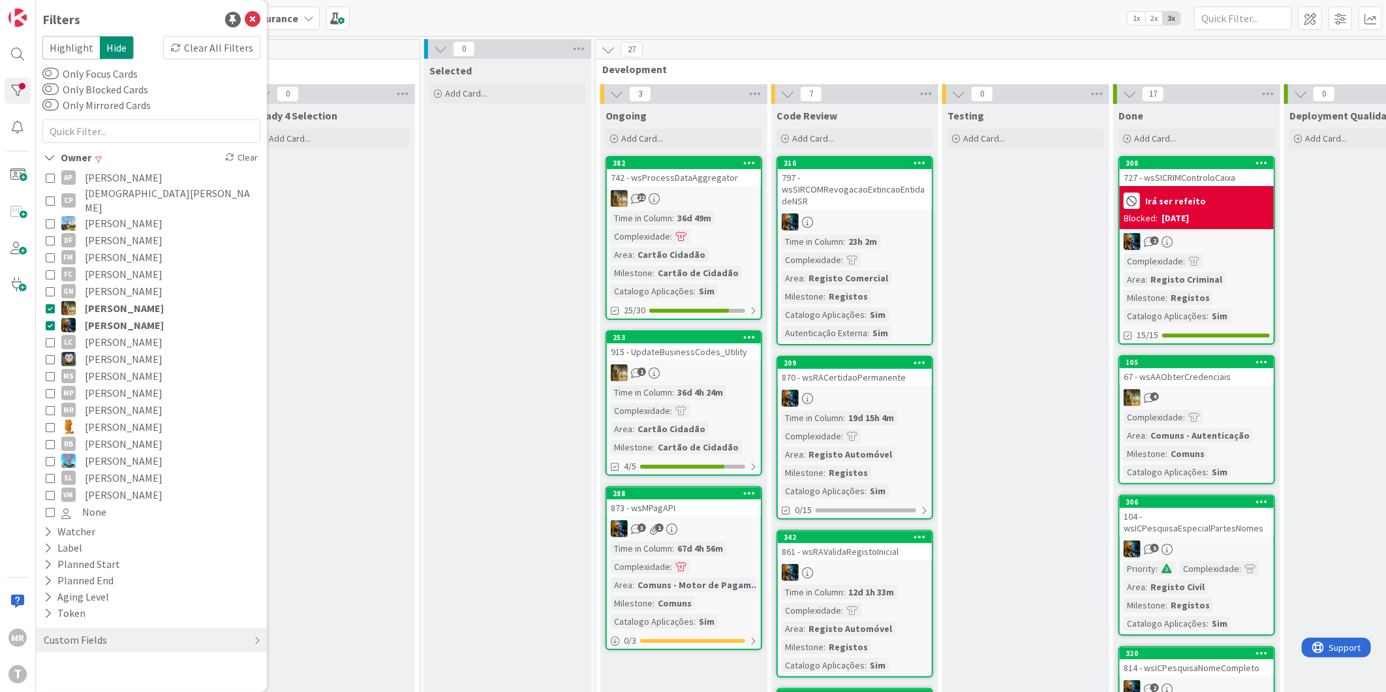
click at [125, 316] on span "[PERSON_NAME]" at bounding box center [124, 324] width 79 height 17
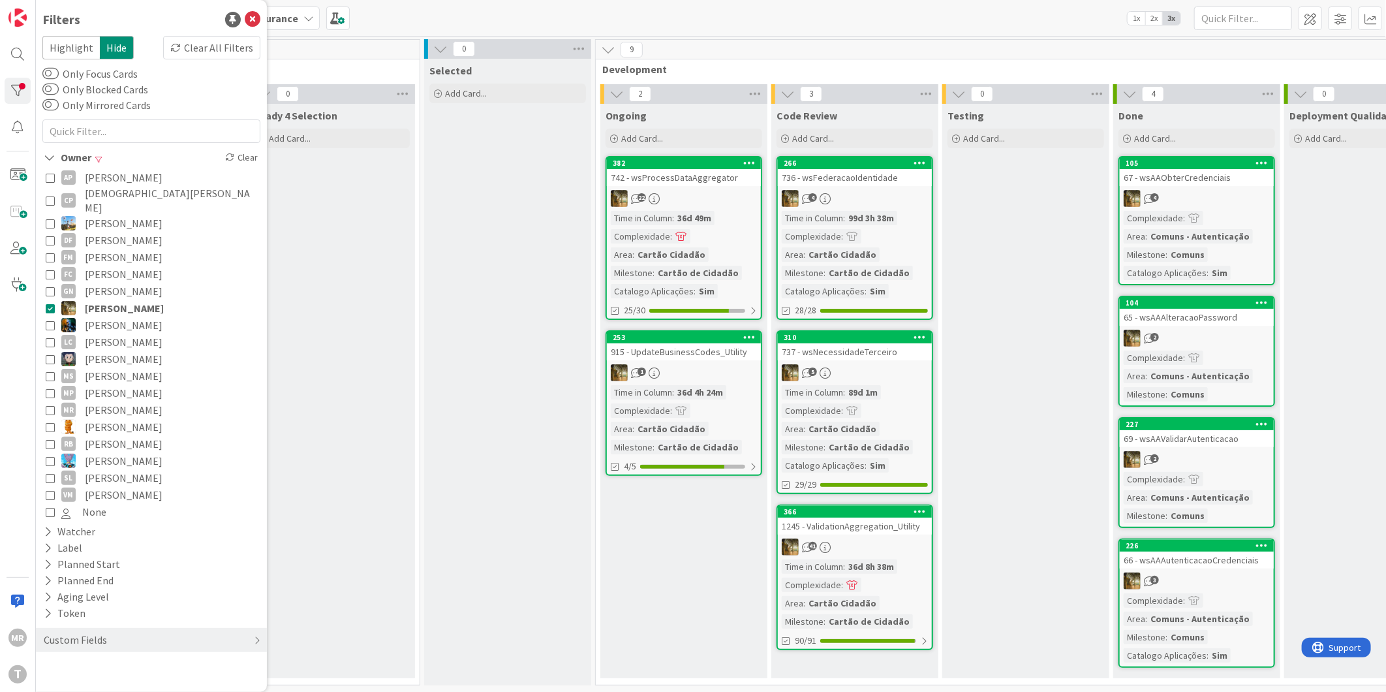
click at [134, 283] on span "[PERSON_NAME]" at bounding box center [124, 291] width 78 height 17
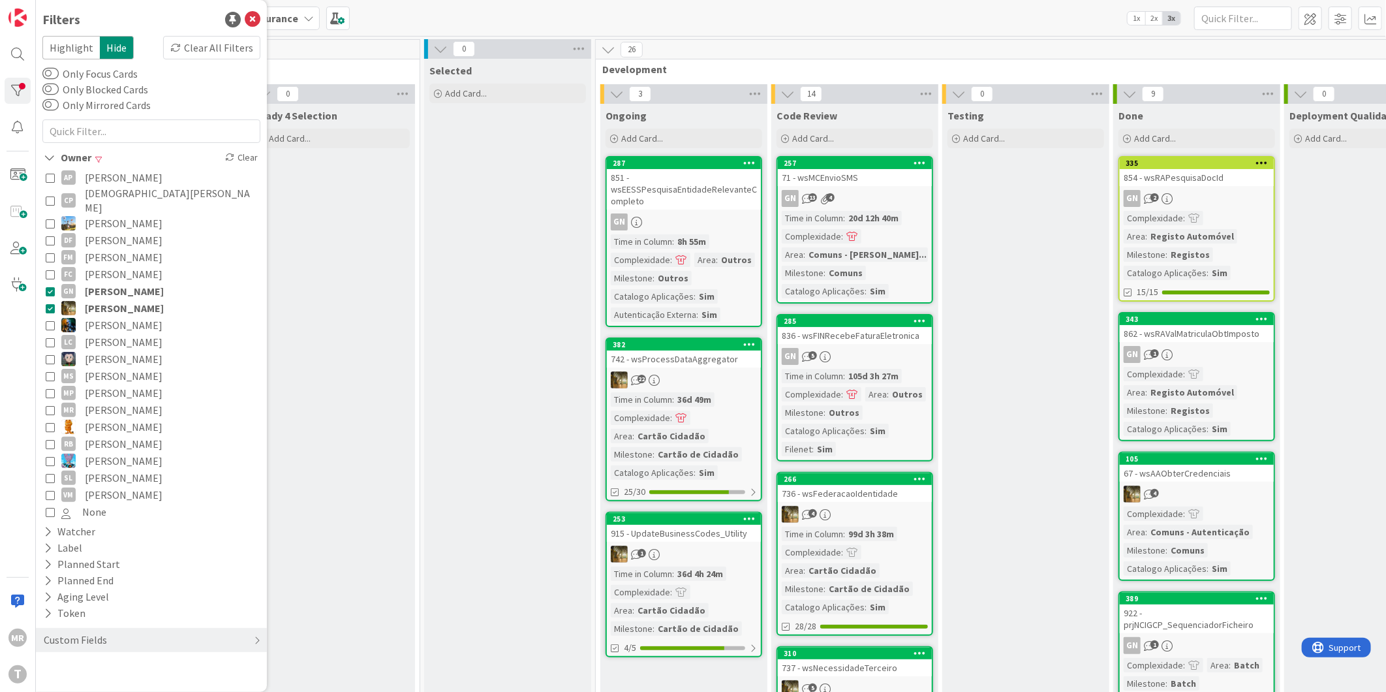
click at [130, 299] on span "[PERSON_NAME]" at bounding box center [124, 307] width 79 height 17
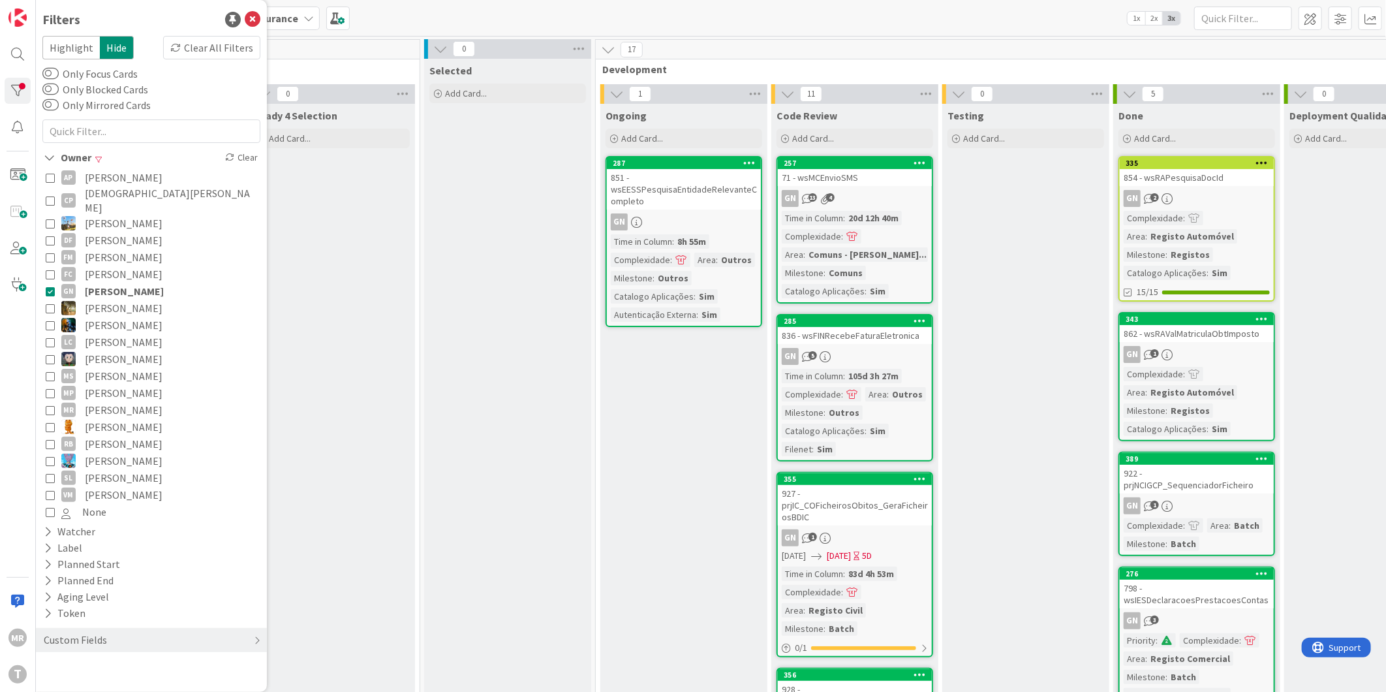
click at [130, 283] on span "[PERSON_NAME]" at bounding box center [124, 291] width 79 height 17
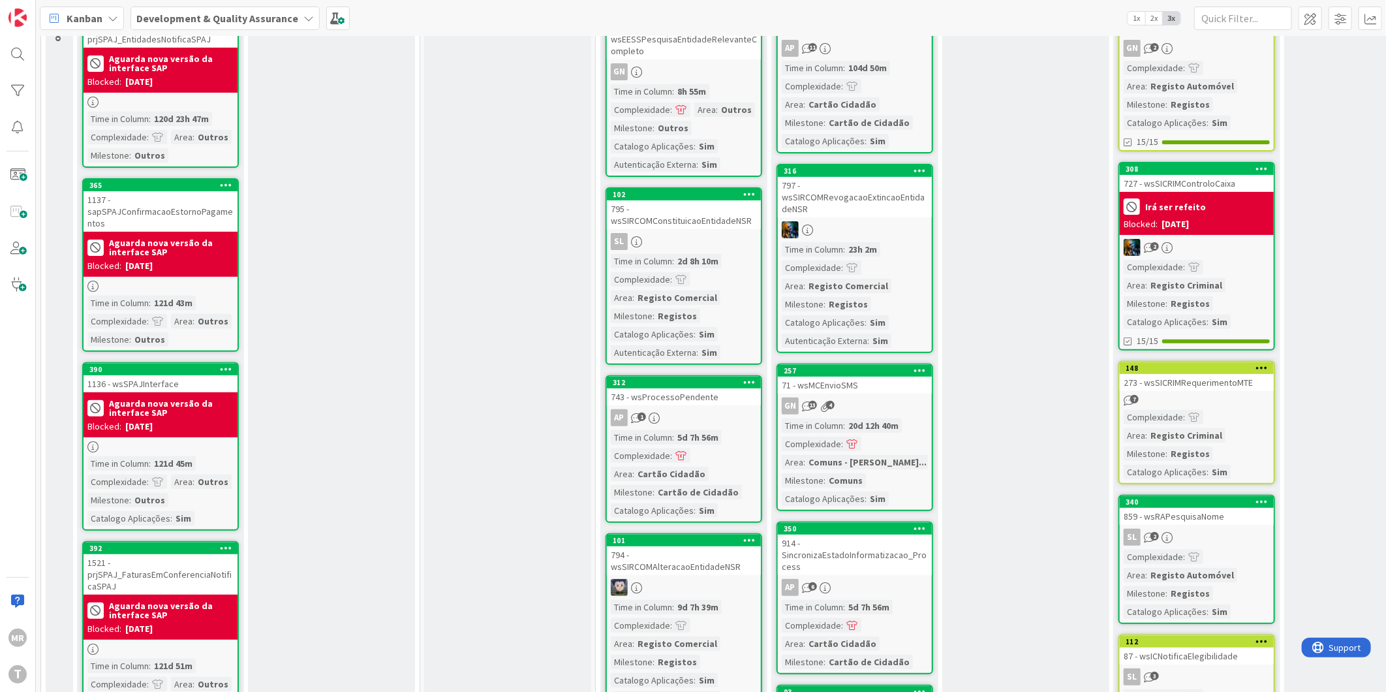
scroll to position [23, 0]
